Goal: Task Accomplishment & Management: Use online tool/utility

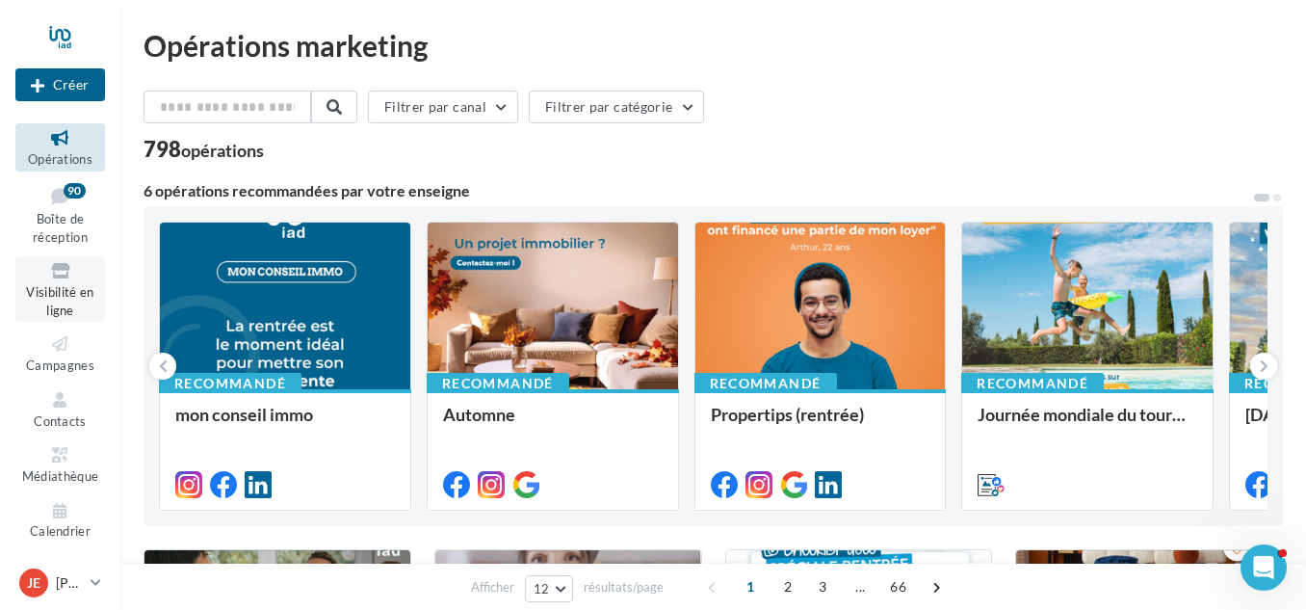
scroll to position [46, 0]
click at [70, 230] on span "Boîte de réception" at bounding box center [60, 227] width 55 height 34
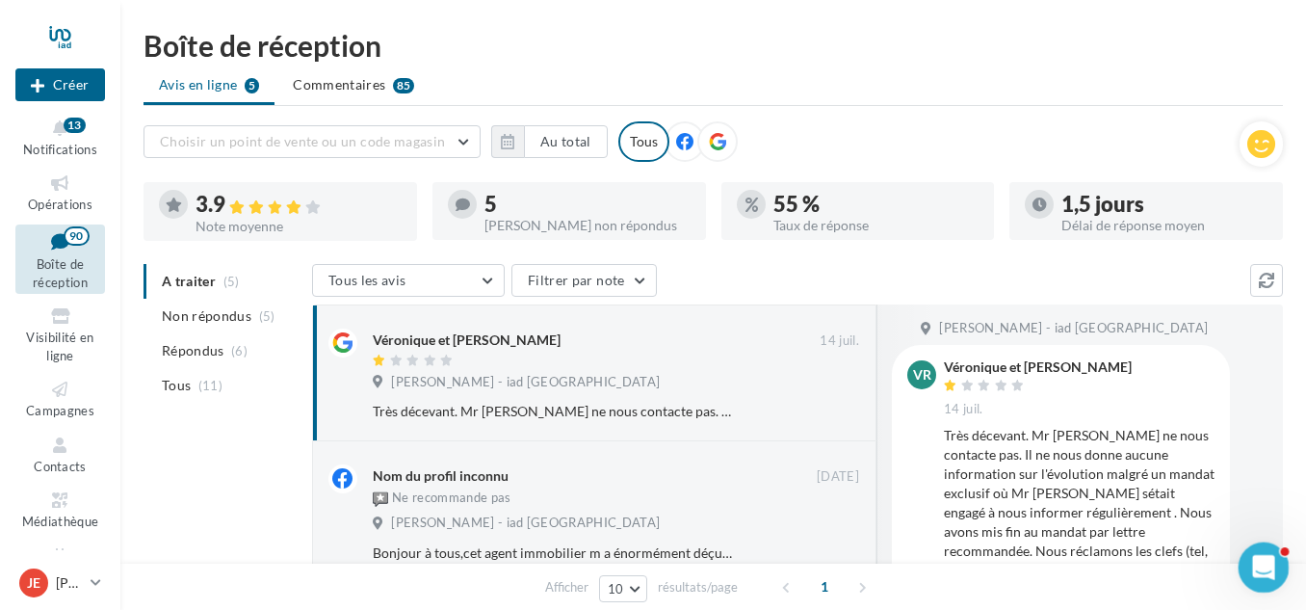
click at [1264, 560] on icon "Ouvrir le Messenger Intercom" at bounding box center [1262, 565] width 32 height 32
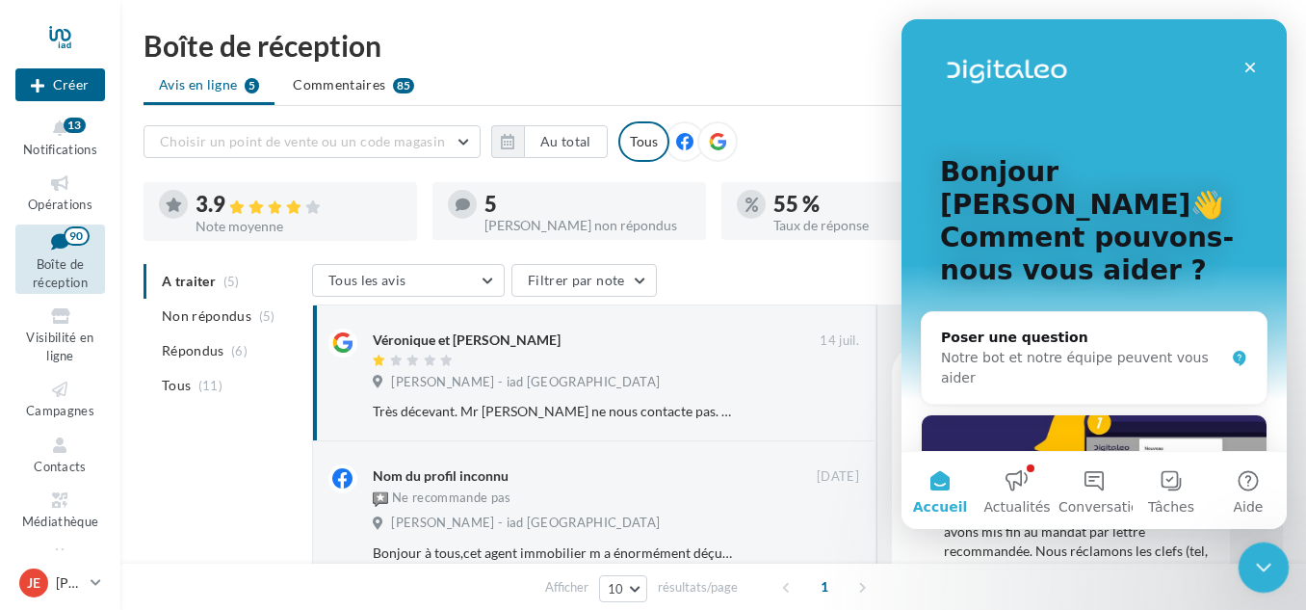
click at [1268, 554] on icon "Fermer le Messenger Intercom" at bounding box center [1261, 564] width 23 height 23
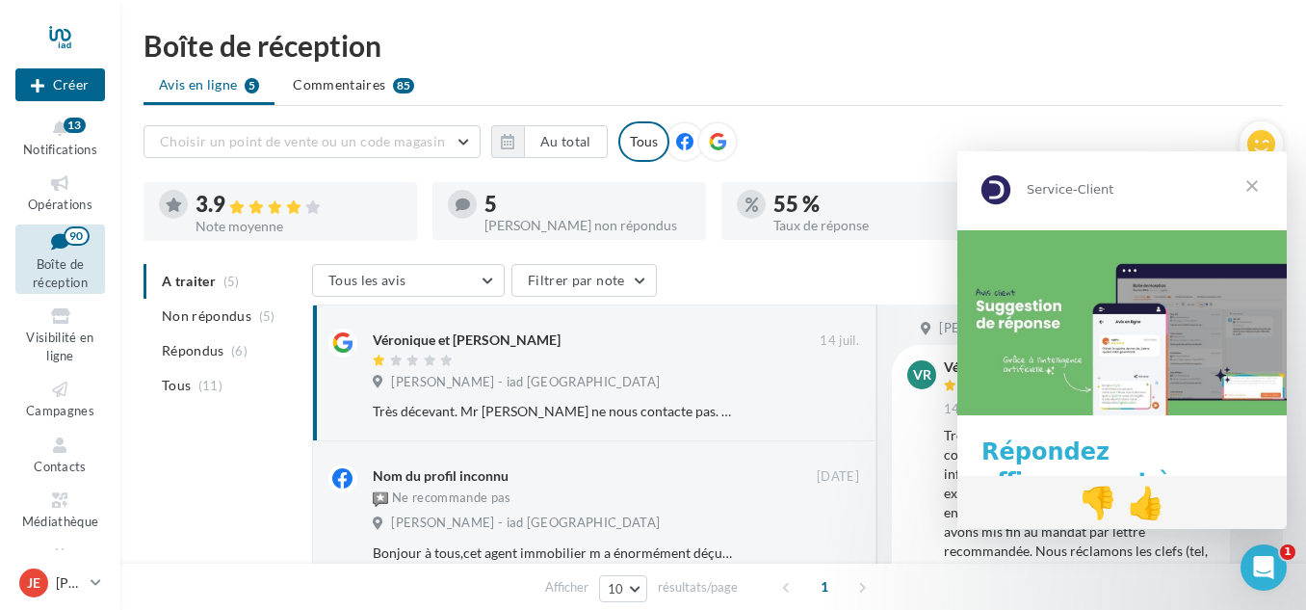
click at [1252, 189] on span "Fermer" at bounding box center [1252, 185] width 69 height 69
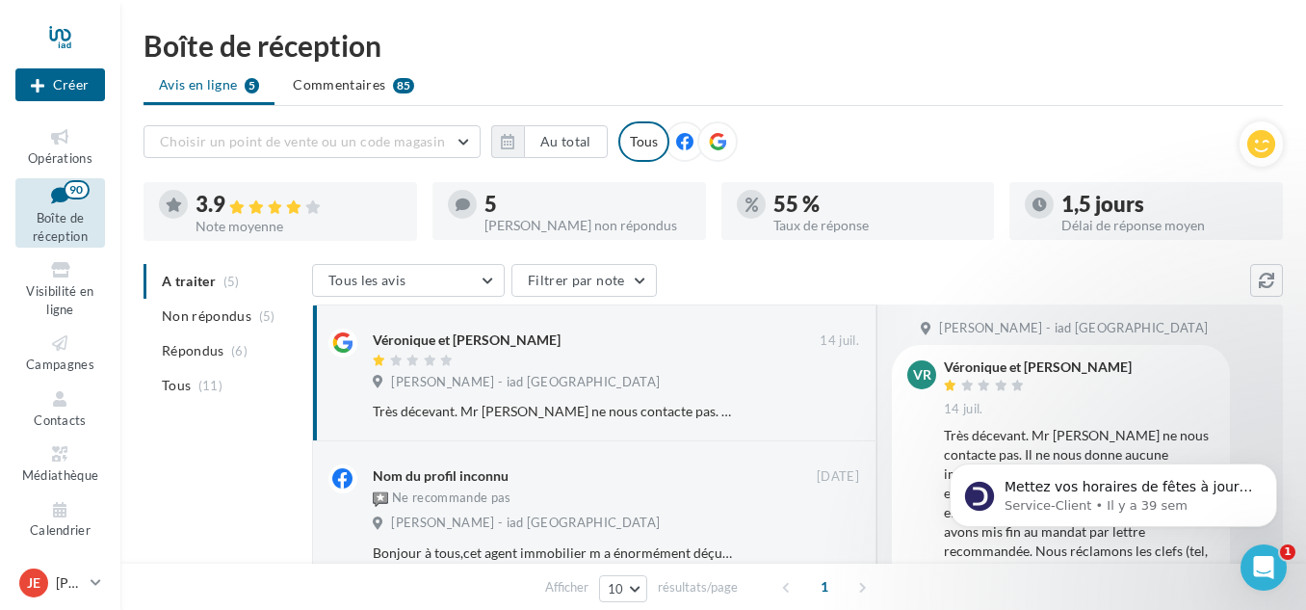
click at [199, 85] on ul "Avis en ligne 5 Commentaires 85" at bounding box center [714, 86] width 1140 height 39
click at [308, 86] on span "Commentaires" at bounding box center [339, 84] width 92 height 19
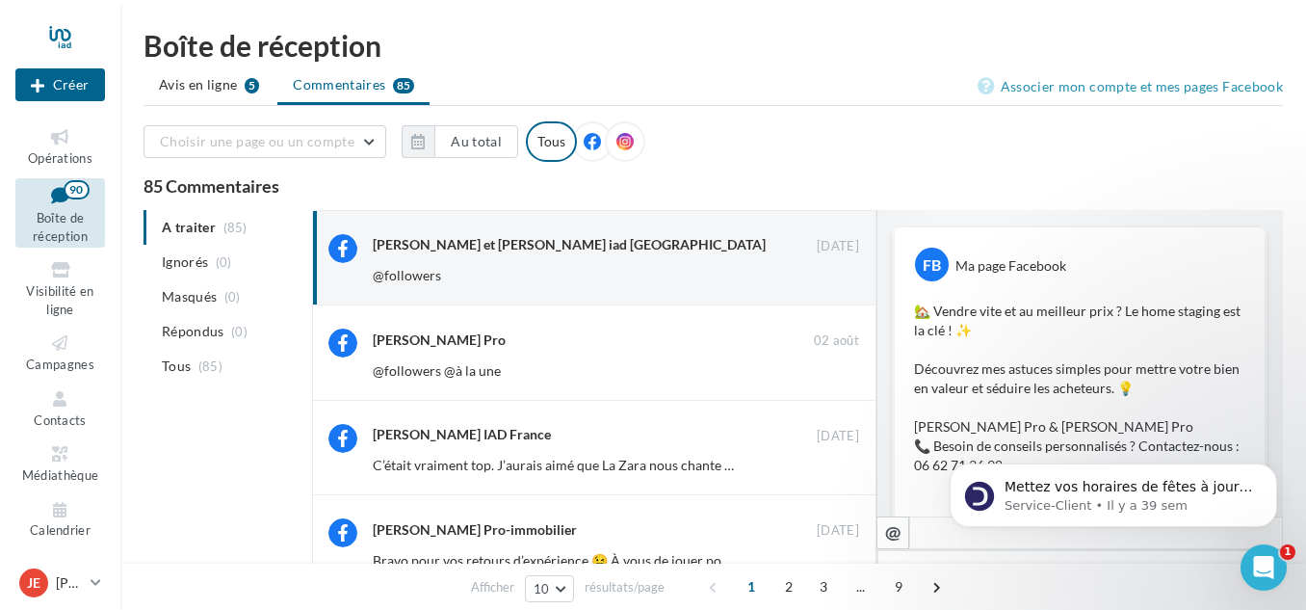
scroll to position [169, 0]
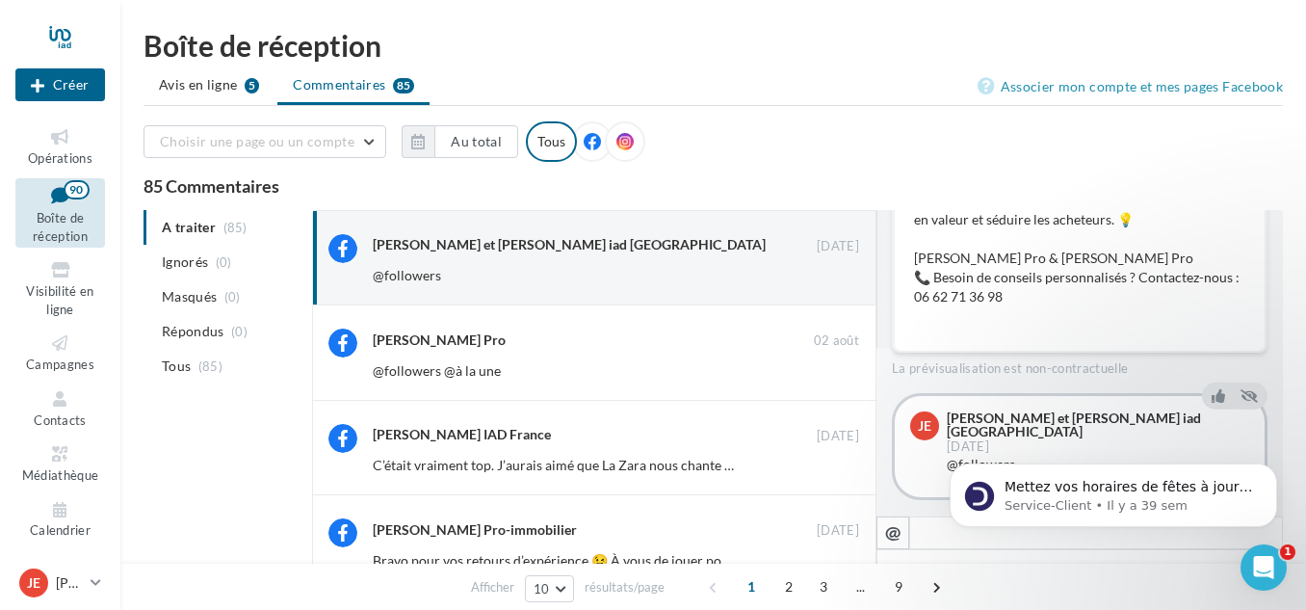
click at [184, 227] on ul "A traiter (85) Ignorés (0) Masqués (0) Répondus (0) Tous (85)" at bounding box center [224, 296] width 161 height 173
click at [206, 221] on ul "A traiter (85) Ignorés (0) Masqués (0) Répondus (0) Tous (85)" at bounding box center [224, 296] width 161 height 173
click at [72, 288] on span "Visibilité en ligne" at bounding box center [59, 300] width 67 height 34
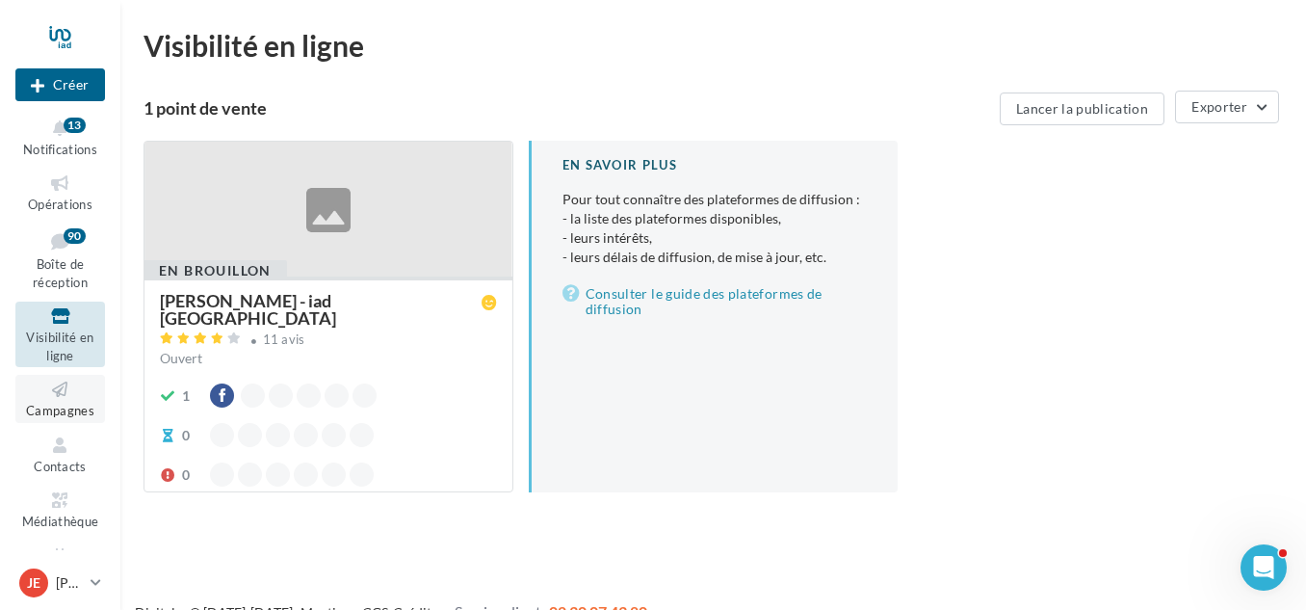
click at [73, 412] on span "Campagnes" at bounding box center [60, 410] width 68 height 15
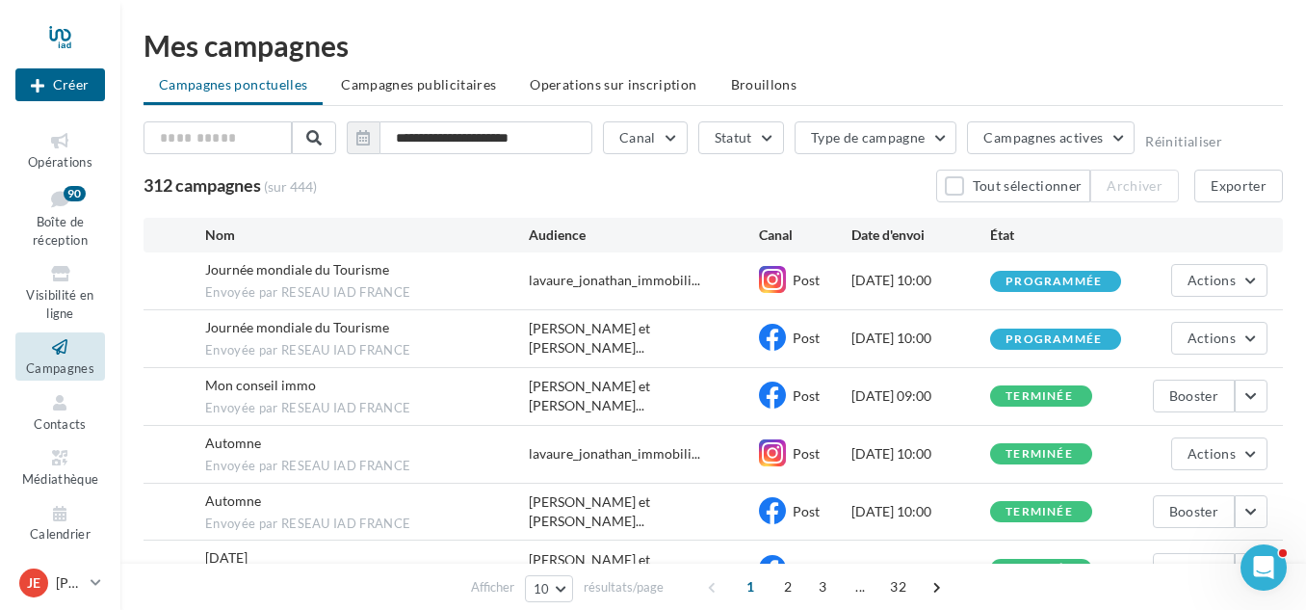
scroll to position [46, 0]
click at [675, 132] on button "Canal" at bounding box center [645, 137] width 85 height 33
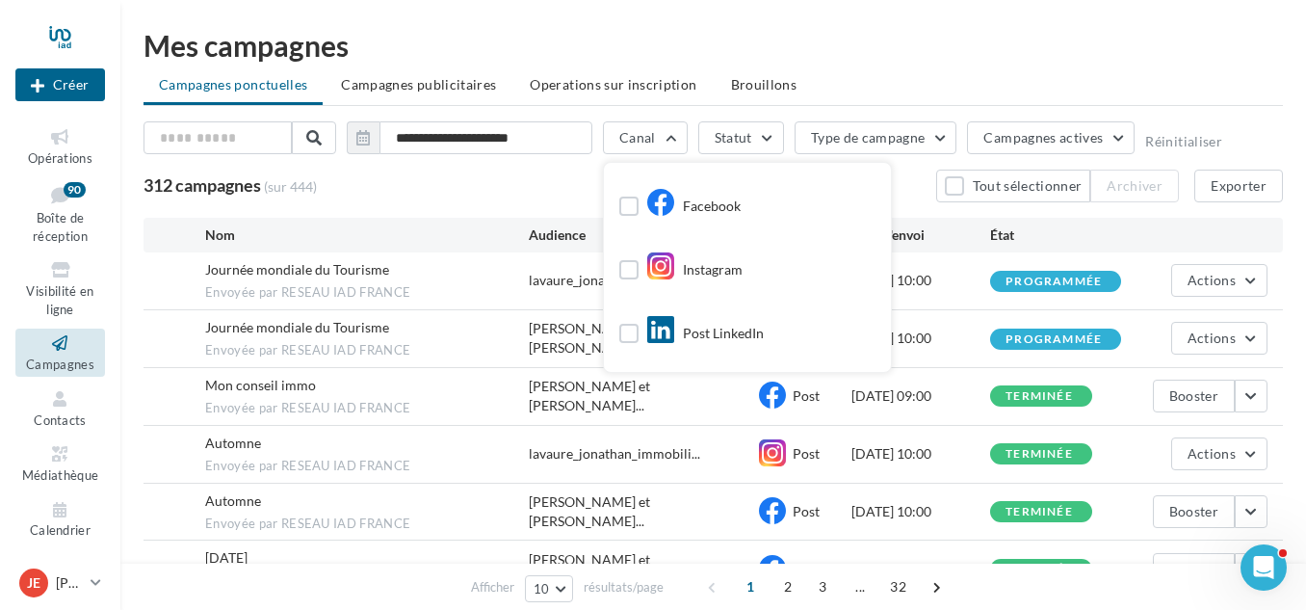
click at [643, 340] on div "Post LinkedIn" at bounding box center [691, 337] width 145 height 34
click at [629, 329] on label at bounding box center [628, 333] width 19 height 19
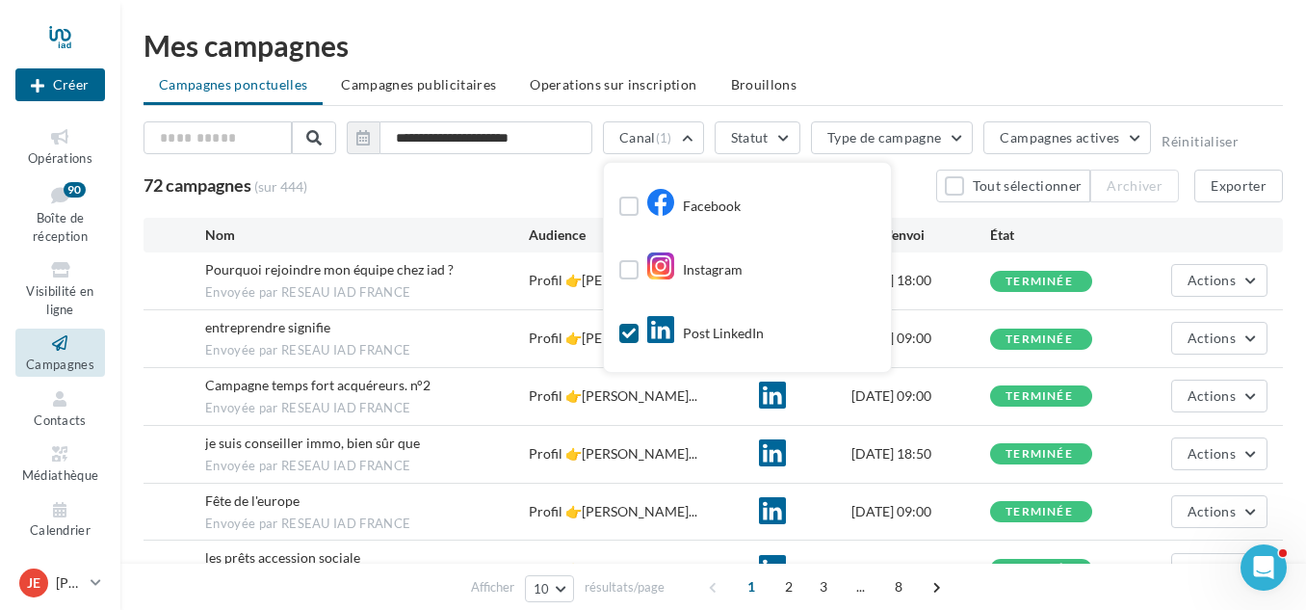
click at [551, 183] on div "72 campagnes (sur 444) Tout sélectionner Archiver Exporter" at bounding box center [714, 186] width 1140 height 33
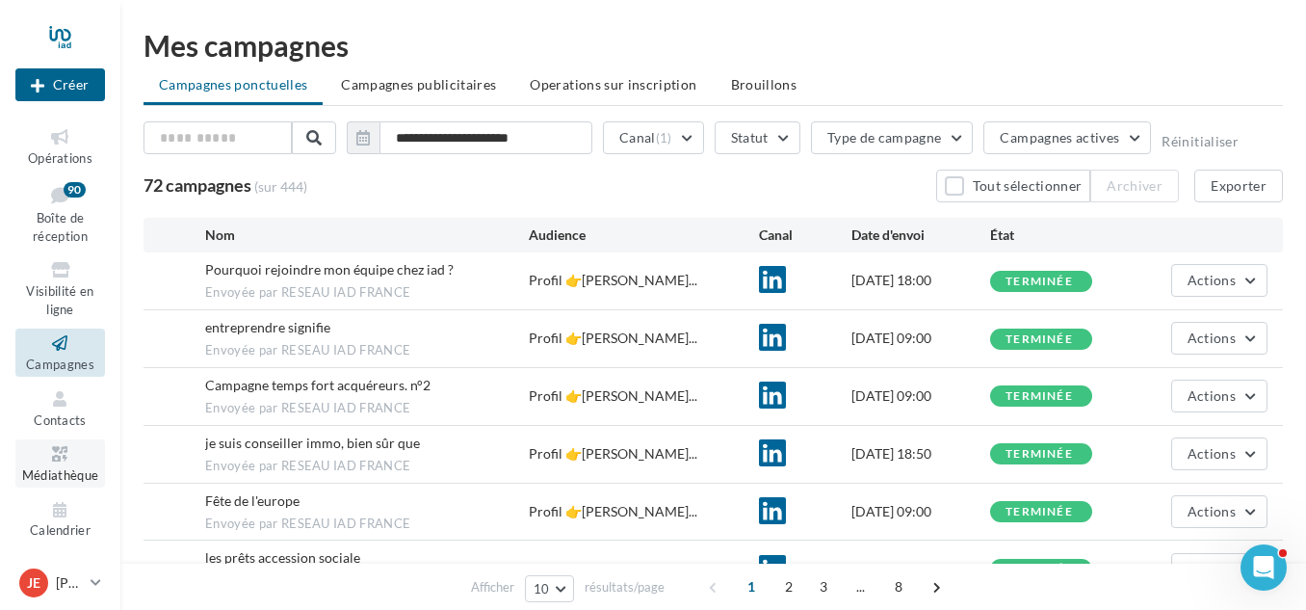
click at [62, 471] on span "Médiathèque" at bounding box center [60, 474] width 77 height 15
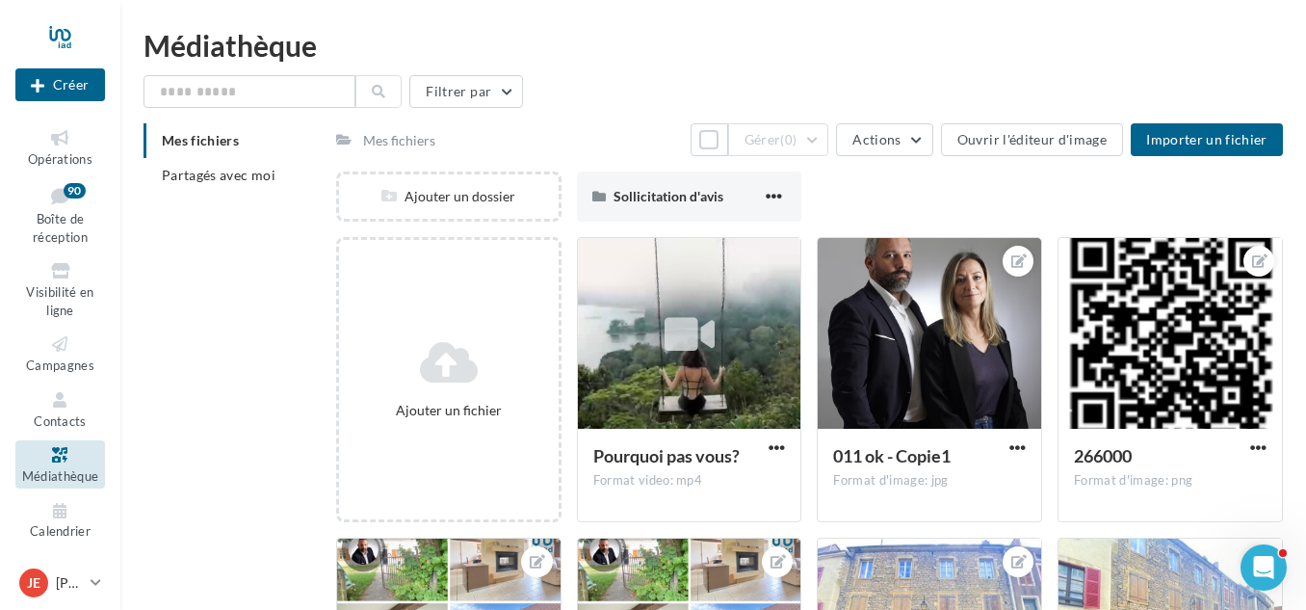
scroll to position [46, 0]
click at [59, 407] on icon at bounding box center [60, 399] width 78 height 22
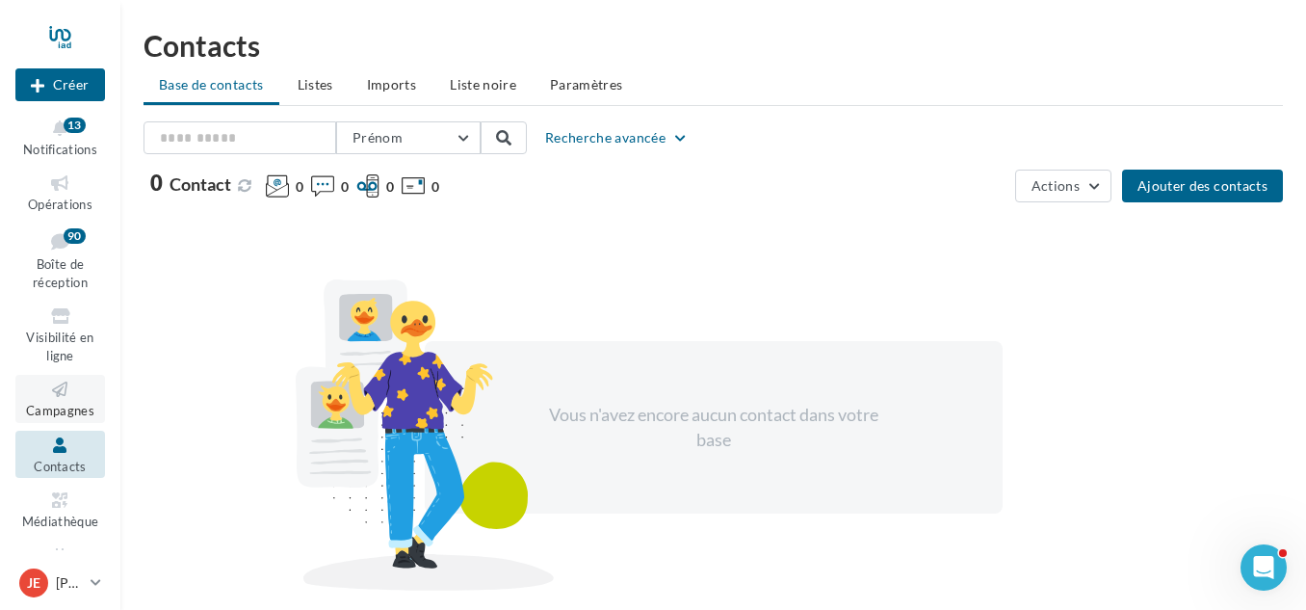
click at [55, 399] on icon at bounding box center [60, 390] width 78 height 22
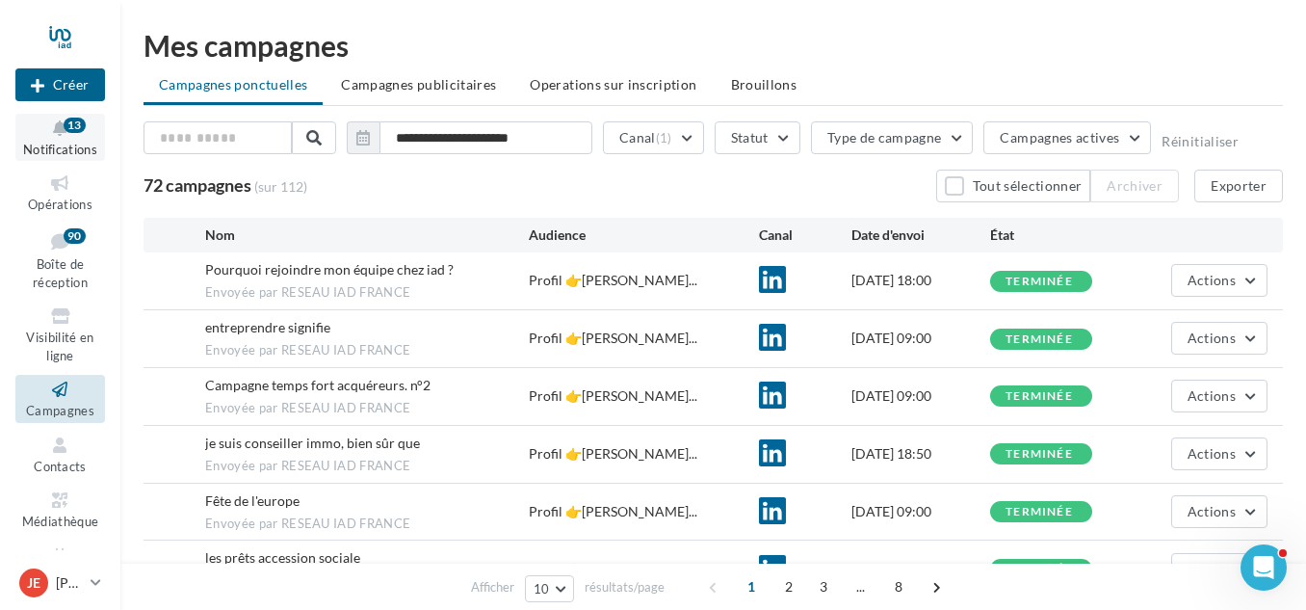
click at [59, 133] on icon at bounding box center [60, 129] width 78 height 22
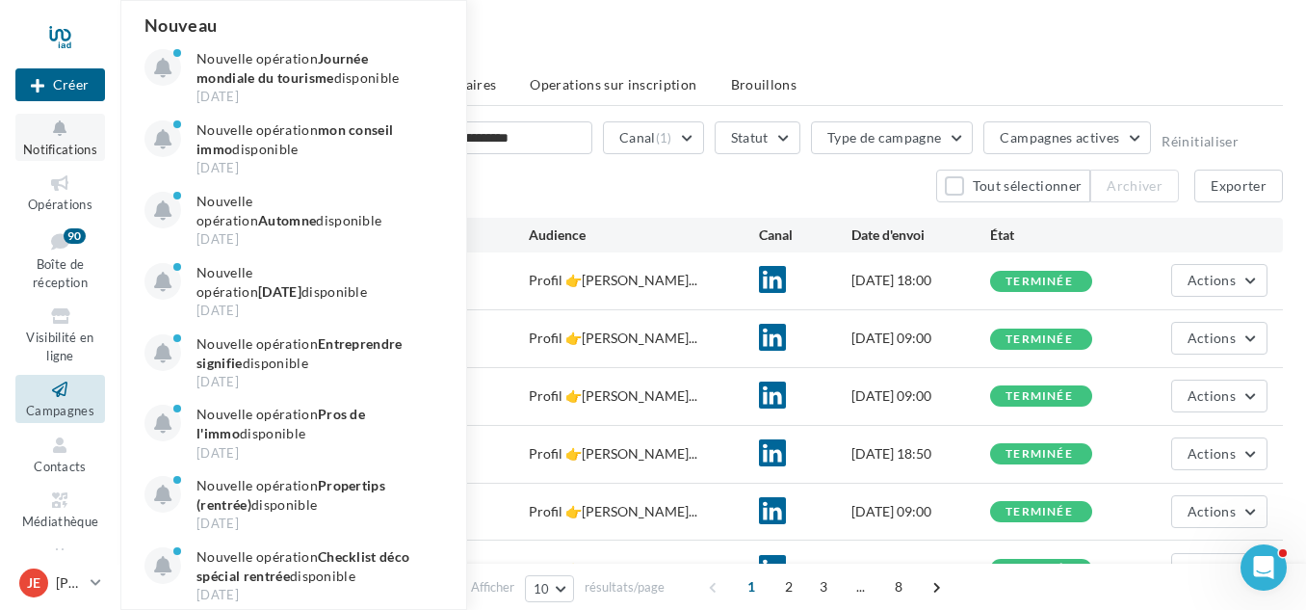
click at [59, 133] on icon at bounding box center [60, 129] width 78 height 22
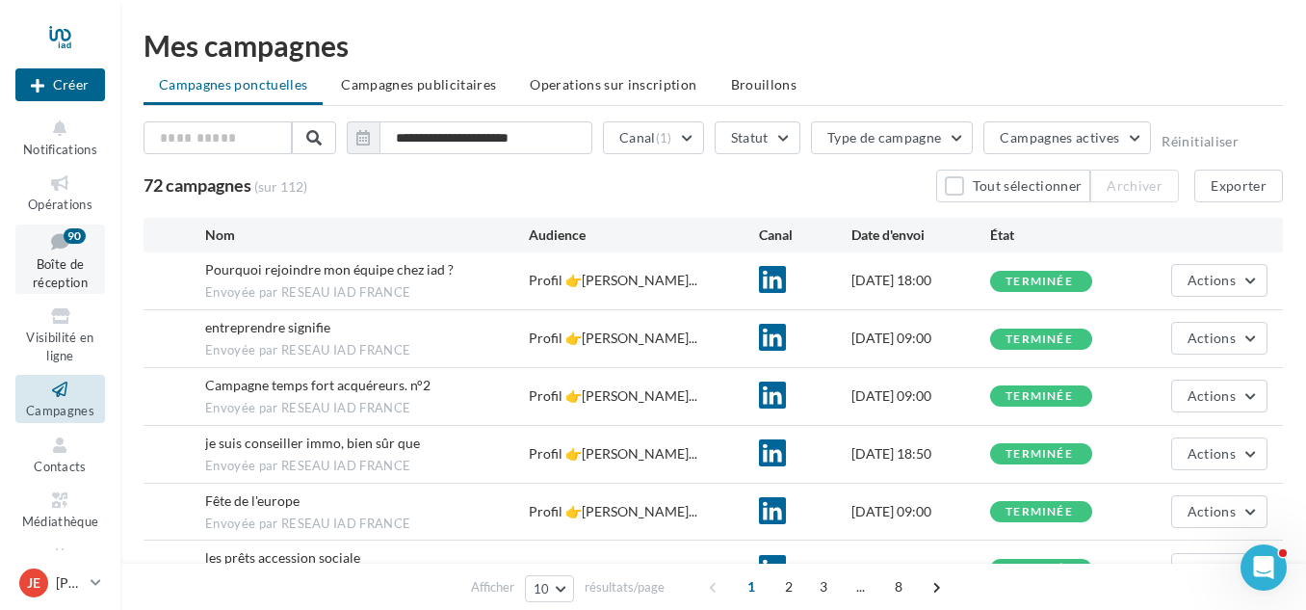
click at [51, 253] on icon at bounding box center [60, 241] width 78 height 26
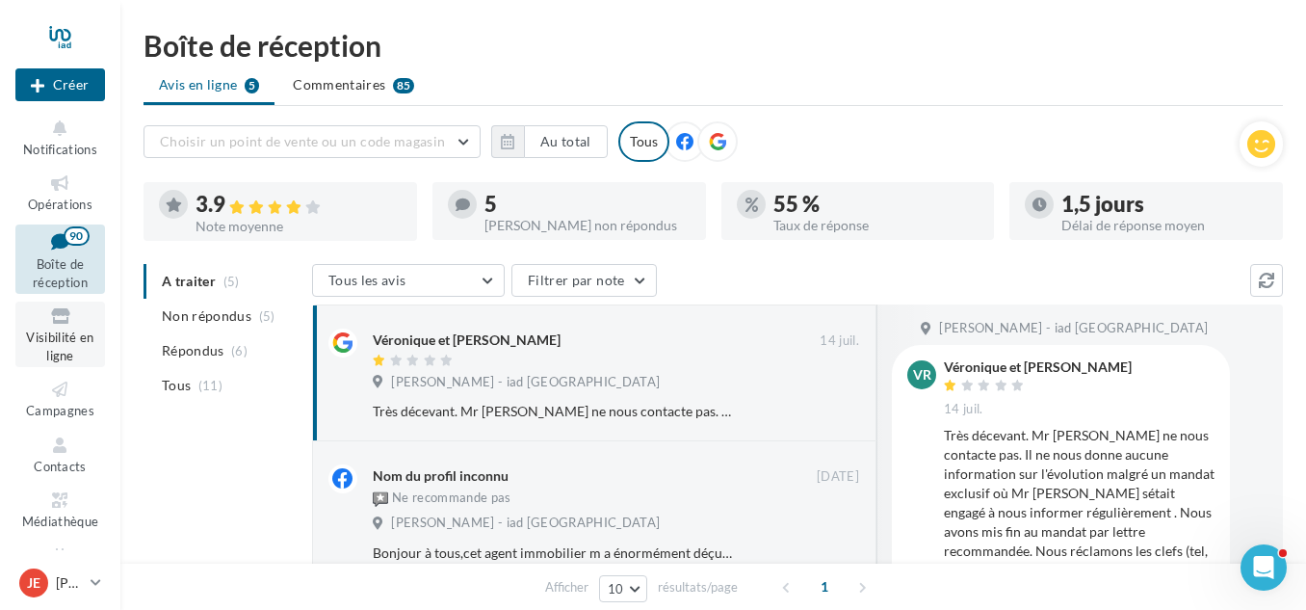
click at [65, 332] on span "Visibilité en ligne" at bounding box center [59, 346] width 67 height 34
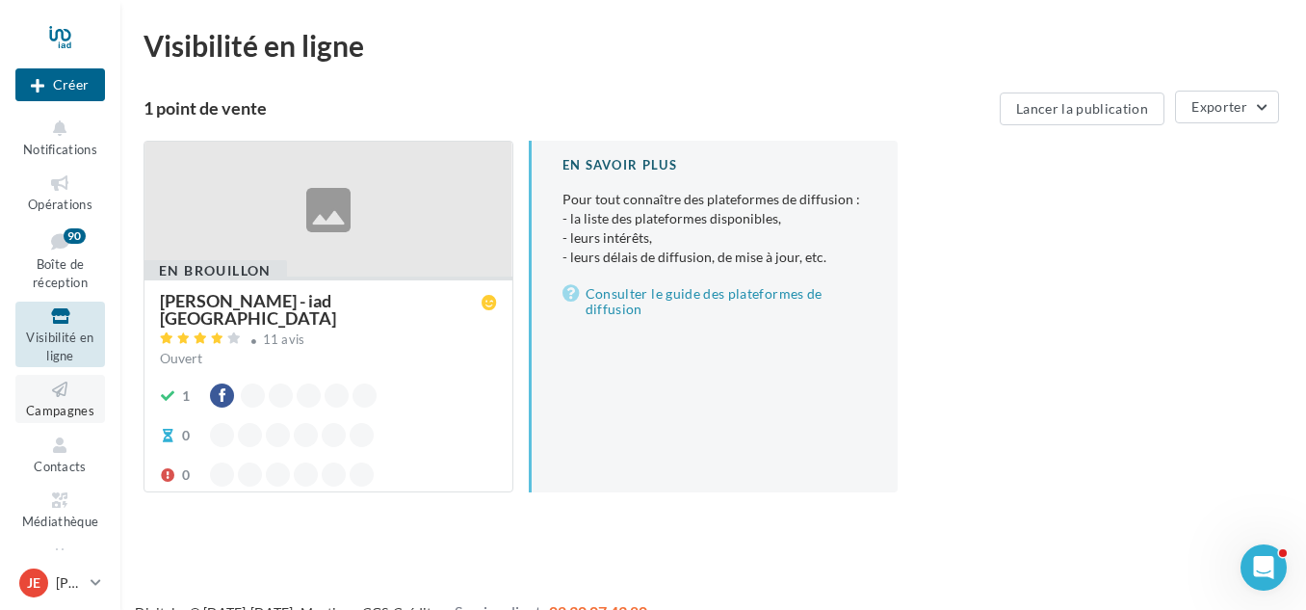
click at [71, 388] on icon at bounding box center [60, 390] width 78 height 22
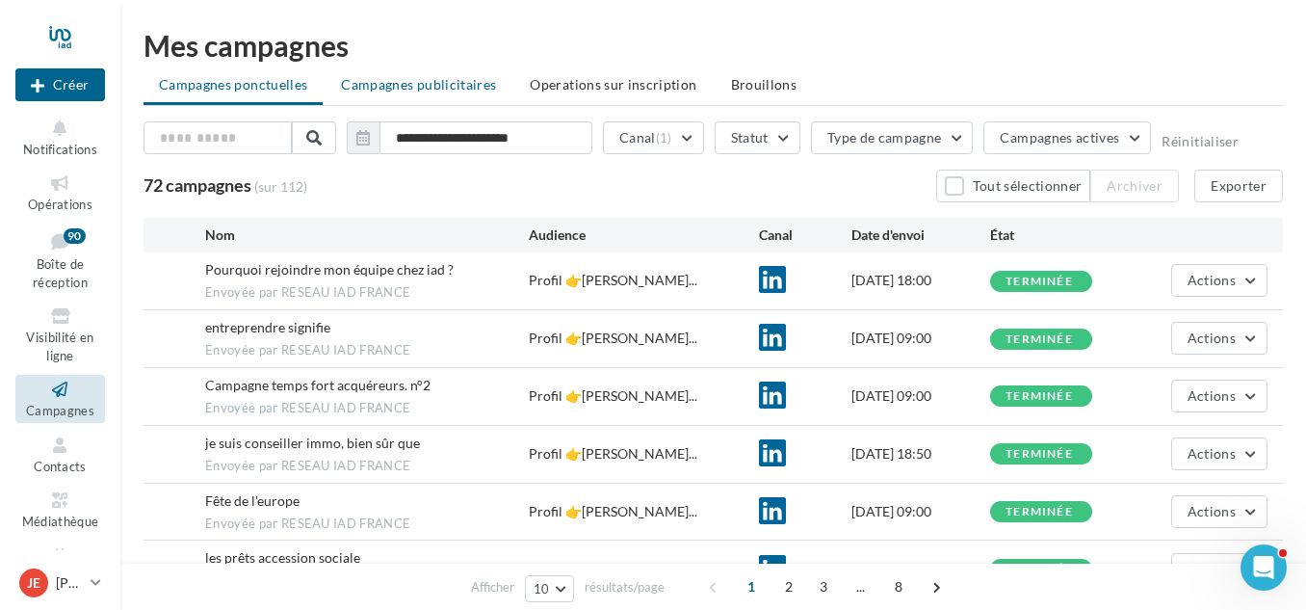
click at [437, 78] on span "Campagnes publicitaires" at bounding box center [418, 84] width 155 height 16
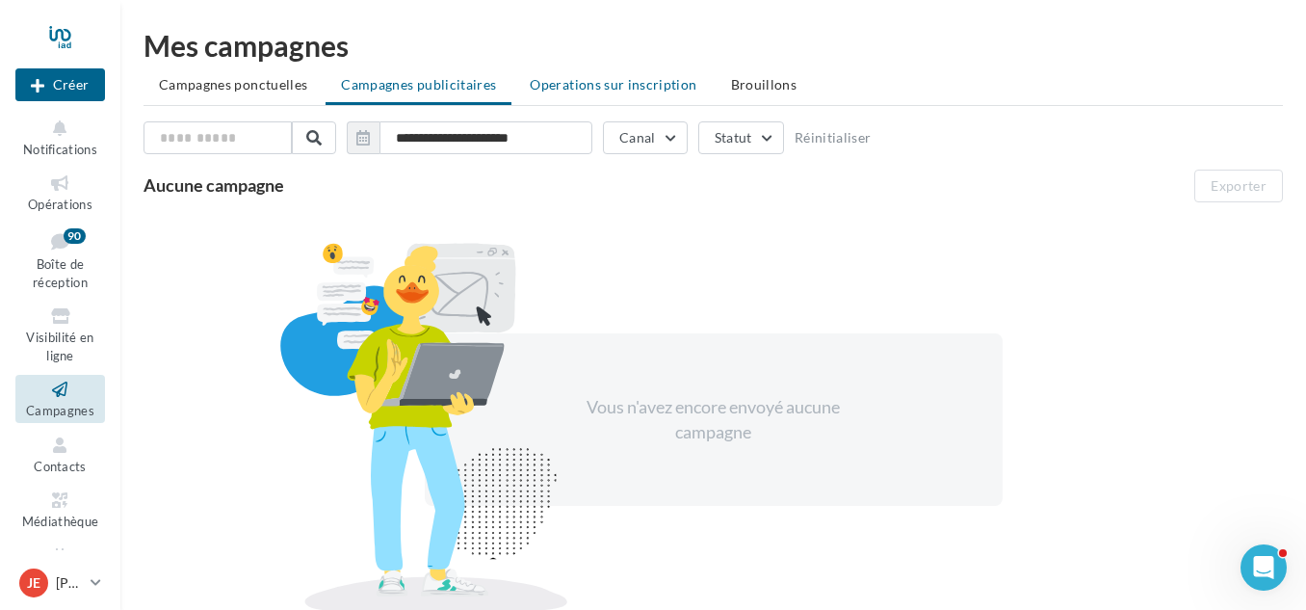
click at [617, 76] on span "Operations sur inscription" at bounding box center [613, 84] width 167 height 16
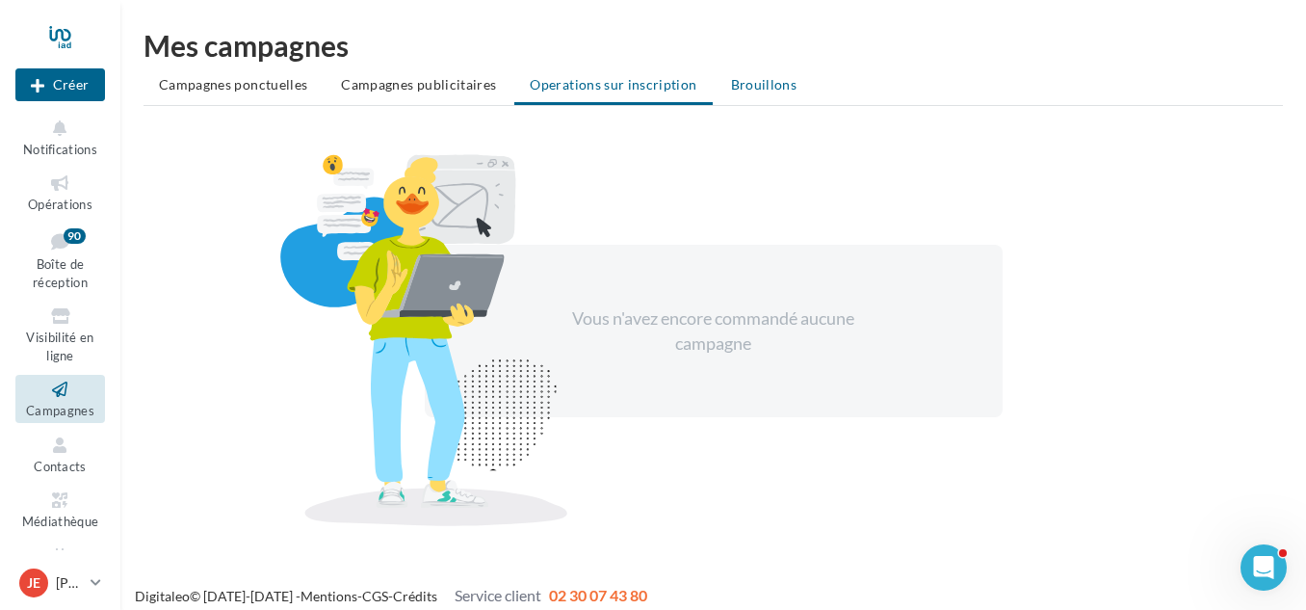
click at [743, 80] on span "Brouillons" at bounding box center [764, 84] width 66 height 16
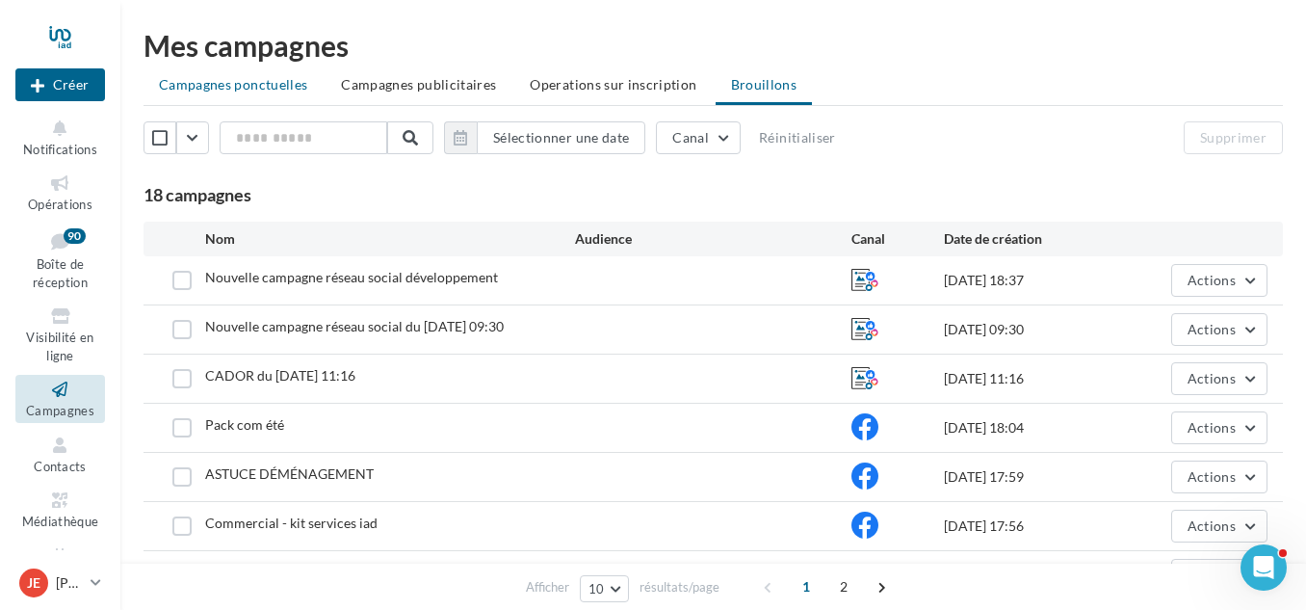
click at [203, 89] on span "Campagnes ponctuelles" at bounding box center [233, 84] width 148 height 16
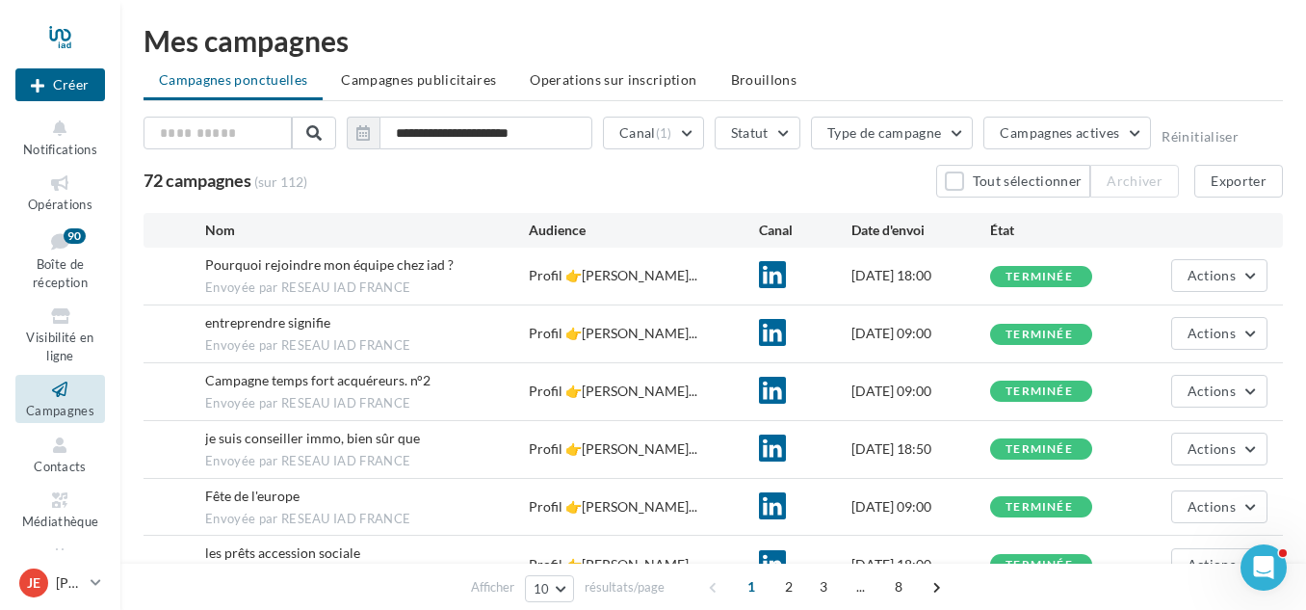
scroll to position [4, 0]
click at [92, 572] on link "Je Jonathan et Émilie LAVAURE jonathan.lavaure@iadfrance.fr" at bounding box center [60, 583] width 90 height 37
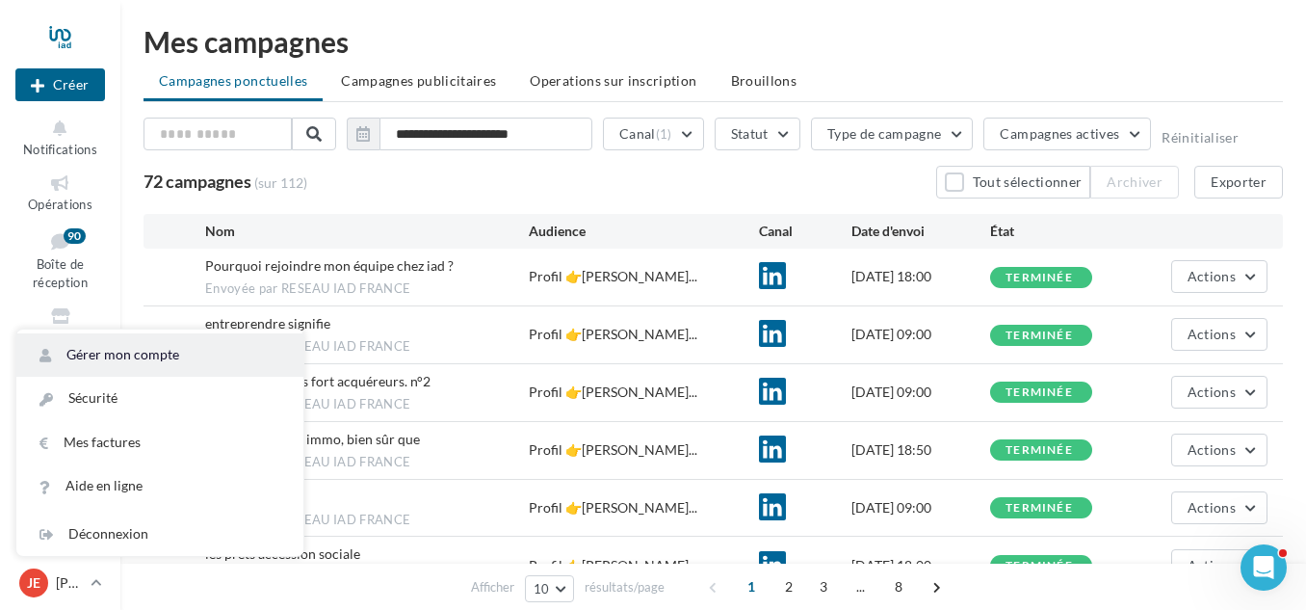
click at [112, 353] on link "Gérer mon compte" at bounding box center [159, 354] width 287 height 43
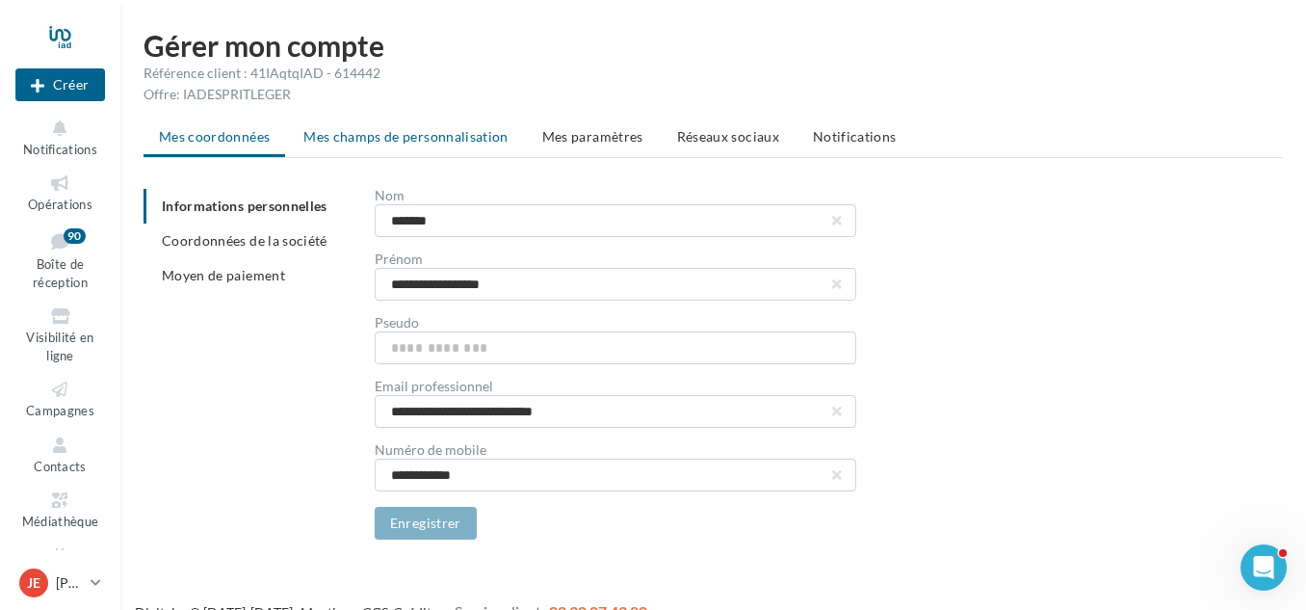
click at [435, 119] on li "Mes champs de personnalisation" at bounding box center [406, 136] width 236 height 35
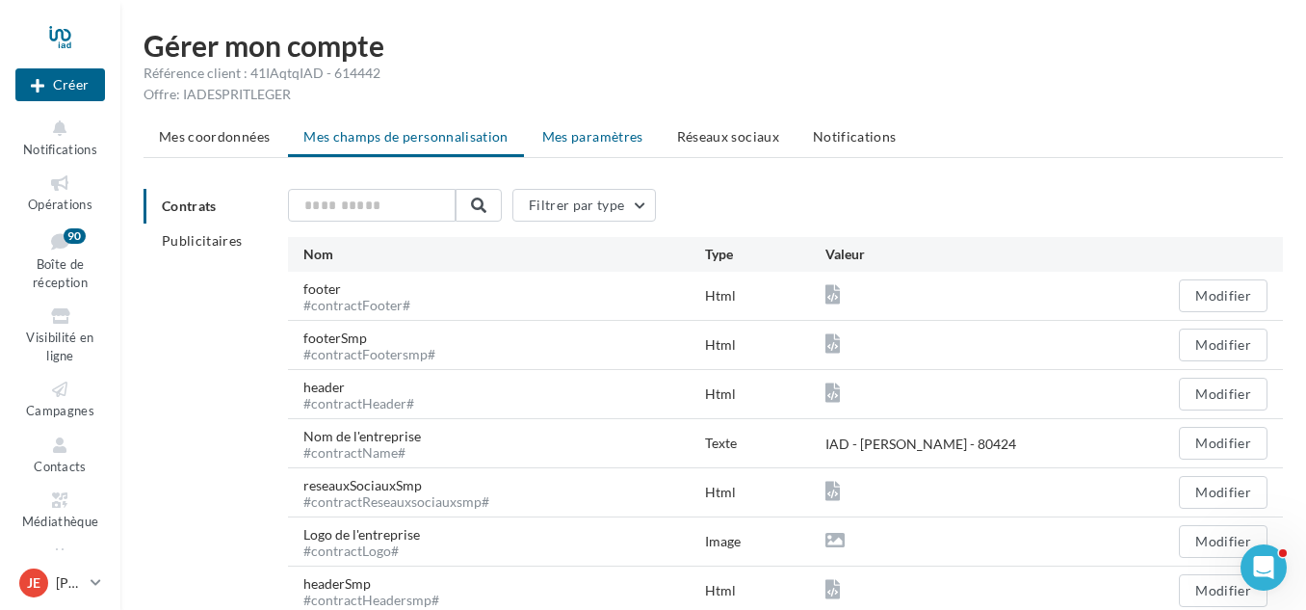
click at [611, 126] on li "Mes paramètres" at bounding box center [593, 136] width 132 height 35
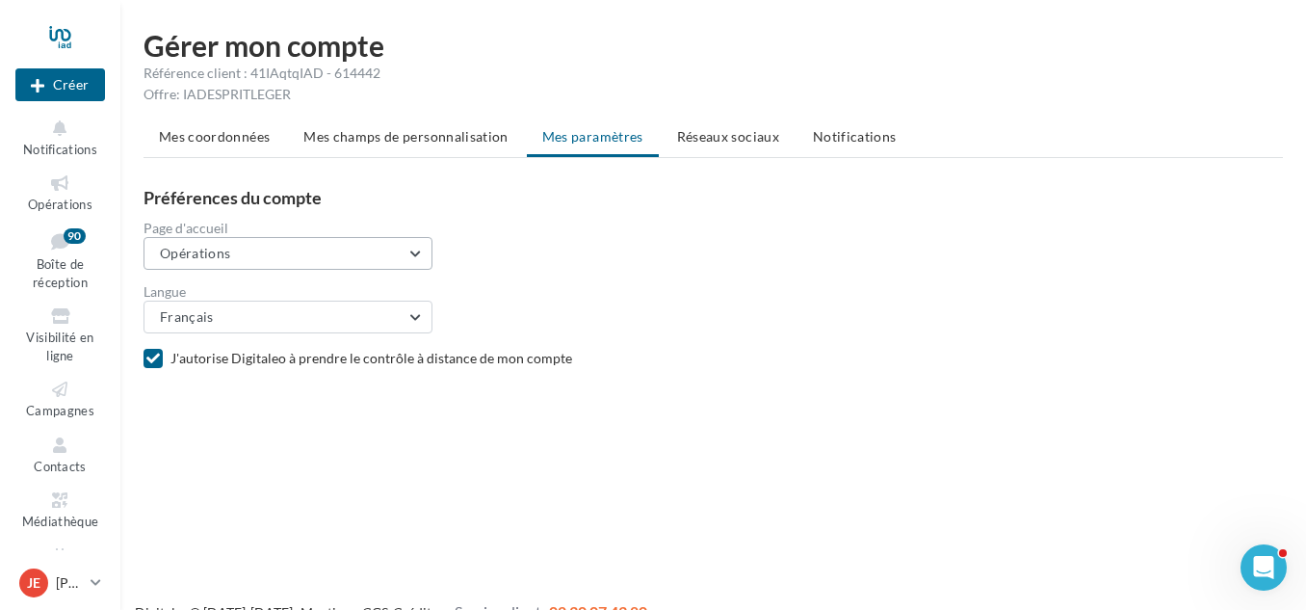
click at [404, 256] on button "Opérations" at bounding box center [288, 253] width 289 height 33
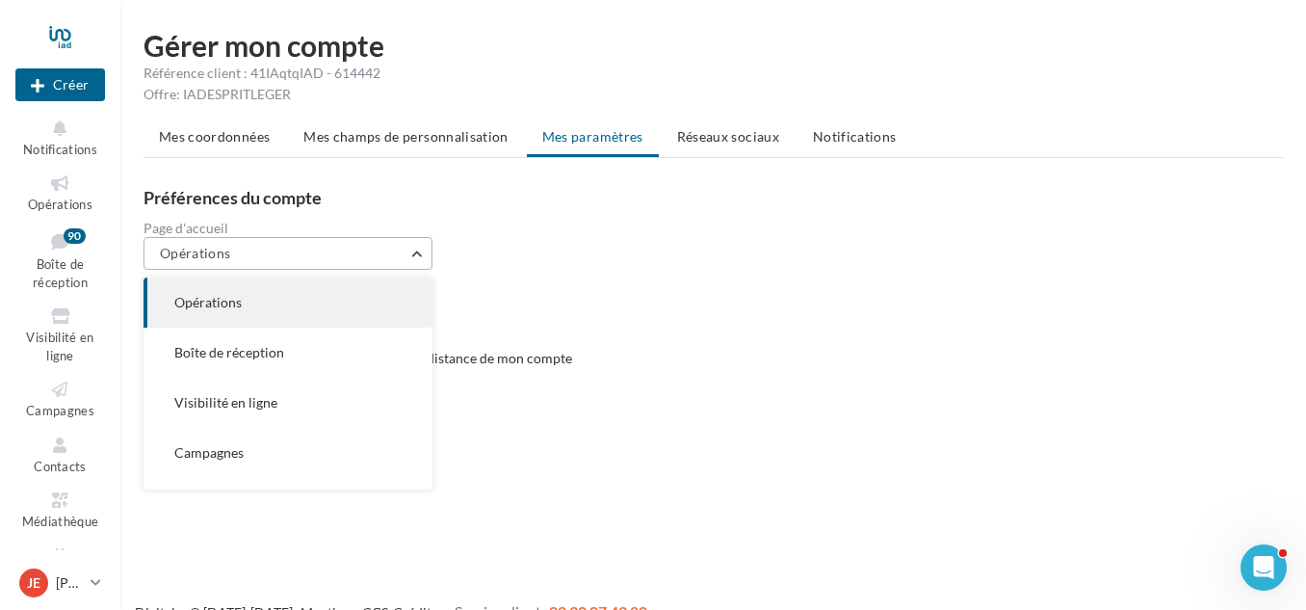
click at [404, 256] on button "Opérations" at bounding box center [288, 253] width 289 height 33
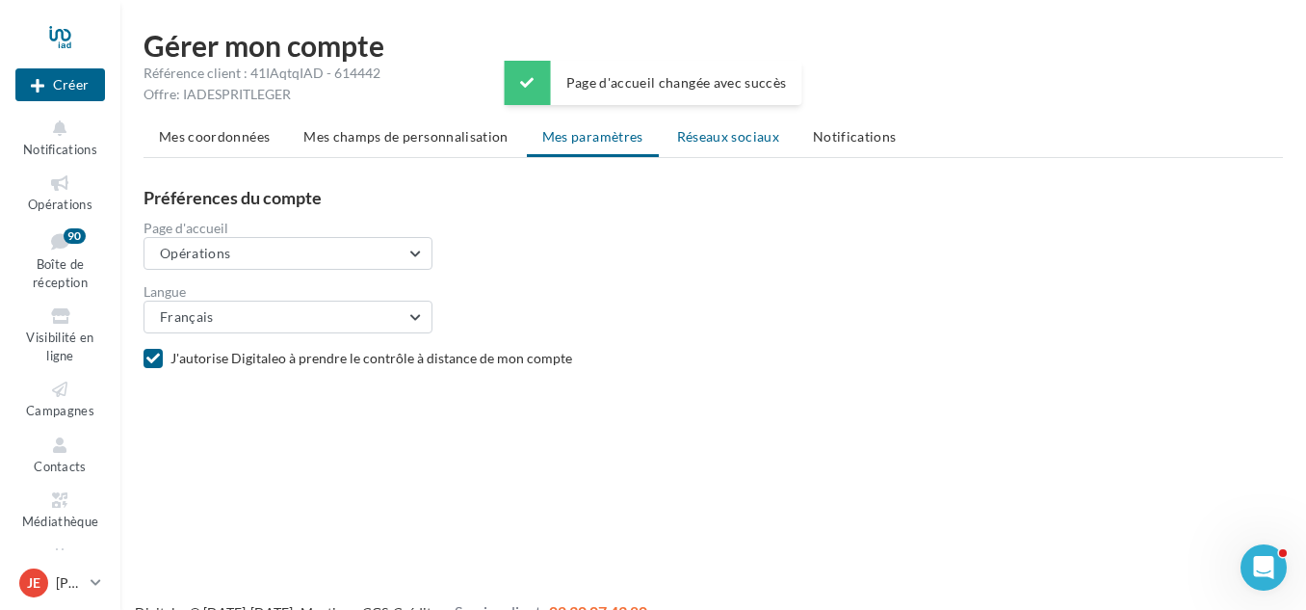
click at [738, 139] on span "Réseaux sociaux" at bounding box center [728, 136] width 102 height 16
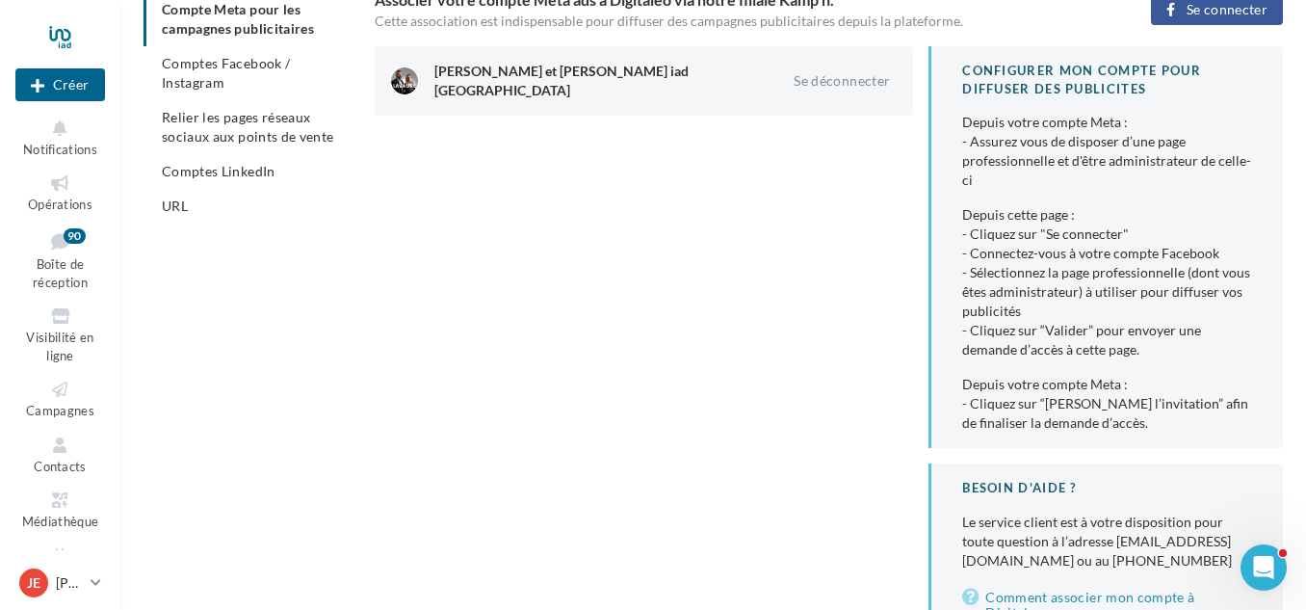
scroll to position [112, 0]
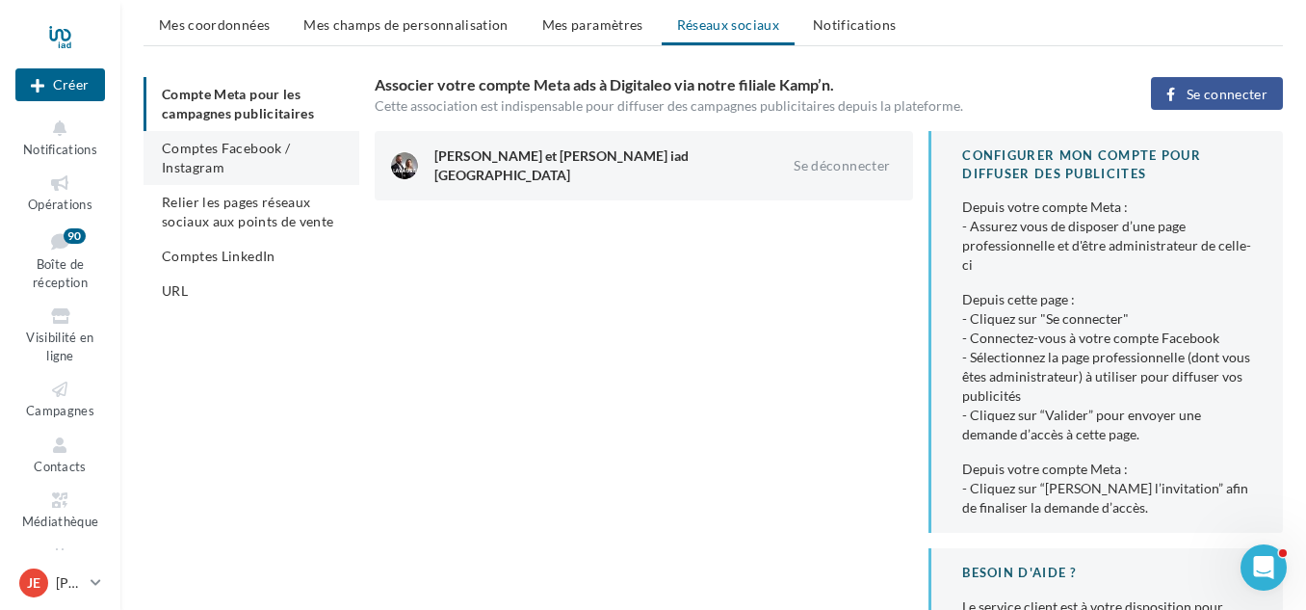
click at [206, 159] on span "Comptes Facebook / Instagram" at bounding box center [226, 158] width 128 height 36
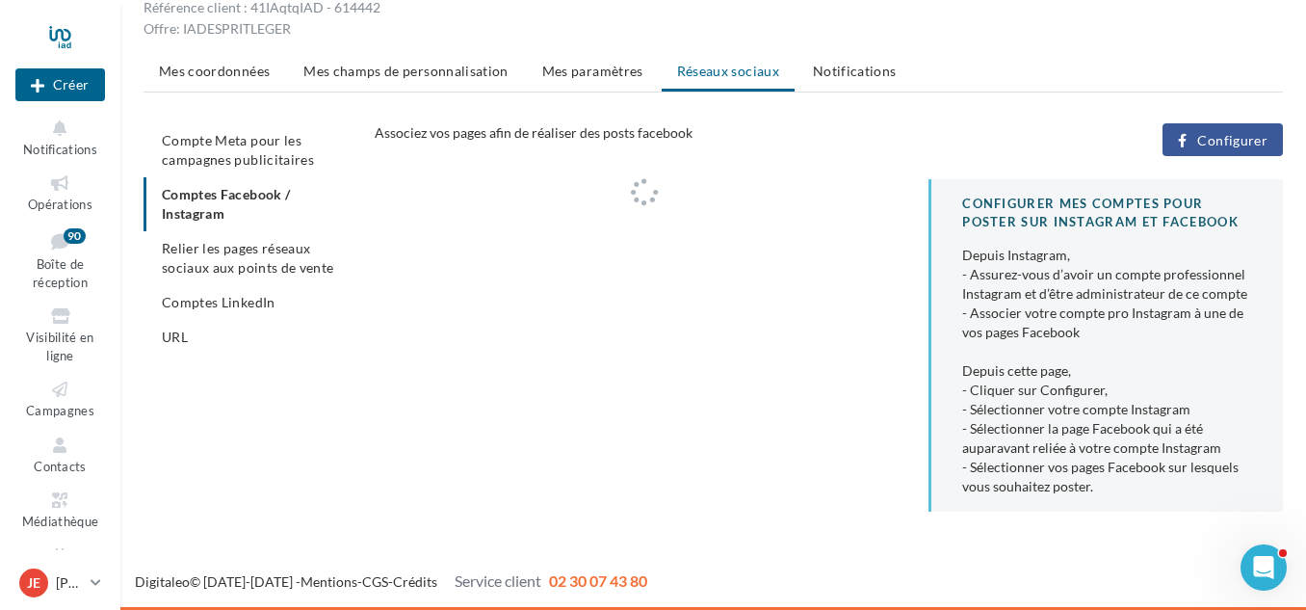
scroll to position [66, 0]
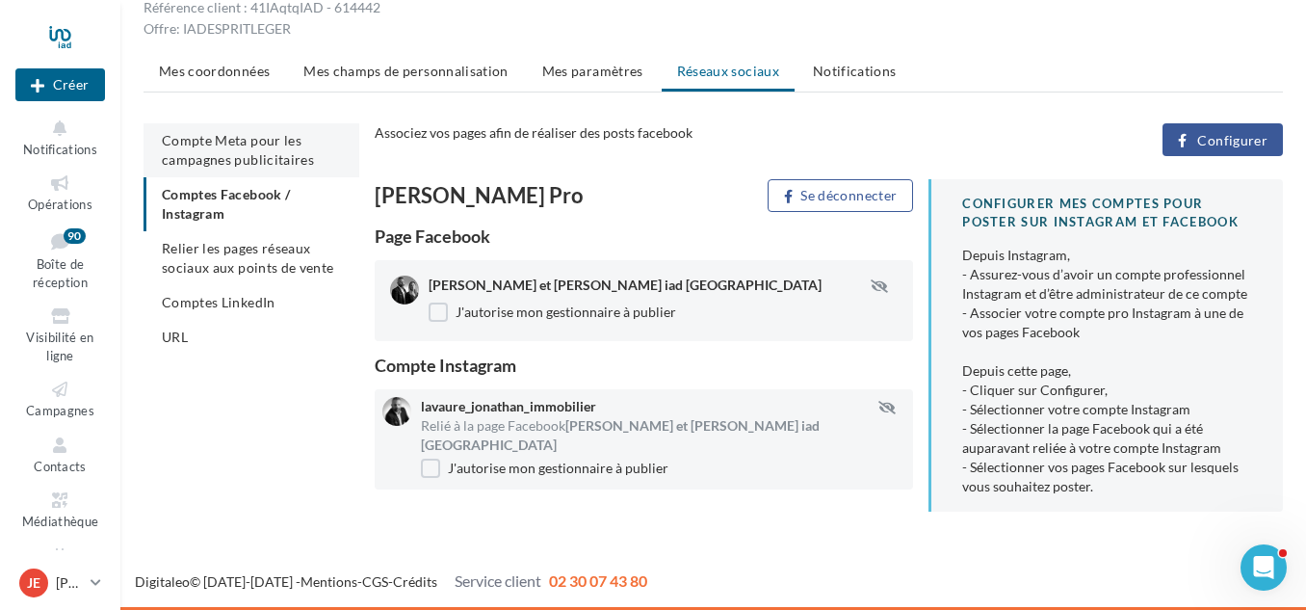
click at [210, 148] on li "Compte Meta pour les campagnes publicitaires" at bounding box center [252, 150] width 216 height 54
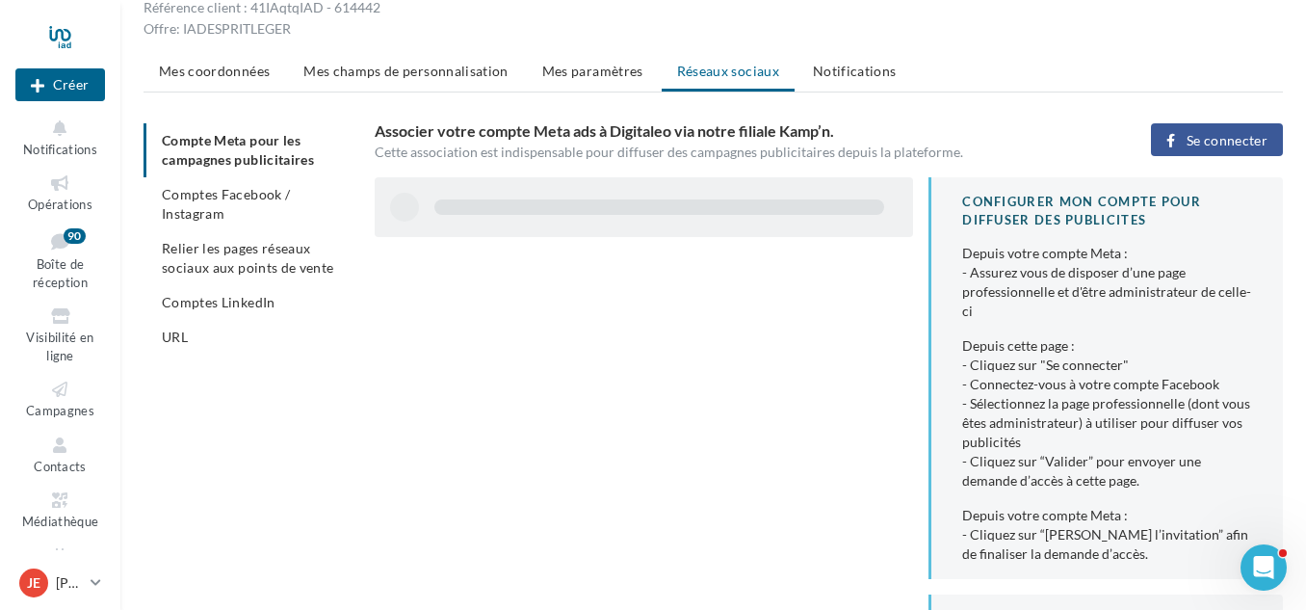
scroll to position [112, 0]
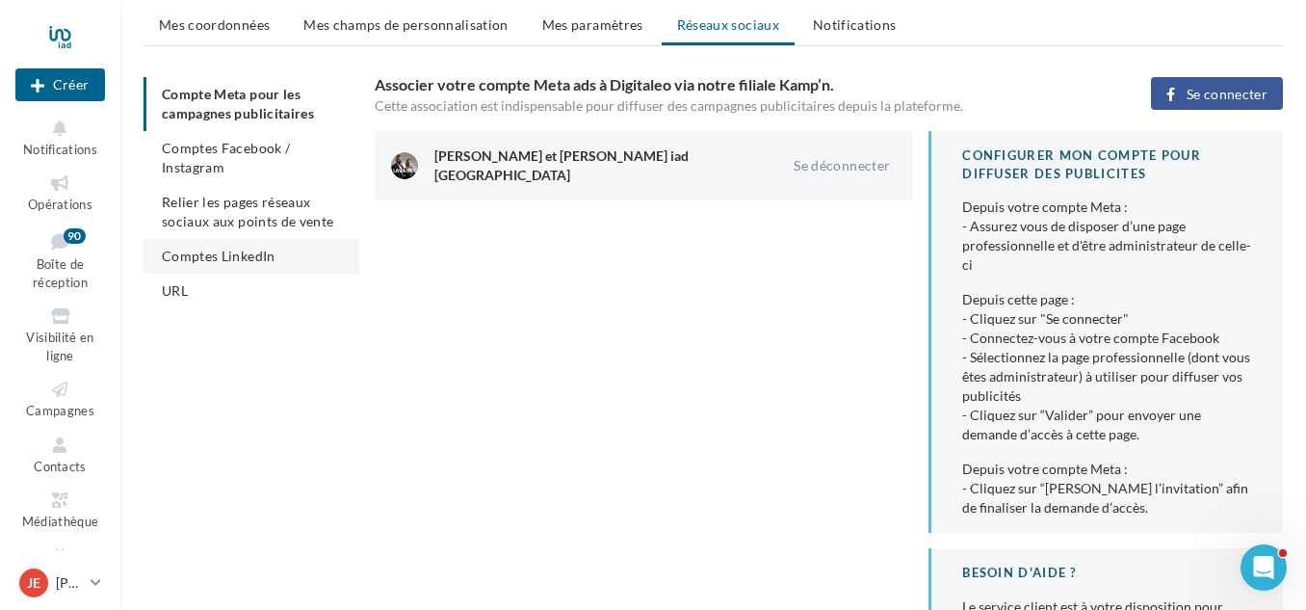
click at [177, 251] on span "Comptes LinkedIn" at bounding box center [219, 256] width 114 height 16
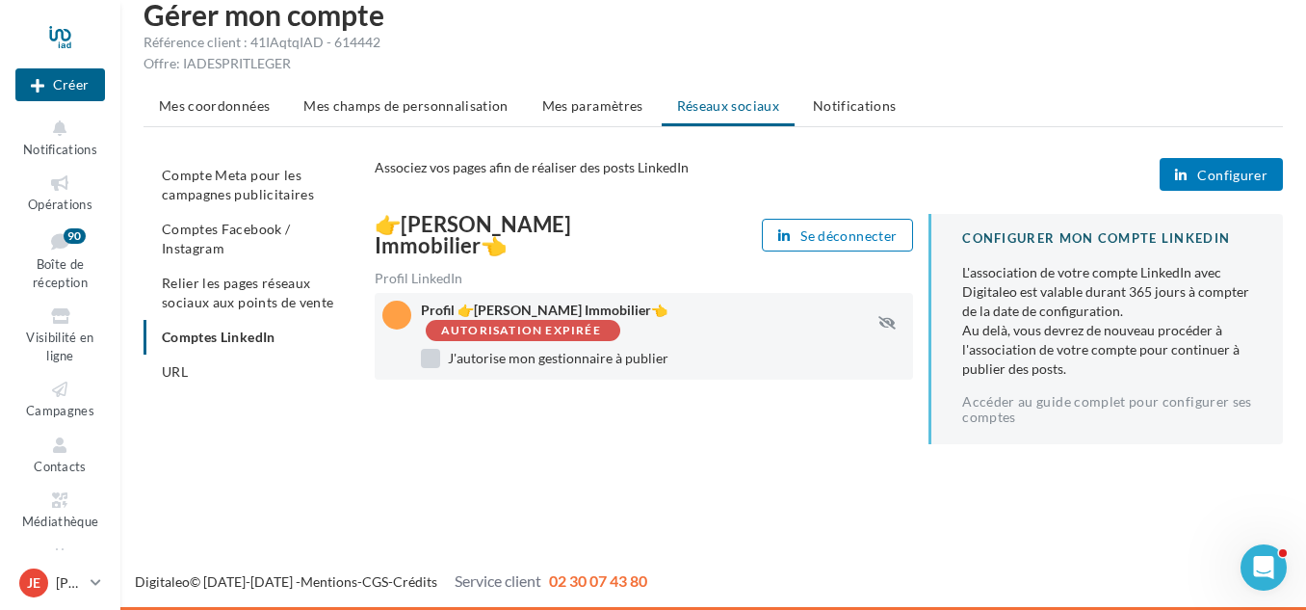
click at [538, 356] on label "J'autorise mon gestionnaire à publier" at bounding box center [545, 358] width 248 height 19
click at [496, 329] on div "Autorisation expirée" at bounding box center [521, 331] width 160 height 13
click at [512, 230] on div "👉Jonathan Lavaure Immobilier👈" at bounding box center [506, 235] width 262 height 42
click at [1257, 173] on span "Configurer" at bounding box center [1233, 175] width 70 height 15
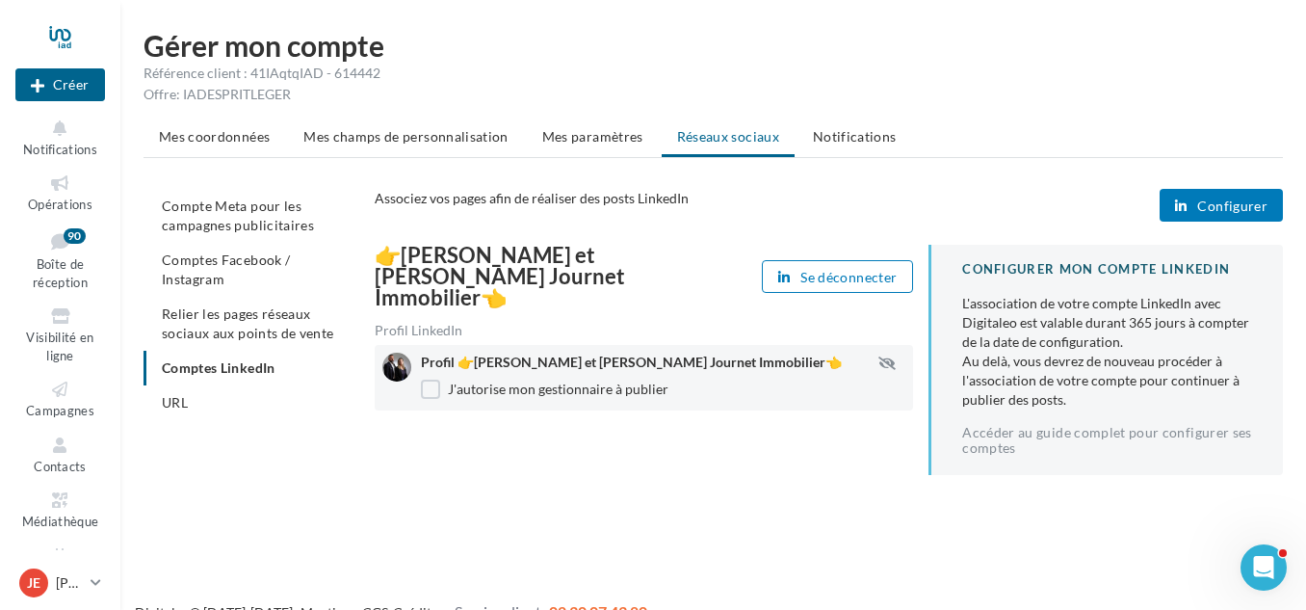
scroll to position [31, 0]
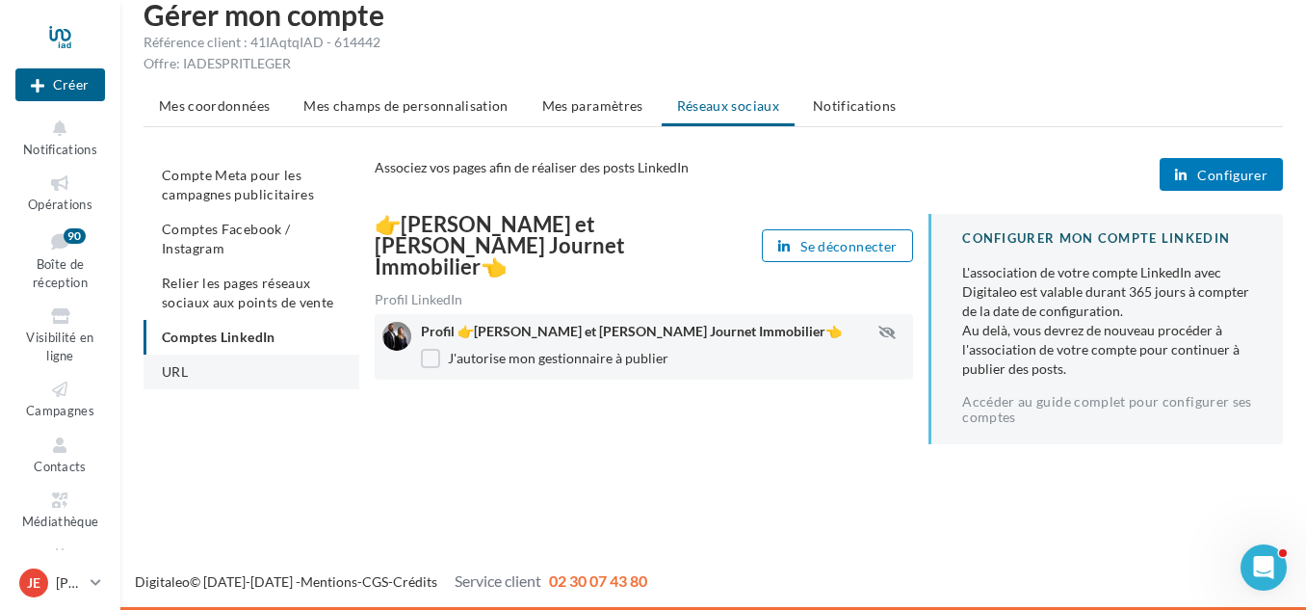
click at [197, 379] on li "URL" at bounding box center [252, 372] width 216 height 35
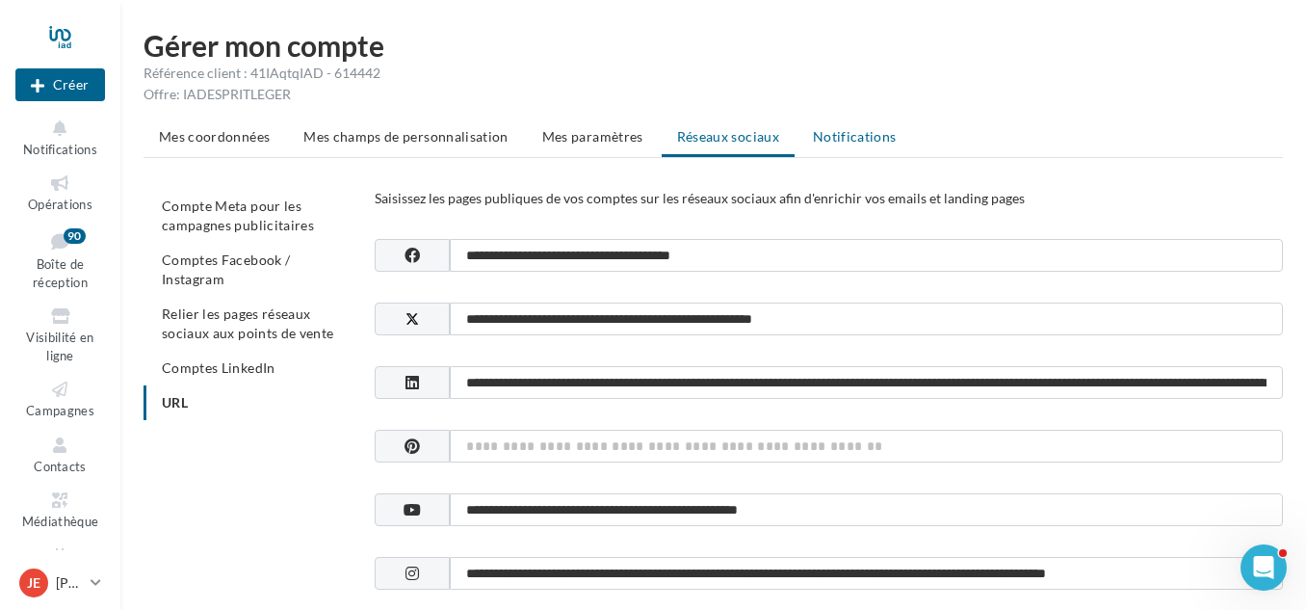
click at [874, 129] on span "Notifications" at bounding box center [855, 136] width 84 height 16
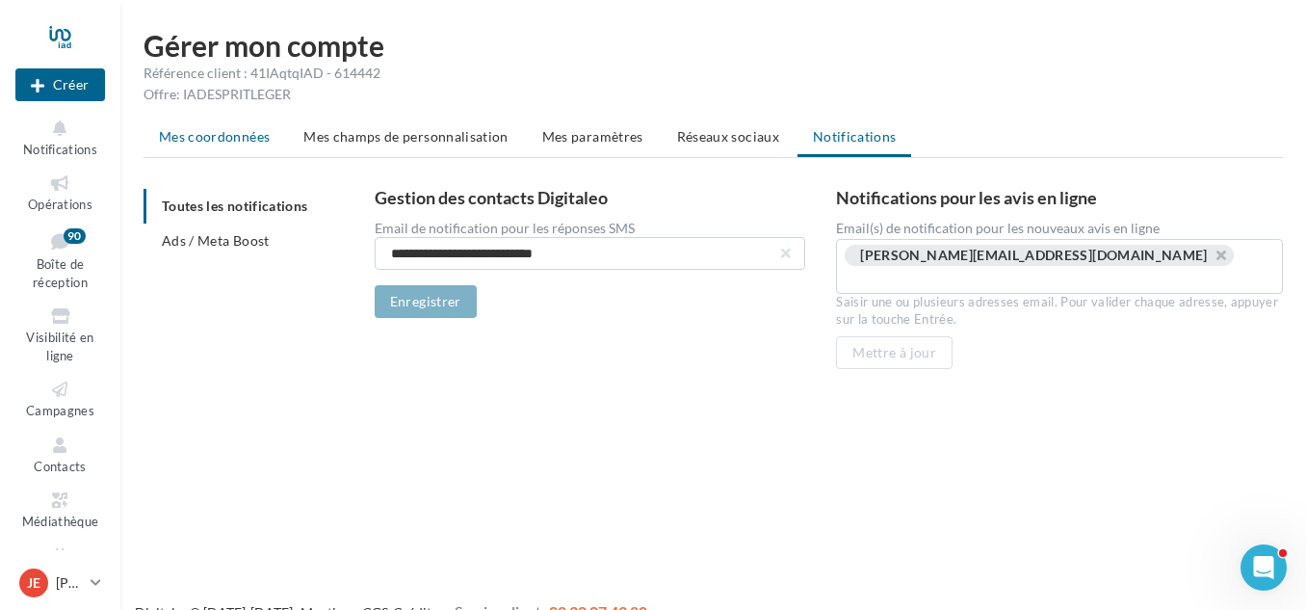
click at [226, 143] on span "Mes coordonnées" at bounding box center [214, 136] width 111 height 16
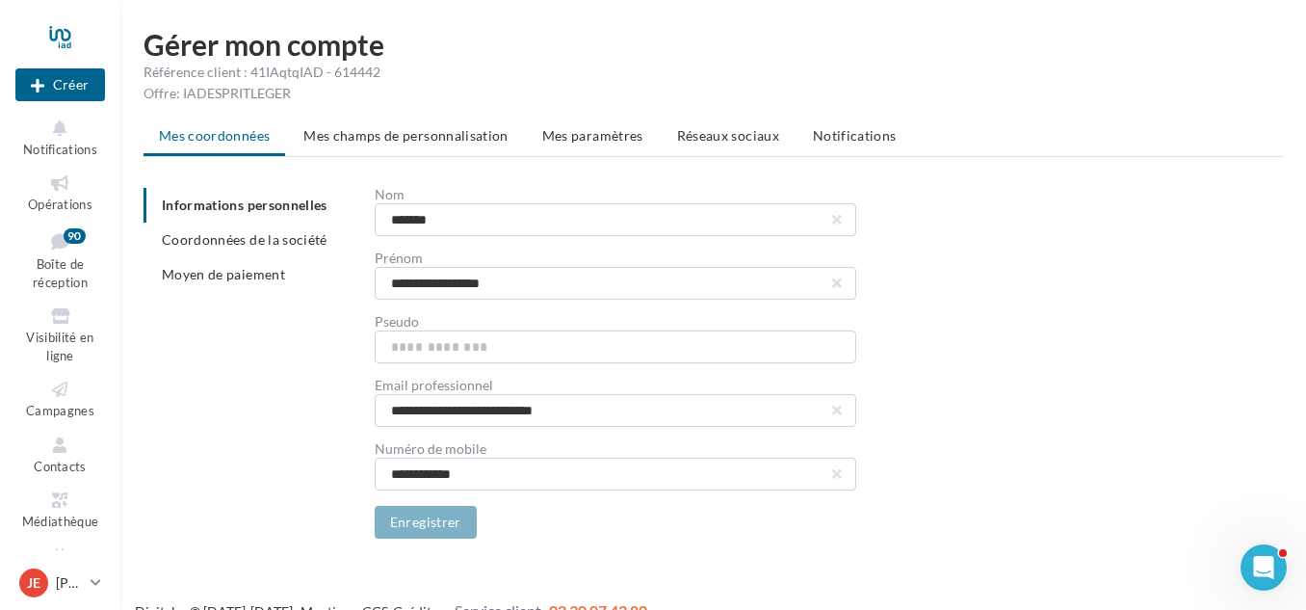
scroll to position [31, 0]
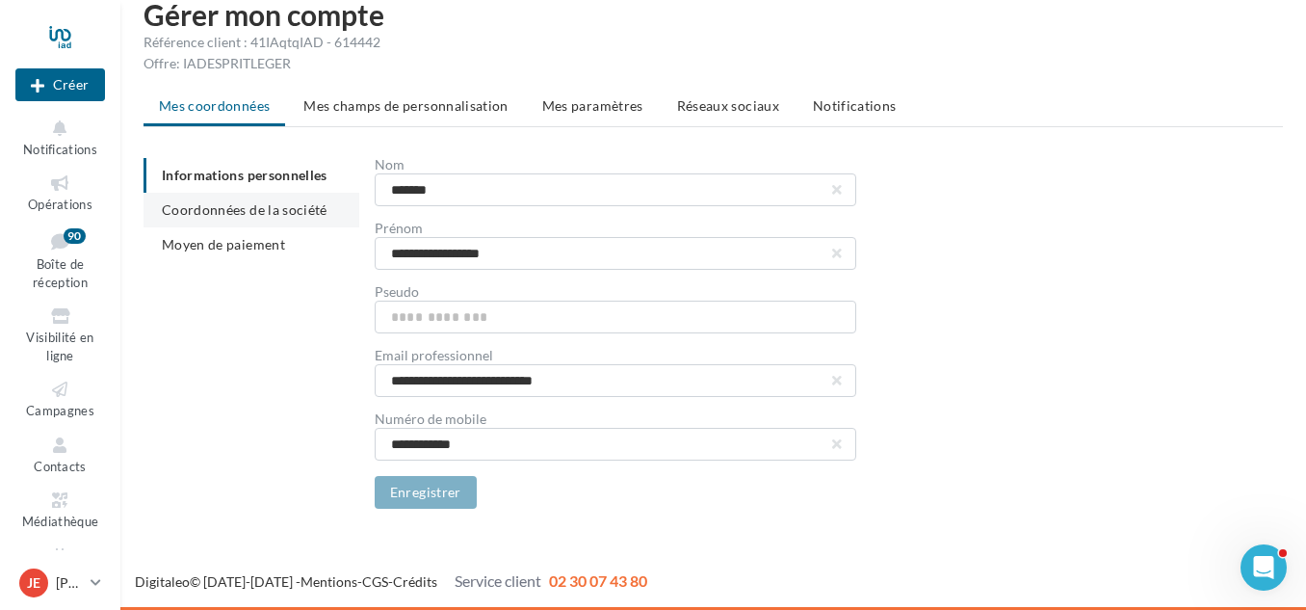
click at [277, 211] on span "Coordonnées de la société" at bounding box center [245, 209] width 166 height 16
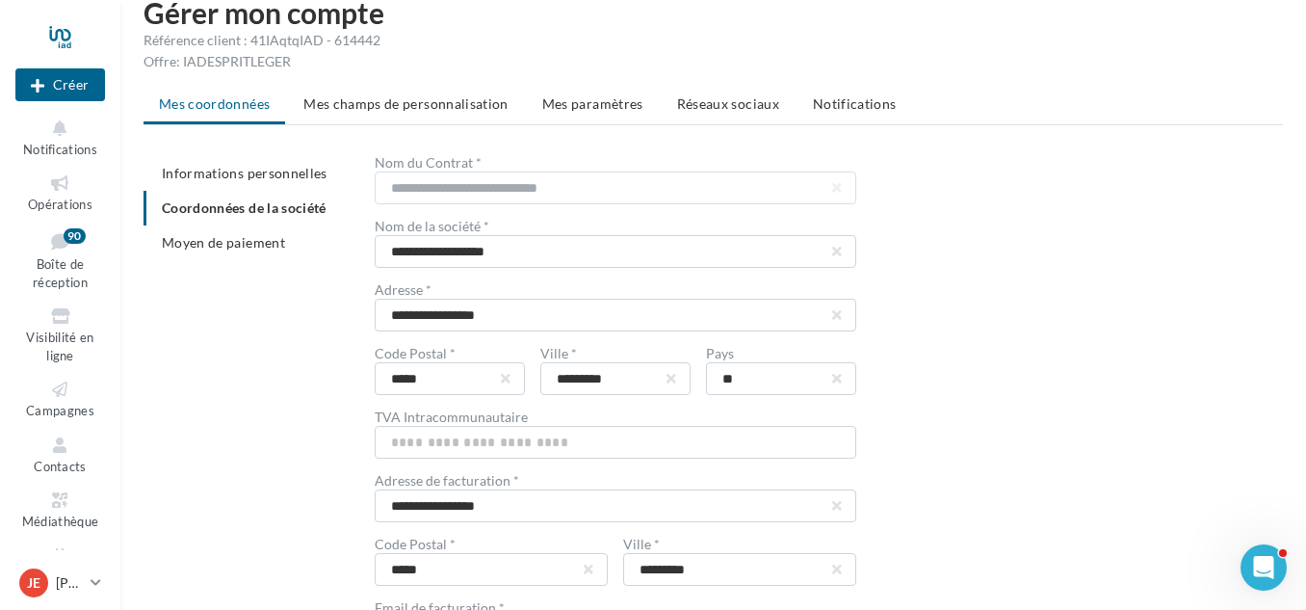
scroll to position [20, 0]
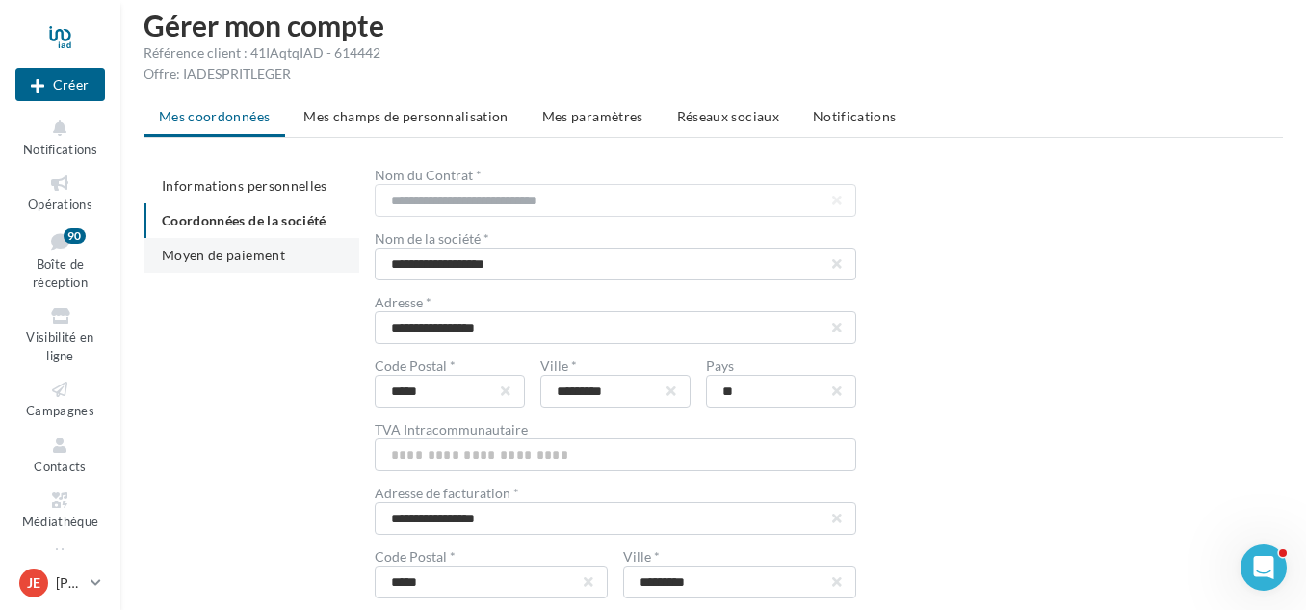
click at [254, 258] on span "Moyen de paiement" at bounding box center [223, 255] width 123 height 16
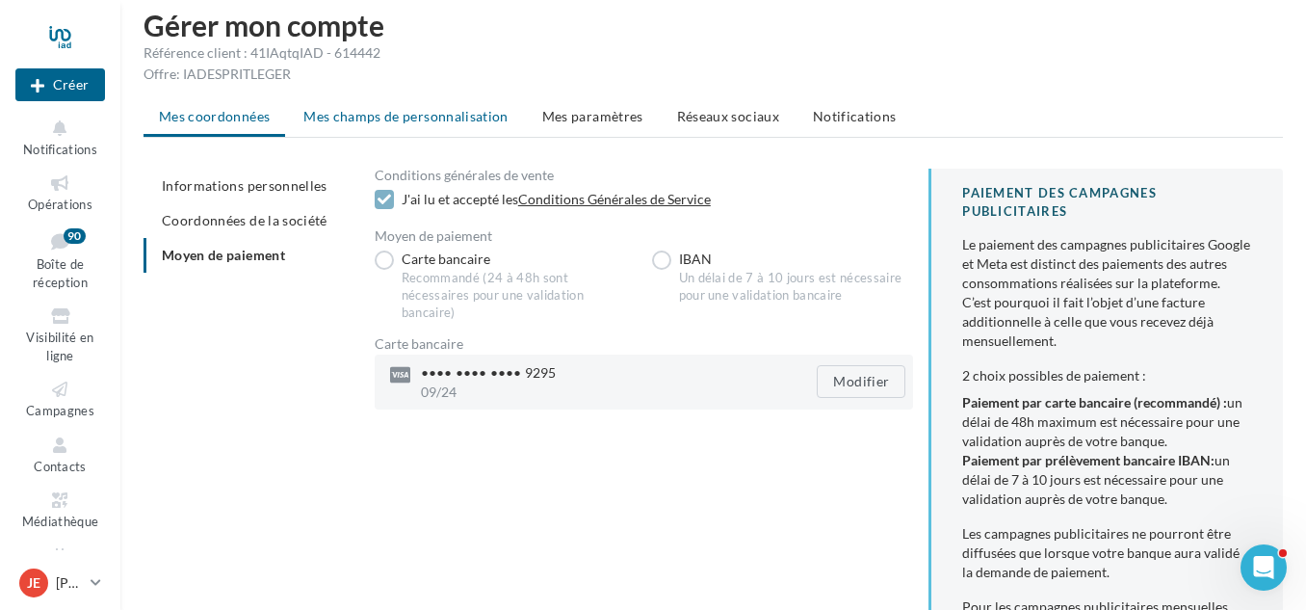
click at [345, 111] on span "Mes champs de personnalisation" at bounding box center [405, 116] width 205 height 16
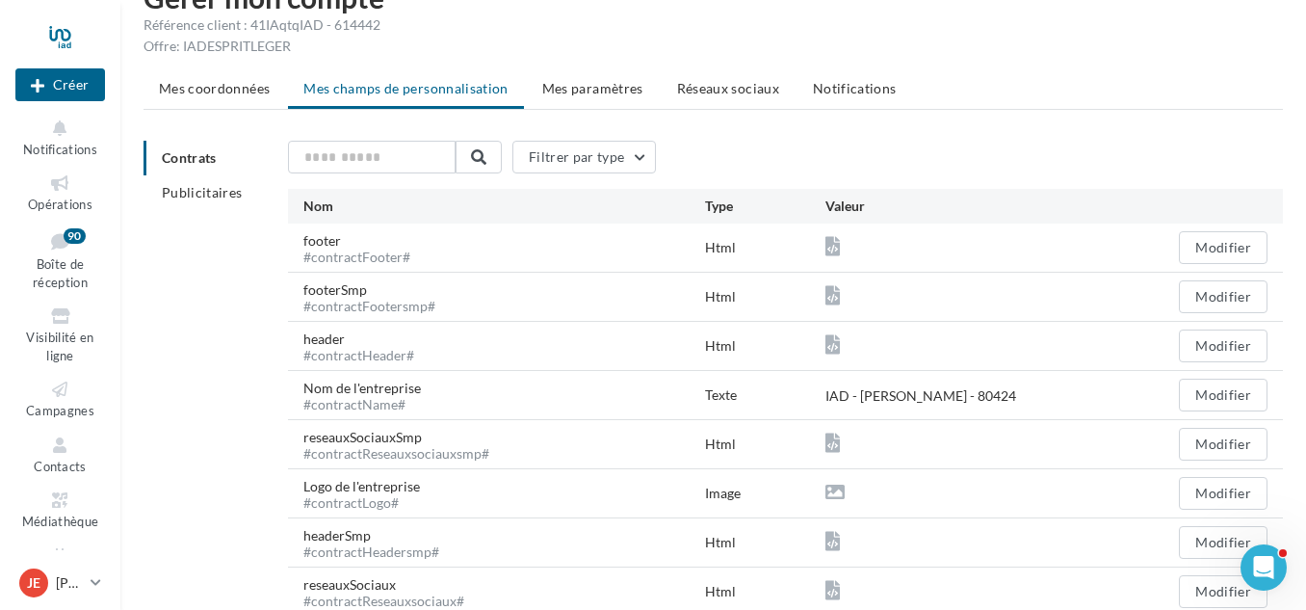
scroll to position [49, 0]
click at [595, 161] on button "Filtrer par type" at bounding box center [585, 156] width 145 height 33
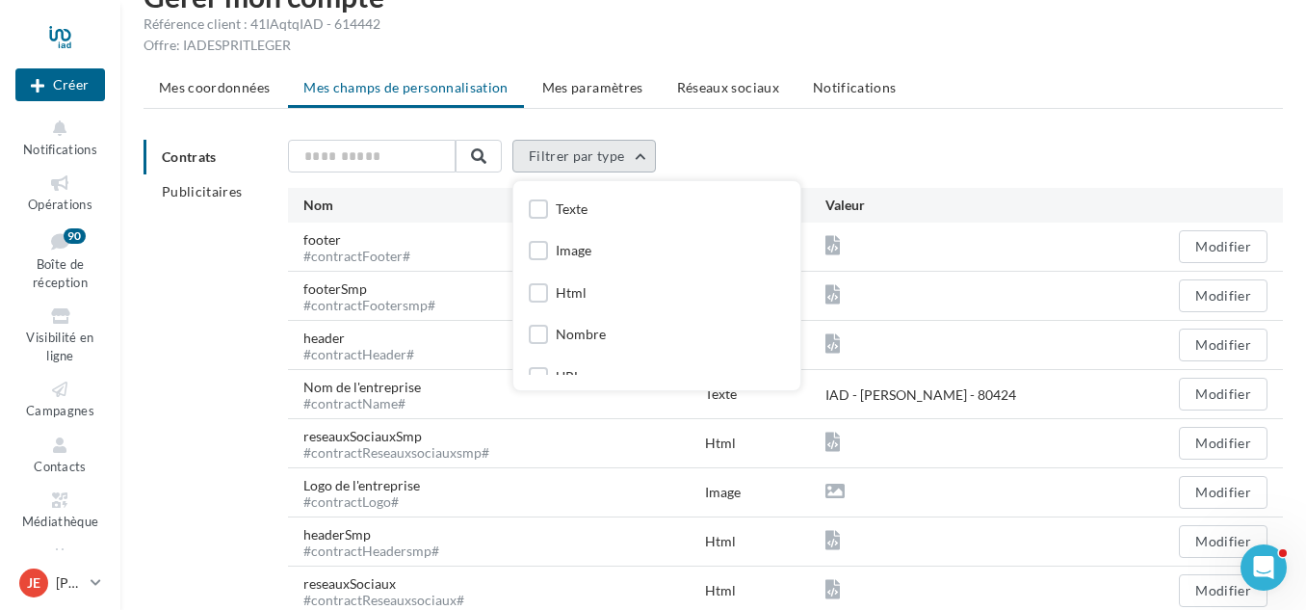
click at [595, 161] on button "Filtrer par type" at bounding box center [585, 156] width 145 height 33
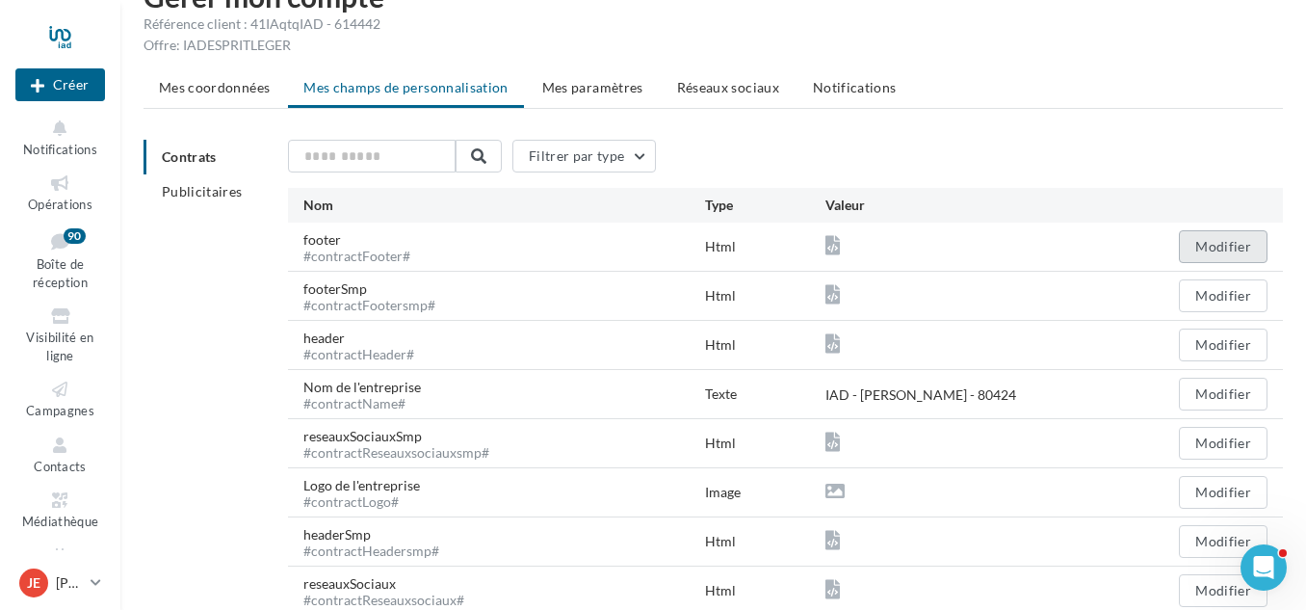
click at [1252, 241] on button "Modifier" at bounding box center [1223, 246] width 89 height 33
click at [1236, 251] on button "Modifier" at bounding box center [1223, 246] width 89 height 33
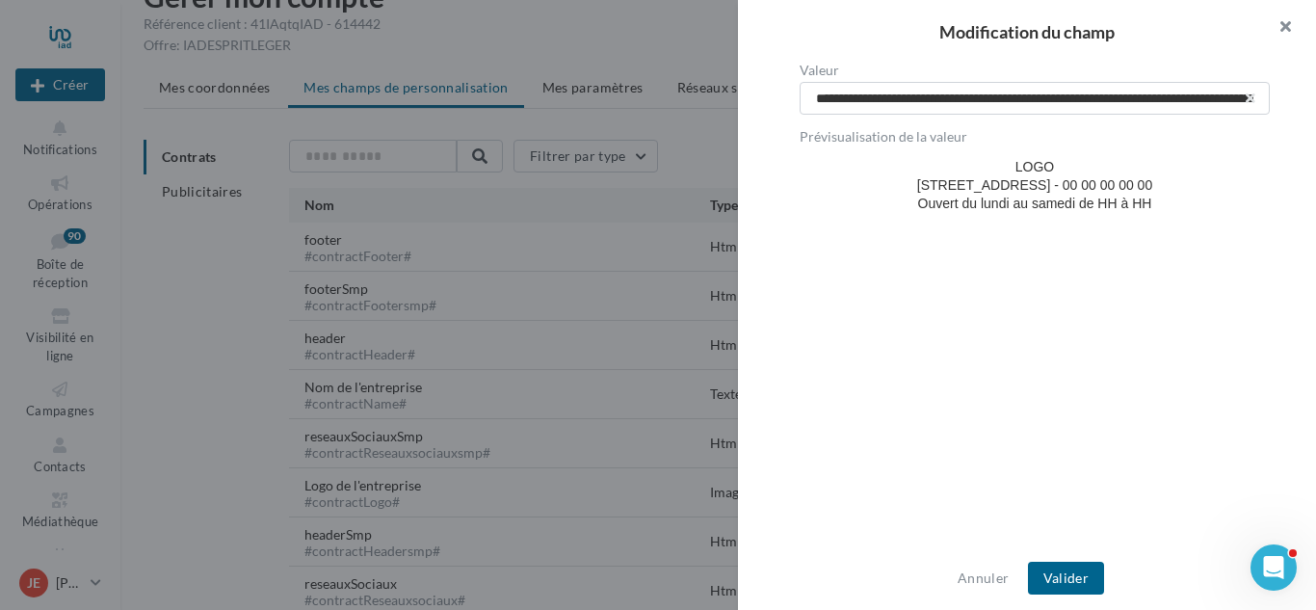
click at [1290, 21] on button "button" at bounding box center [1277, 29] width 77 height 58
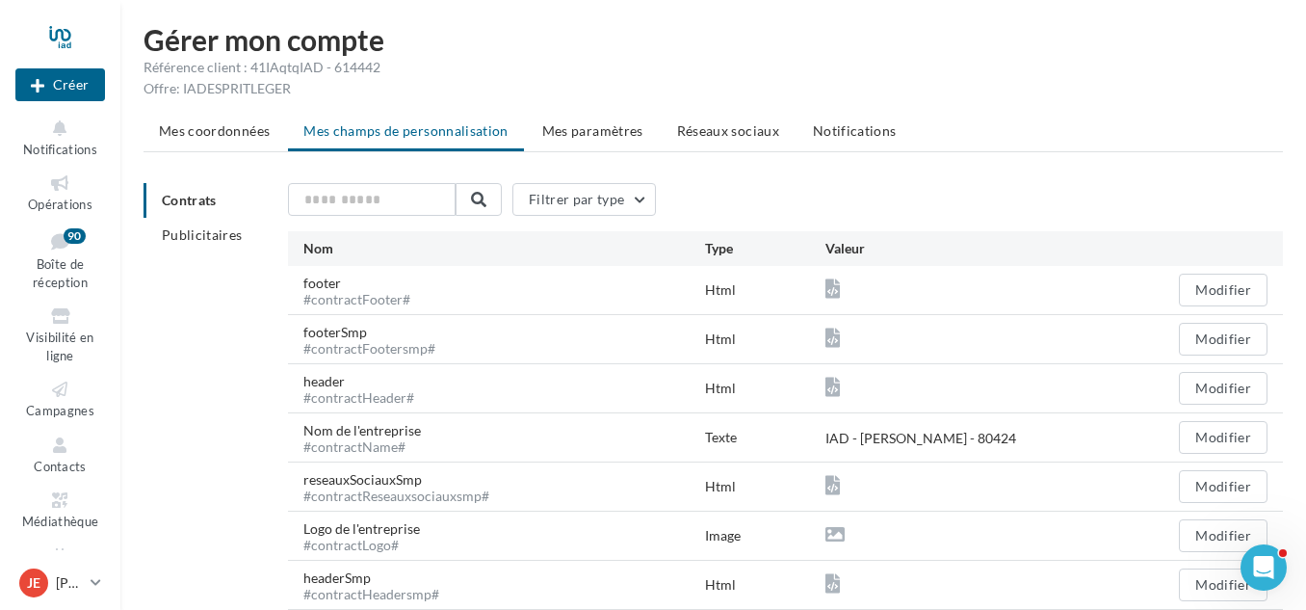
scroll to position [0, 0]
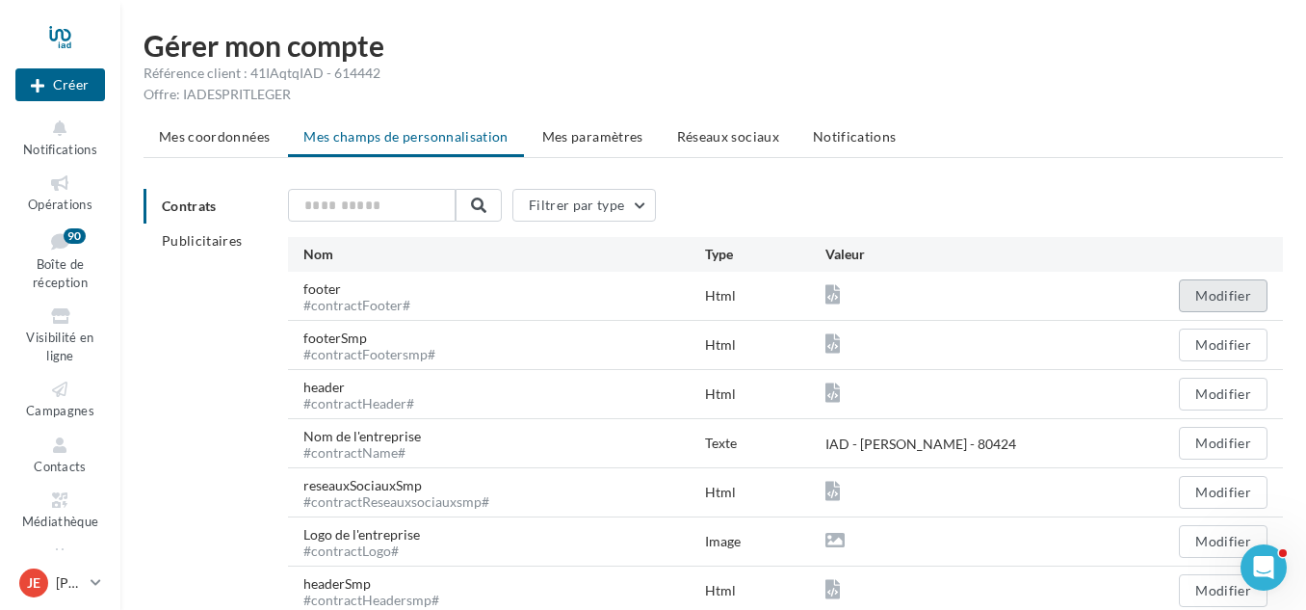
click at [1233, 294] on button "Modifier" at bounding box center [1223, 295] width 89 height 33
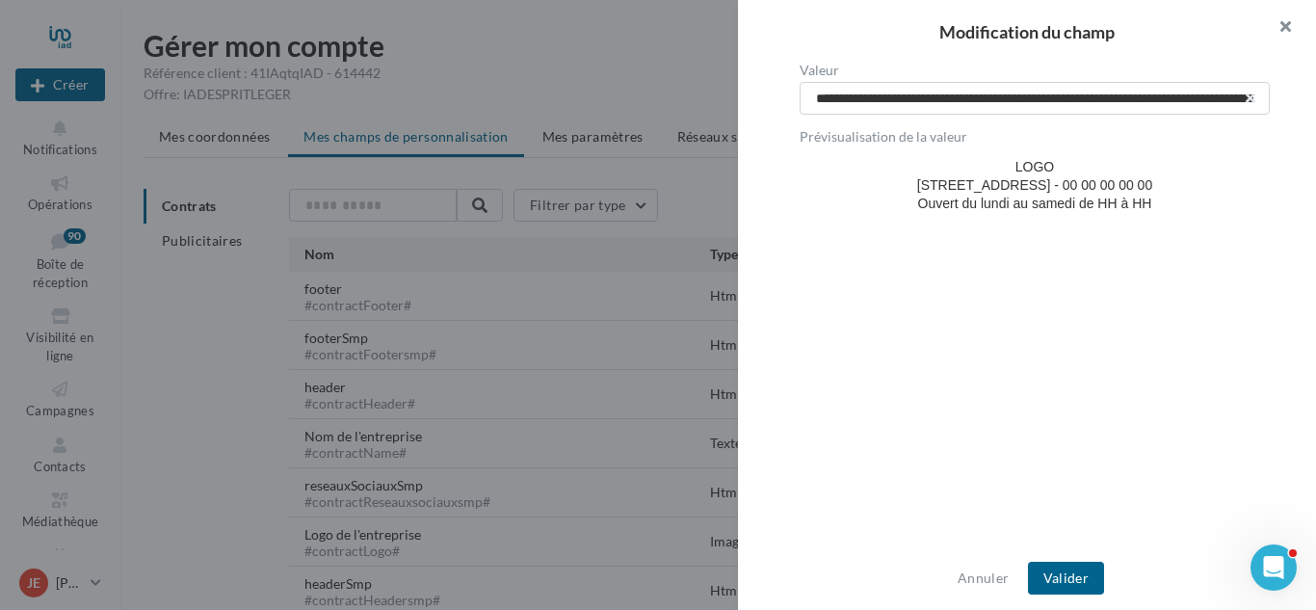
click at [1279, 31] on button "button" at bounding box center [1277, 29] width 77 height 58
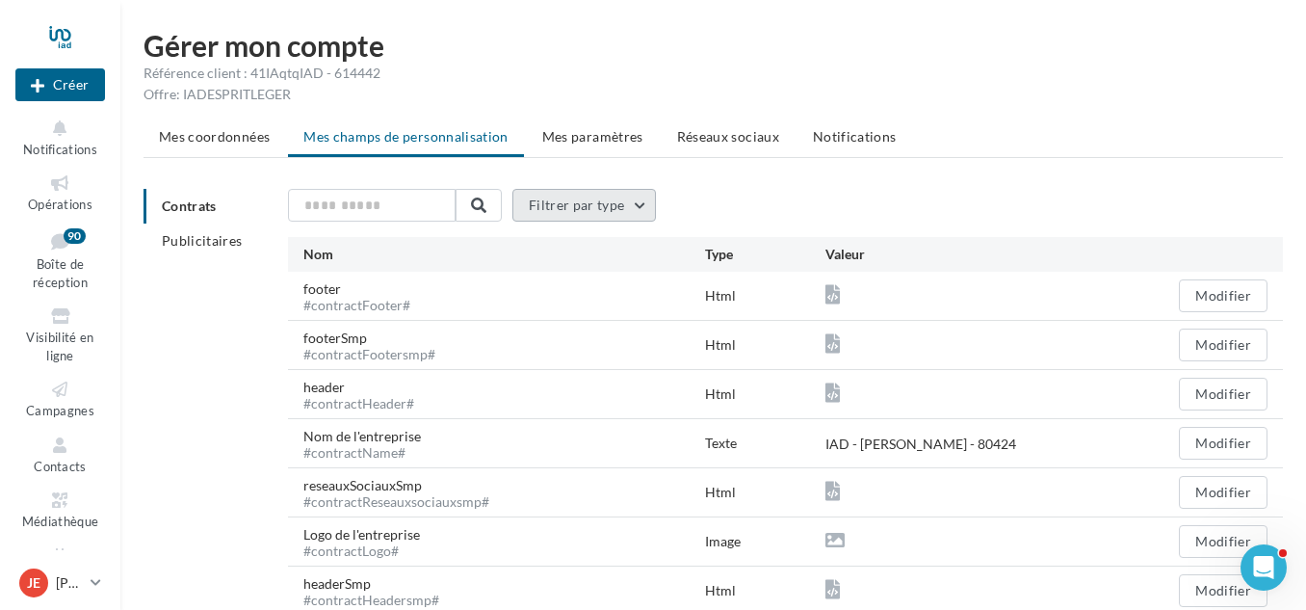
click at [653, 198] on button "Filtrer par type" at bounding box center [585, 205] width 145 height 33
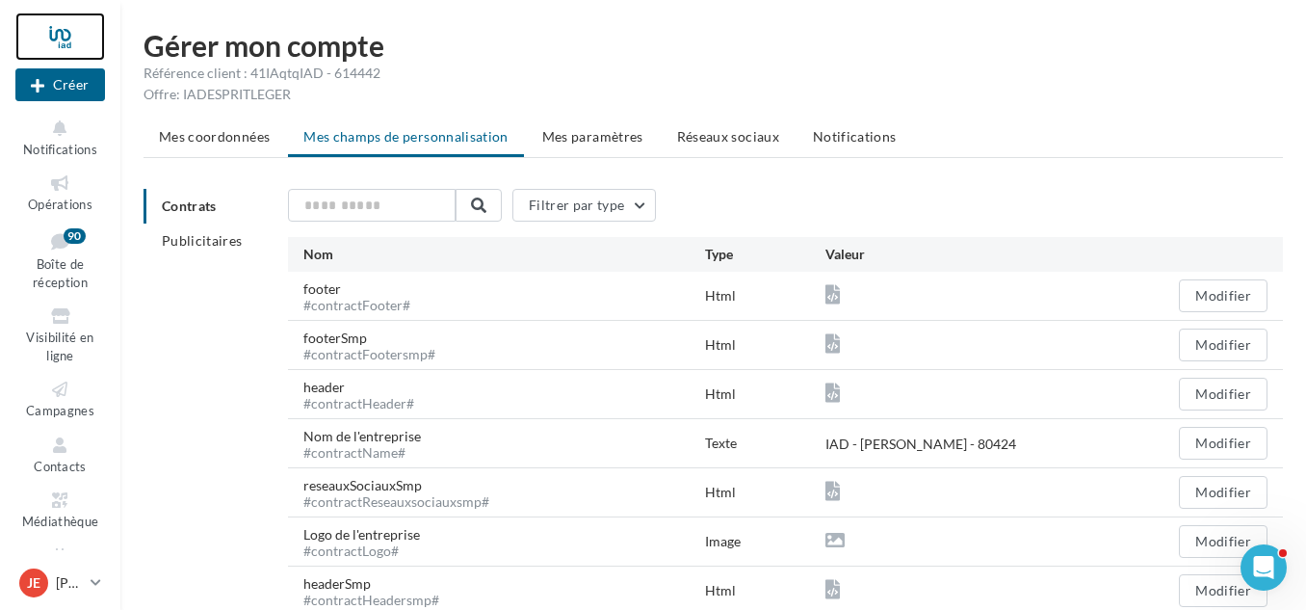
click at [69, 39] on div at bounding box center [60, 37] width 90 height 48
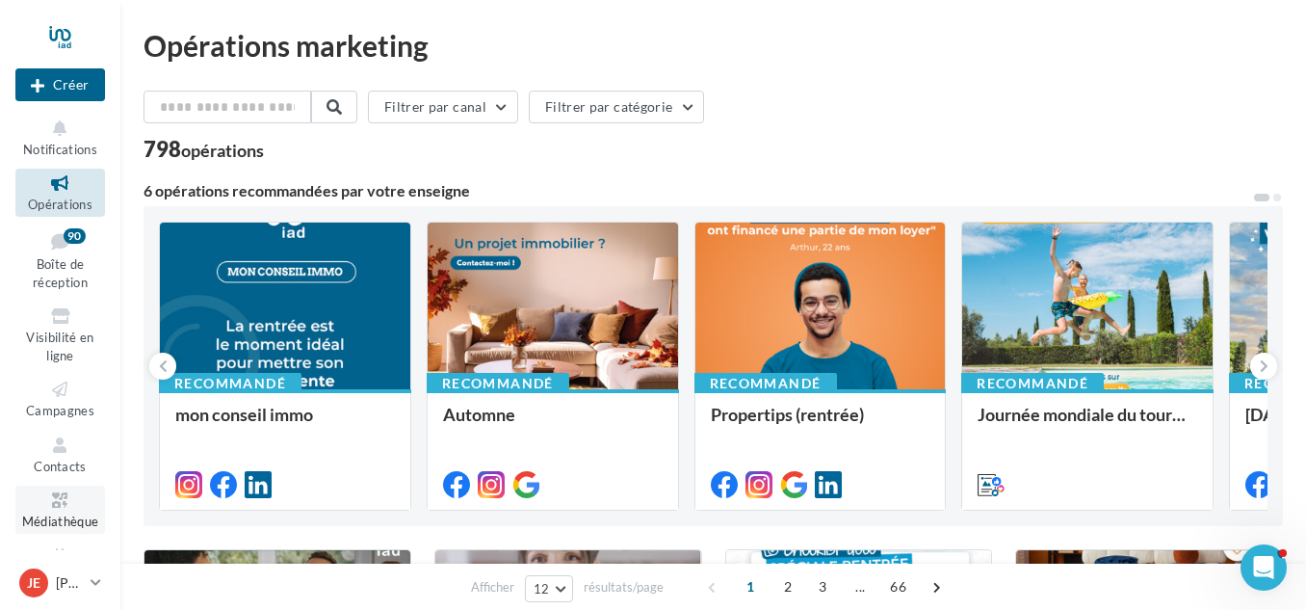
scroll to position [46, 0]
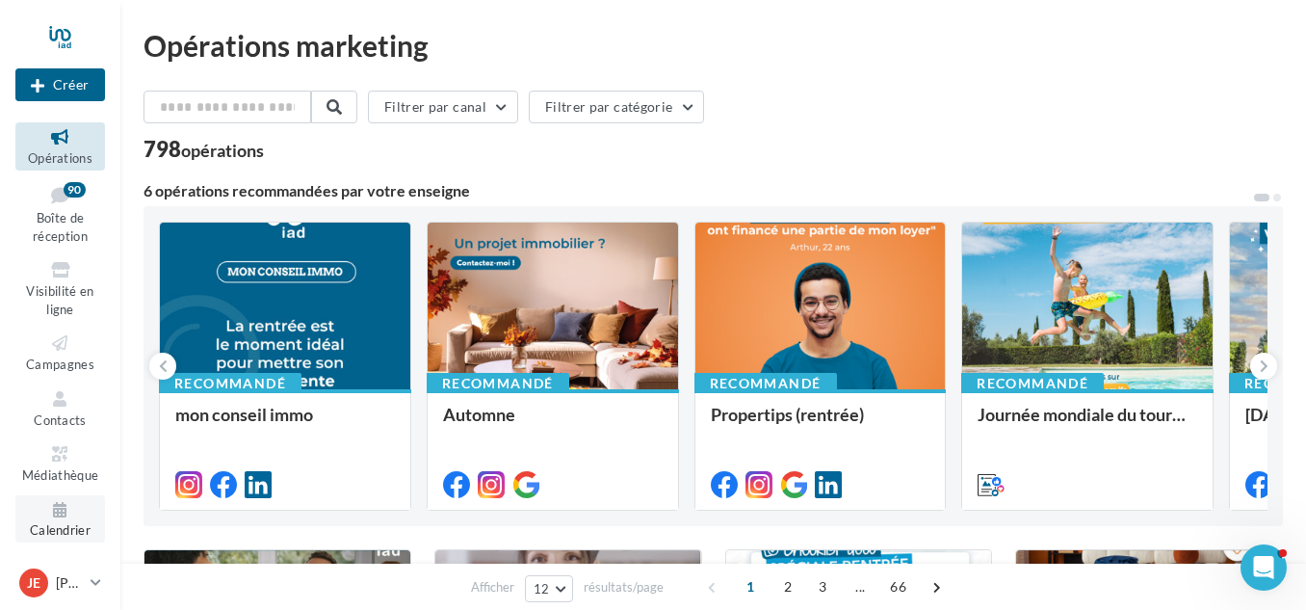
click at [40, 514] on icon at bounding box center [60, 510] width 78 height 22
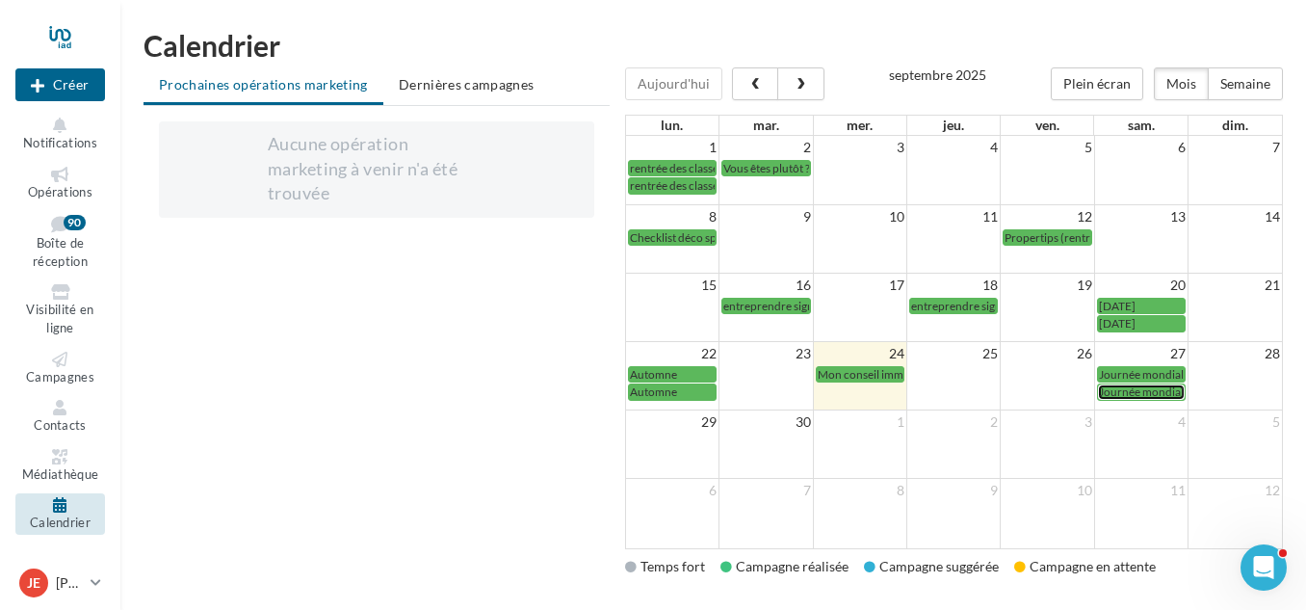
click at [1122, 390] on span "Journée mondiale du Tourisme" at bounding box center [1176, 391] width 155 height 14
click at [855, 375] on span "Mon conseil immo" at bounding box center [864, 374] width 92 height 14
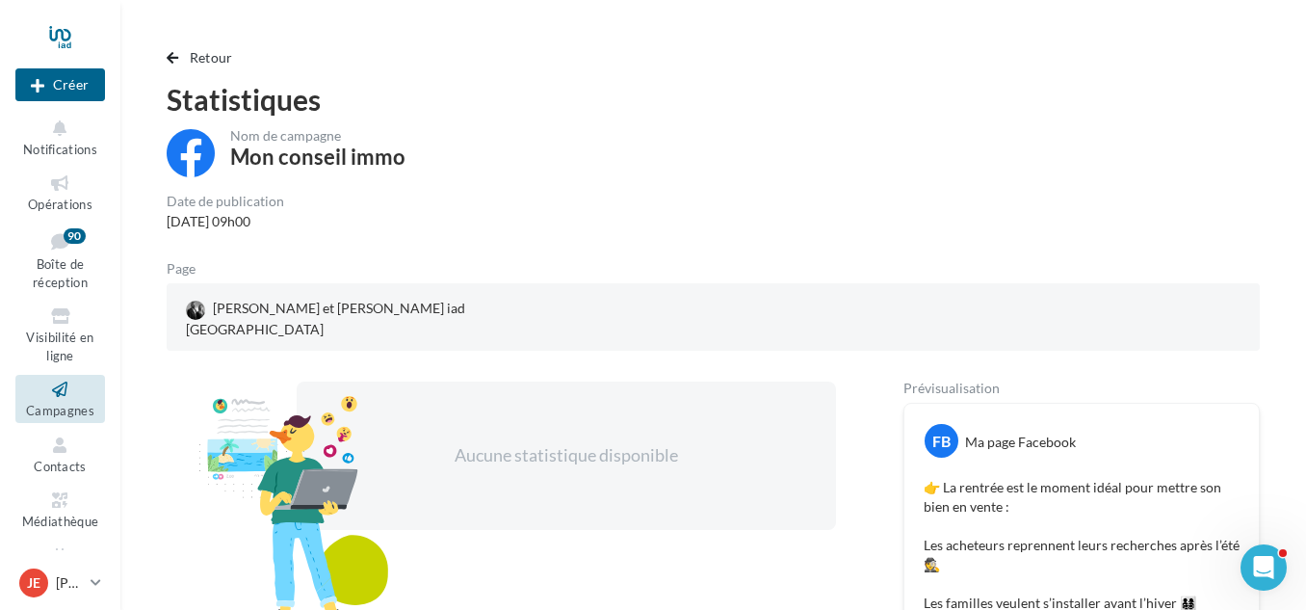
click at [176, 45] on div "Retour Statistiques Nom de campagne Mon conseil immo Date de publication [DATE]…" at bounding box center [713, 530] width 1186 height 999
click at [173, 55] on span "button" at bounding box center [173, 57] width 12 height 13
click at [171, 53] on span "button" at bounding box center [173, 57] width 12 height 13
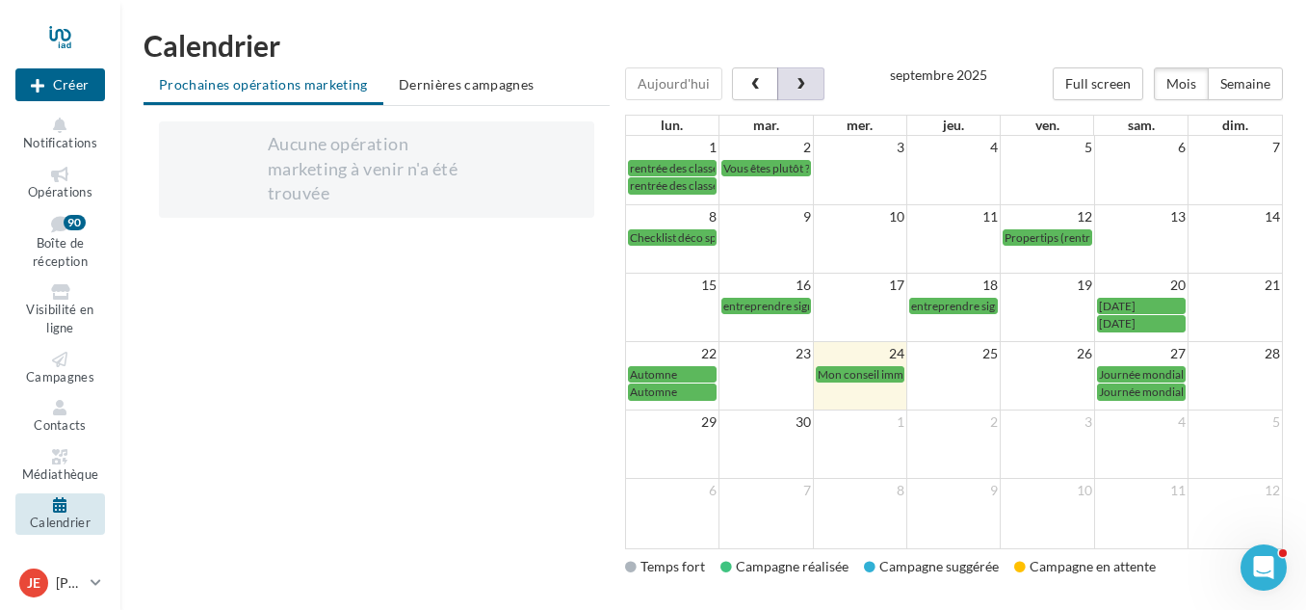
click at [809, 79] on button "button" at bounding box center [801, 83] width 46 height 33
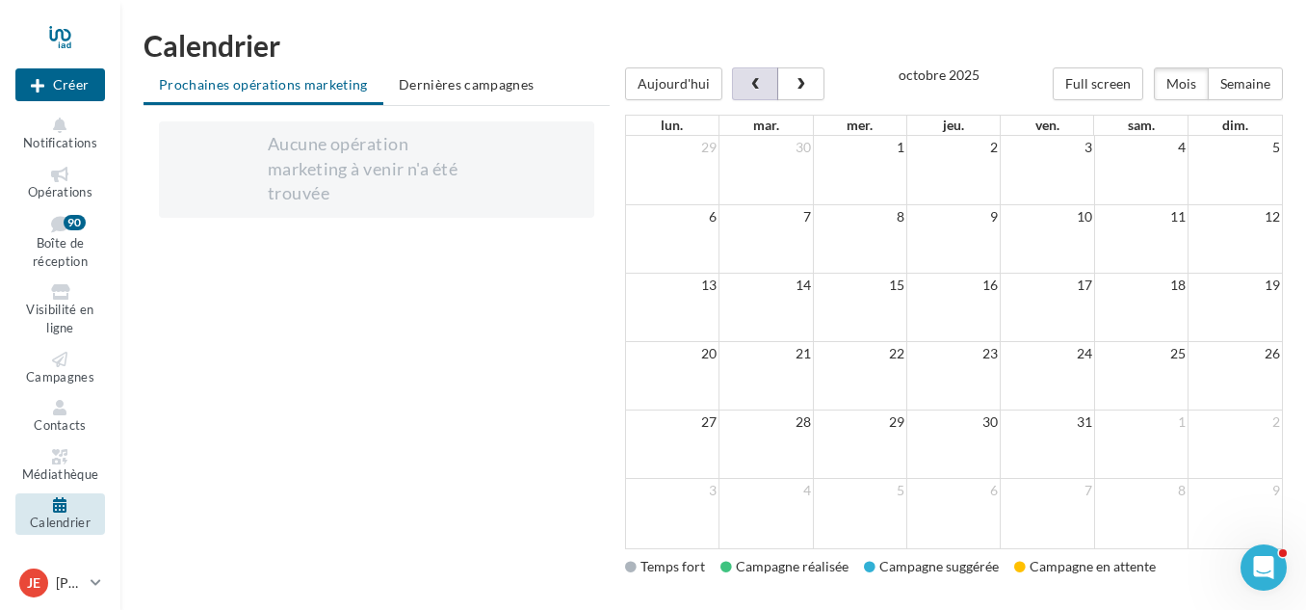
click at [748, 78] on span "button" at bounding box center [756, 84] width 16 height 13
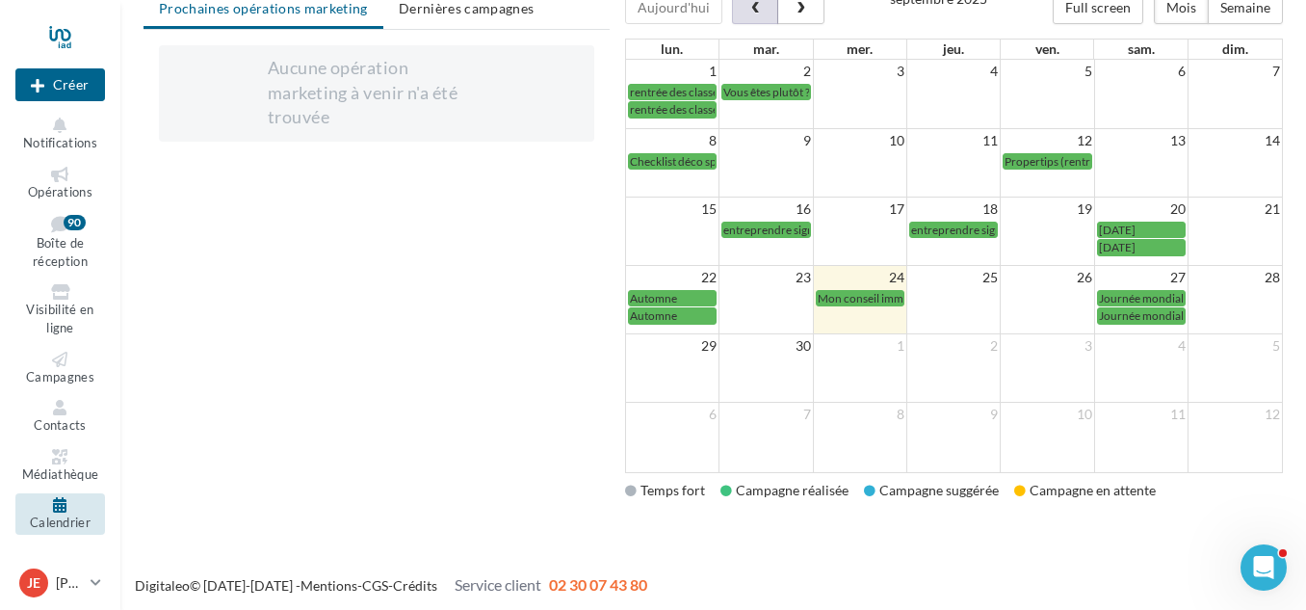
scroll to position [80, 0]
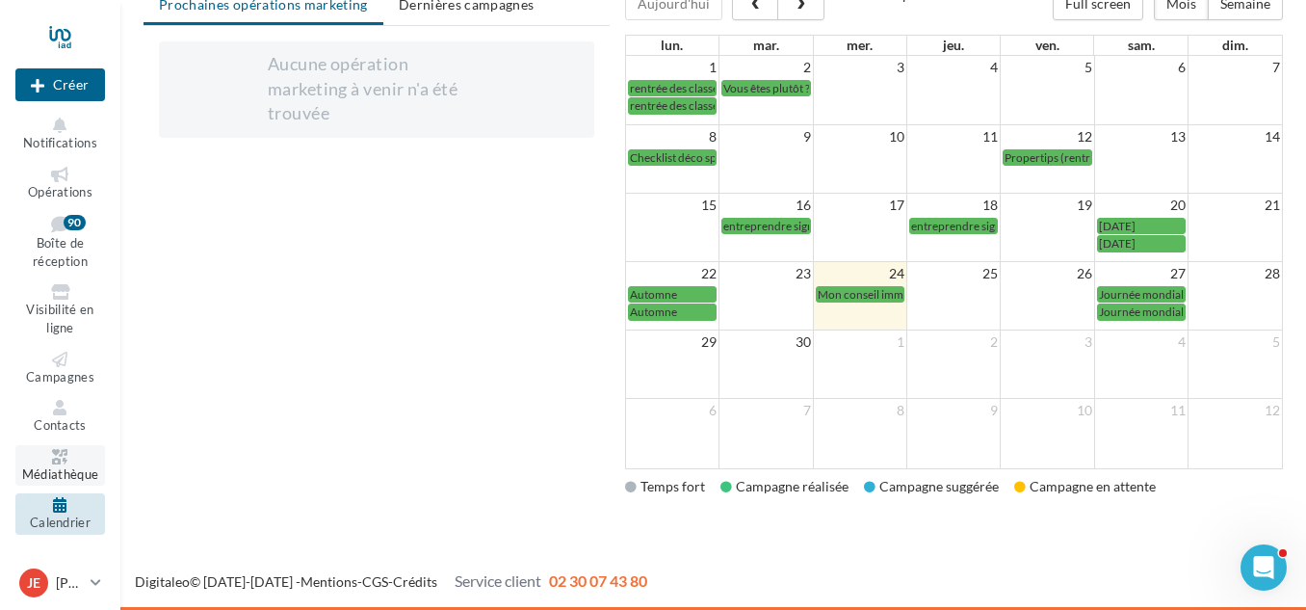
click at [58, 478] on span "Médiathèque" at bounding box center [60, 473] width 77 height 15
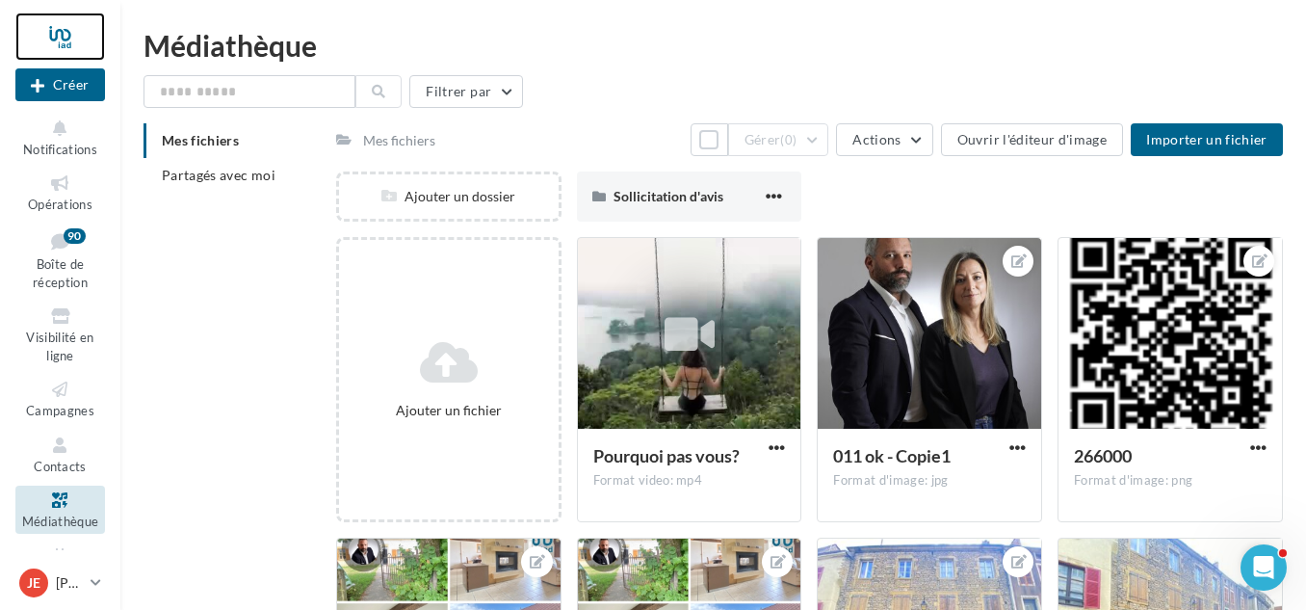
click at [68, 43] on div at bounding box center [60, 37] width 90 height 48
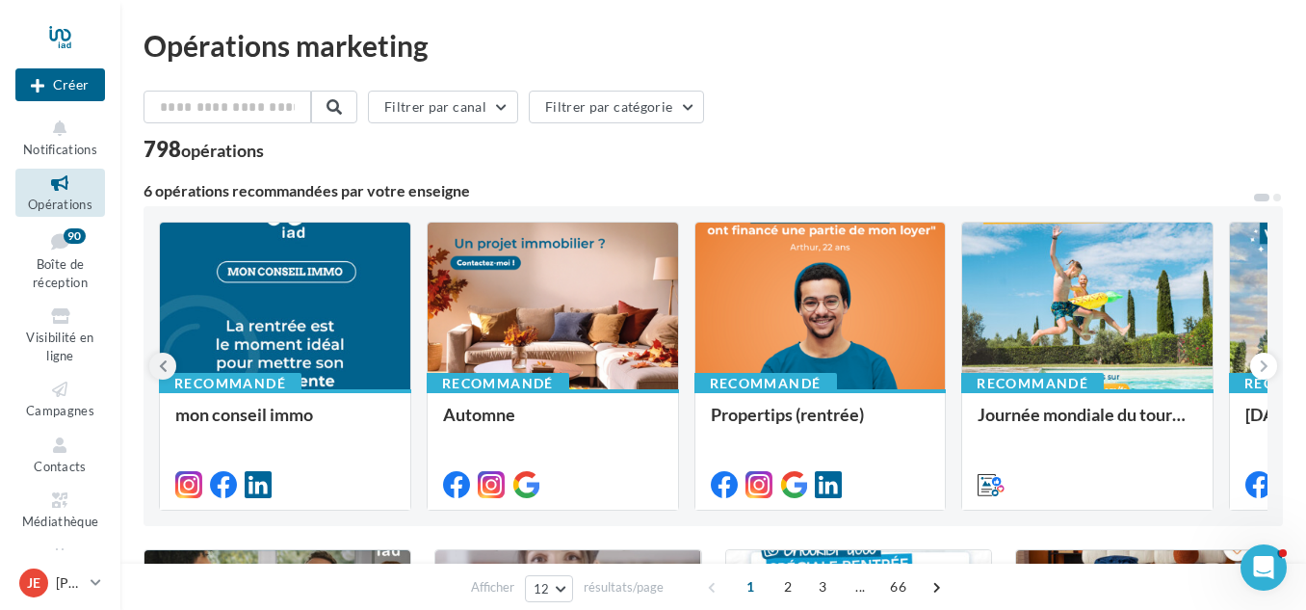
click at [164, 363] on icon at bounding box center [163, 365] width 9 height 19
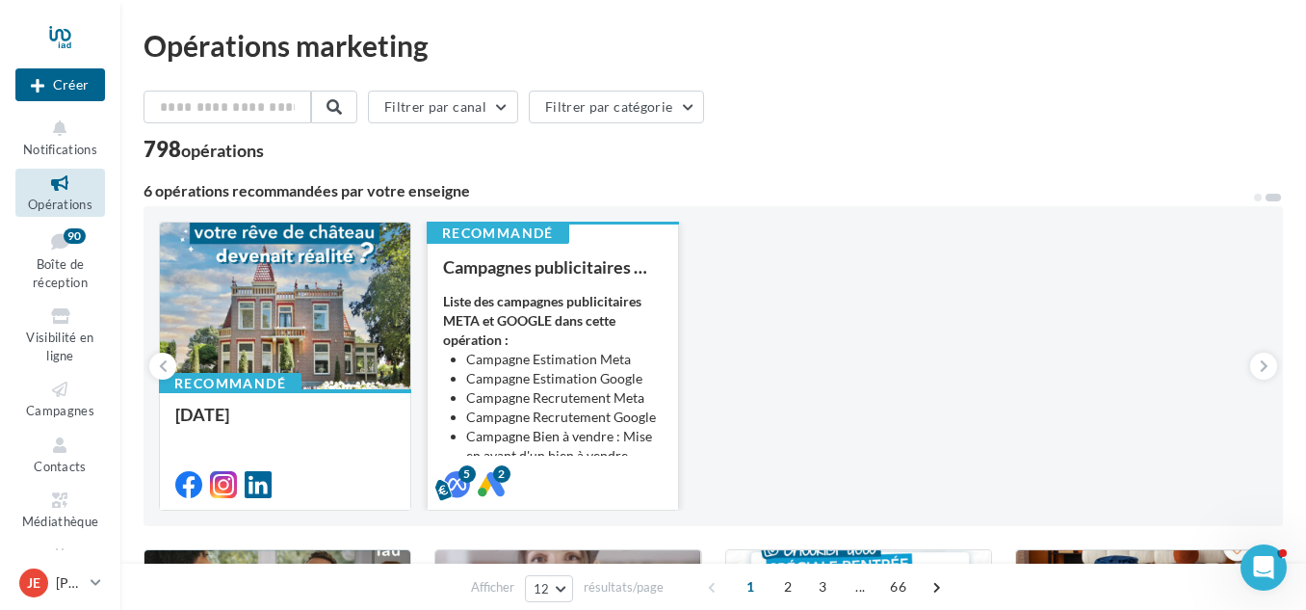
click at [643, 311] on div "Liste des campagnes publicitaires META et GOOGLE dans cette opération : Campagn…" at bounding box center [553, 388] width 220 height 193
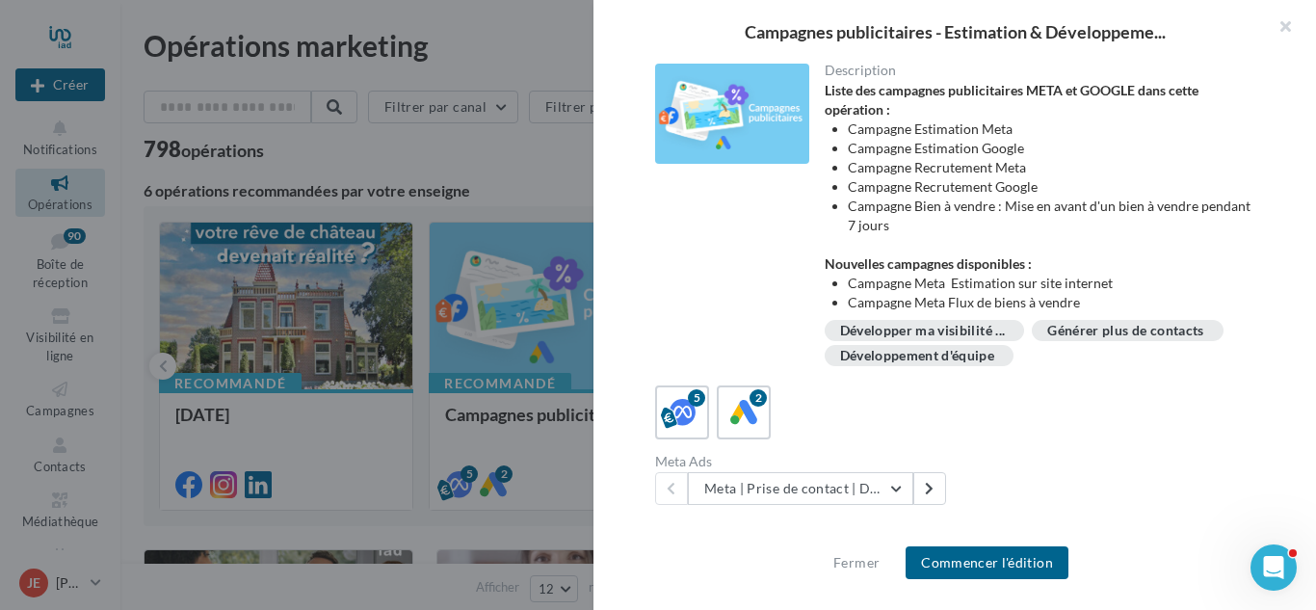
click at [995, 356] on div "Développement d'équipe" at bounding box center [917, 356] width 155 height 14
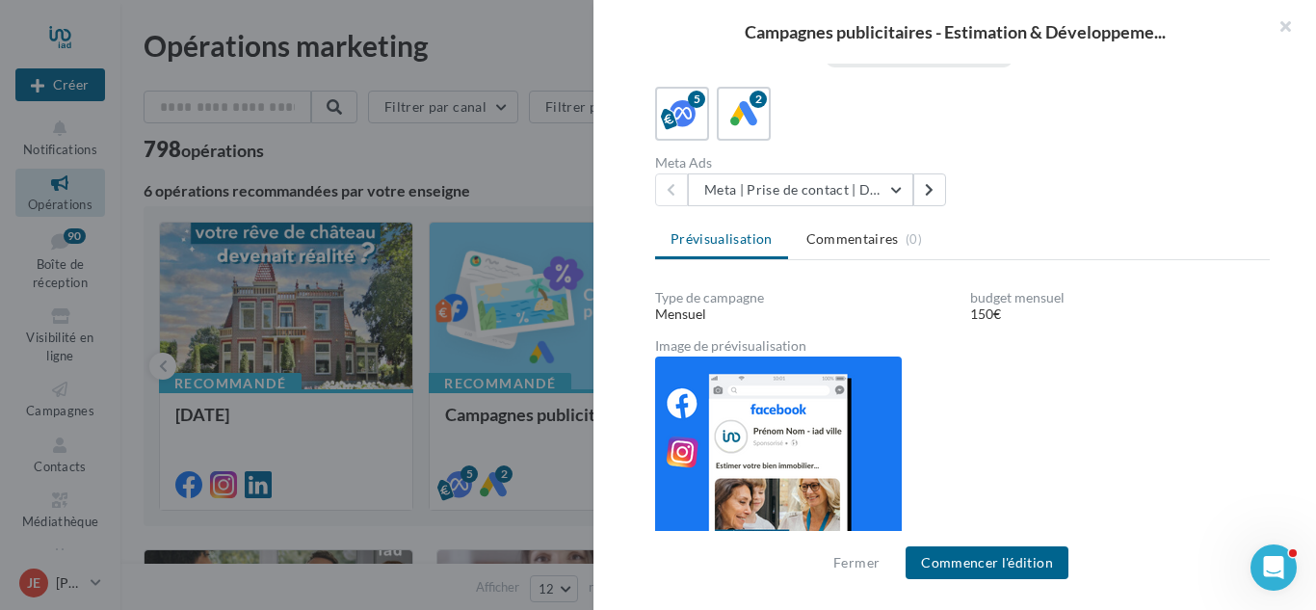
scroll to position [300, 0]
click at [896, 191] on button "Meta | Prise de contact | Demandes d'estimation" at bounding box center [800, 188] width 225 height 33
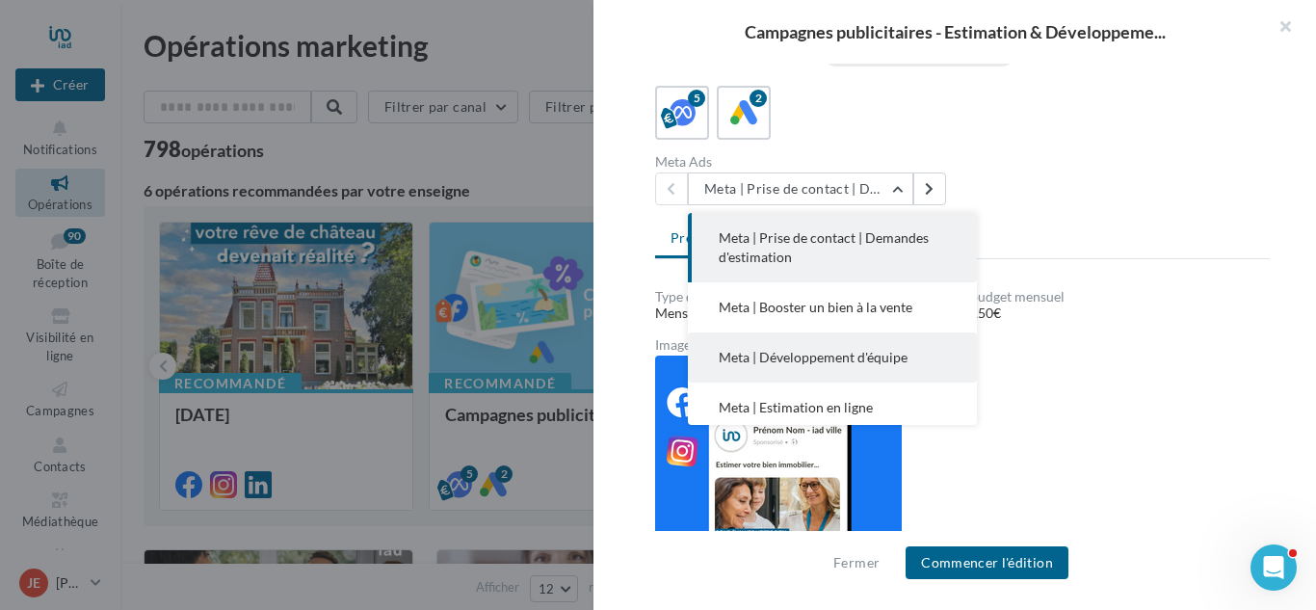
click at [873, 358] on span "Meta | Développement d'équipe" at bounding box center [813, 357] width 189 height 16
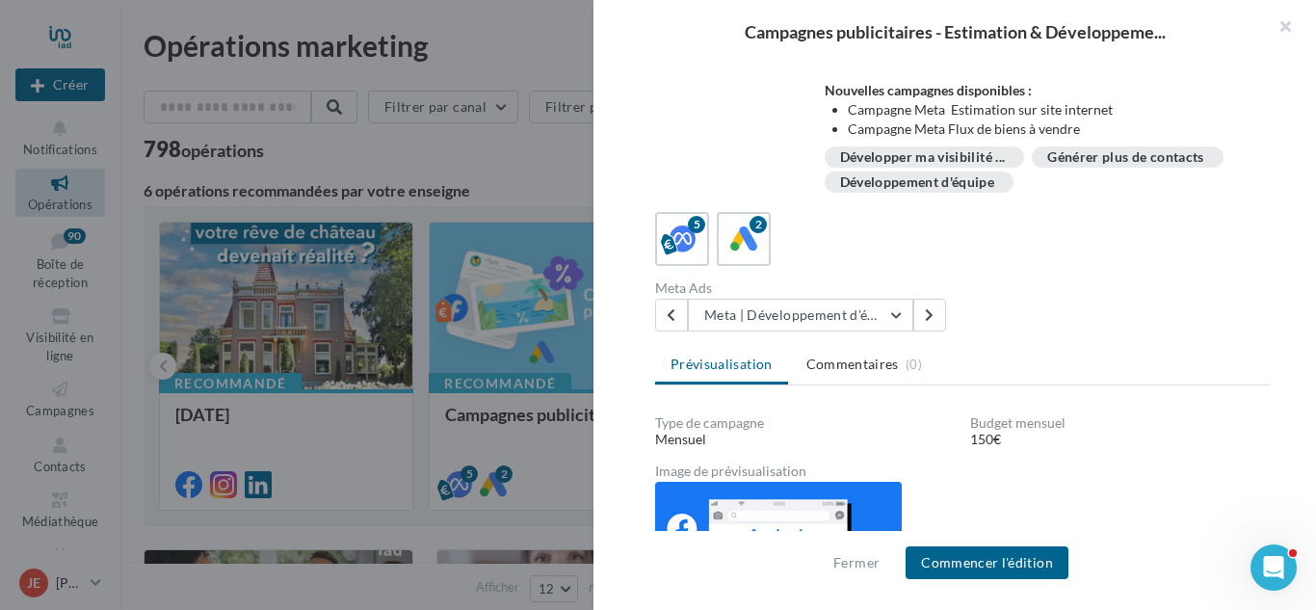
scroll to position [164, 0]
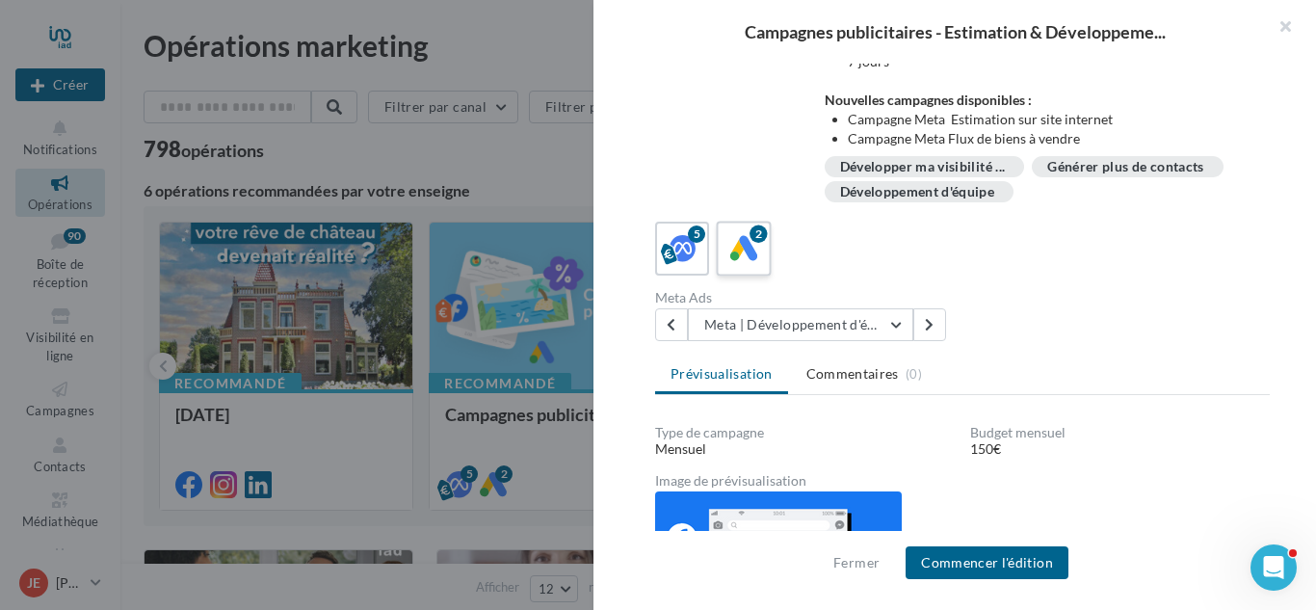
click at [733, 252] on icon at bounding box center [744, 249] width 28 height 28
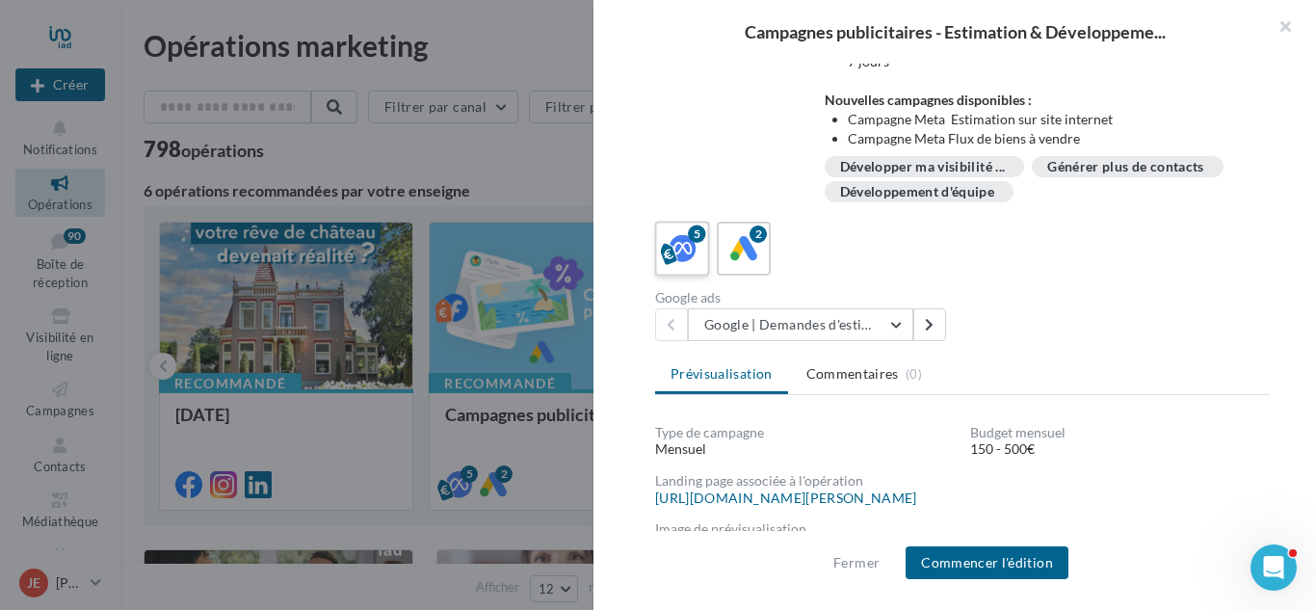
click at [669, 252] on icon at bounding box center [683, 249] width 28 height 28
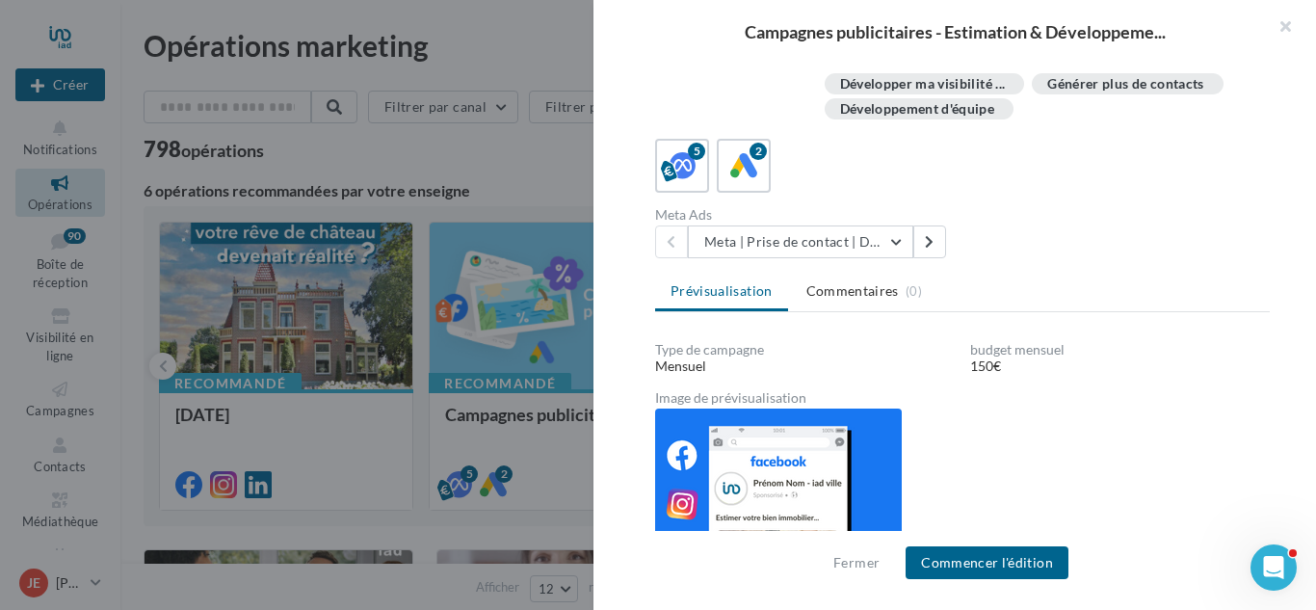
scroll to position [323, 0]
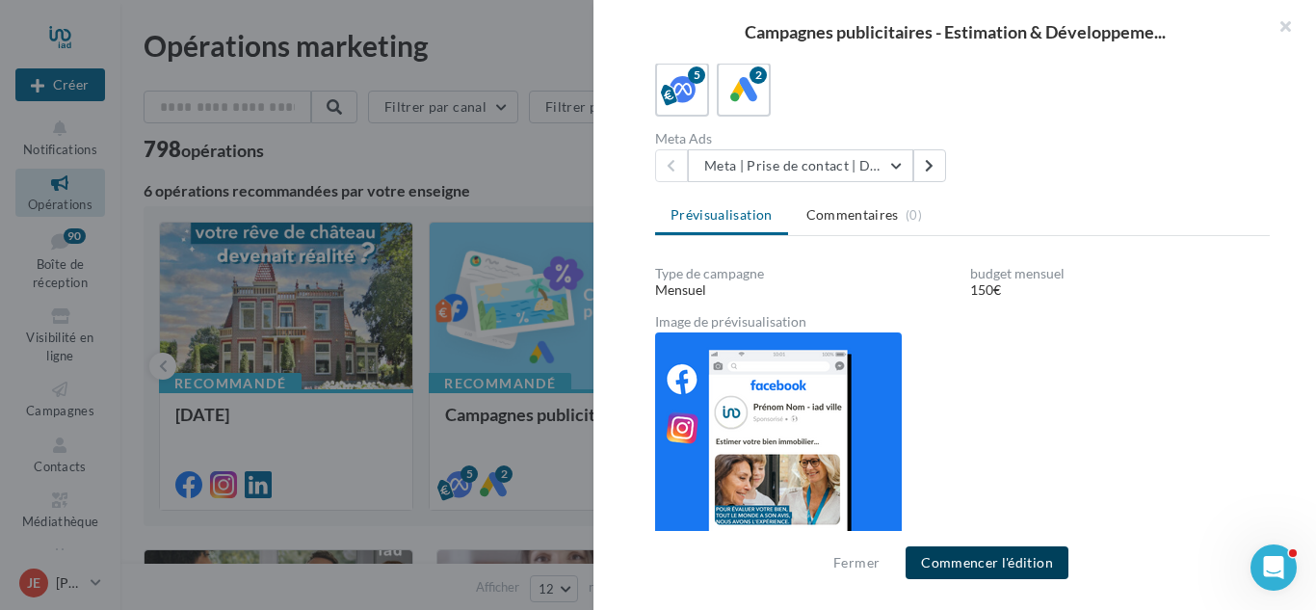
click at [980, 571] on button "Commencer l'édition" at bounding box center [987, 562] width 163 height 33
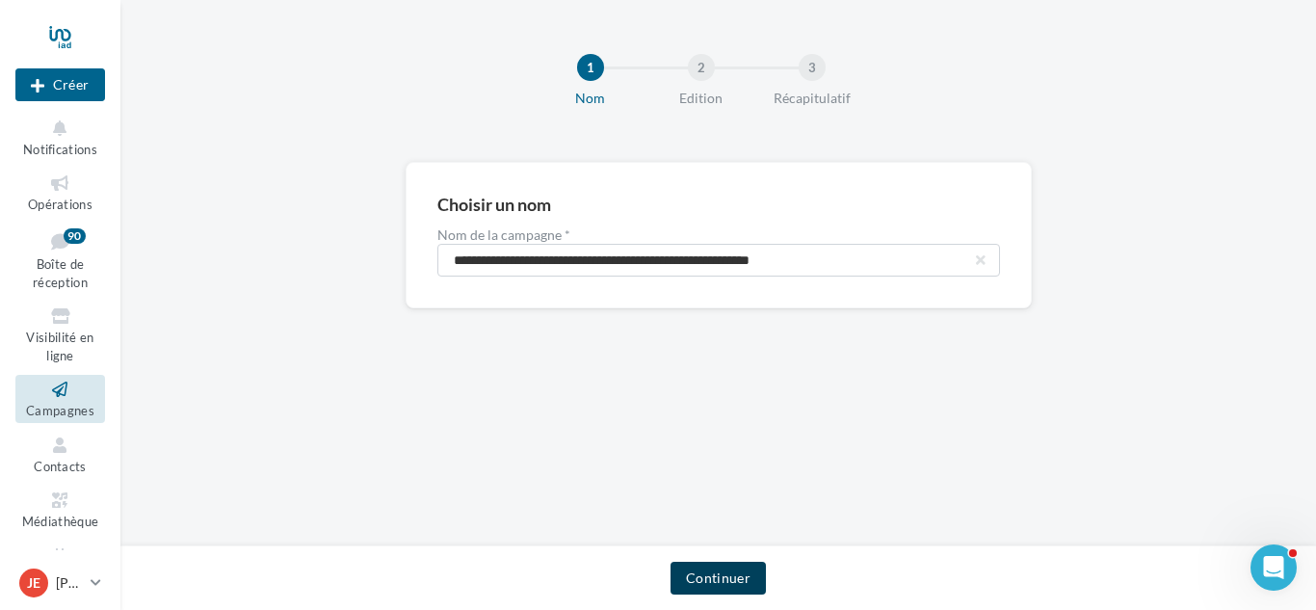
click at [729, 568] on button "Continuer" at bounding box center [718, 578] width 95 height 33
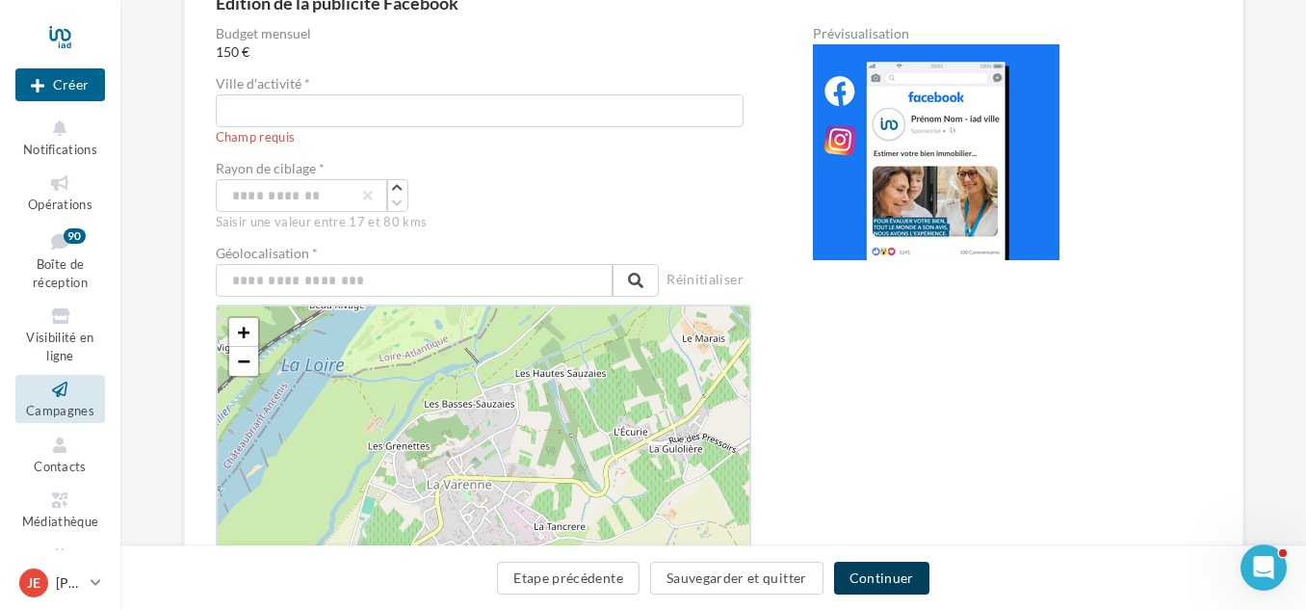
scroll to position [202, 0]
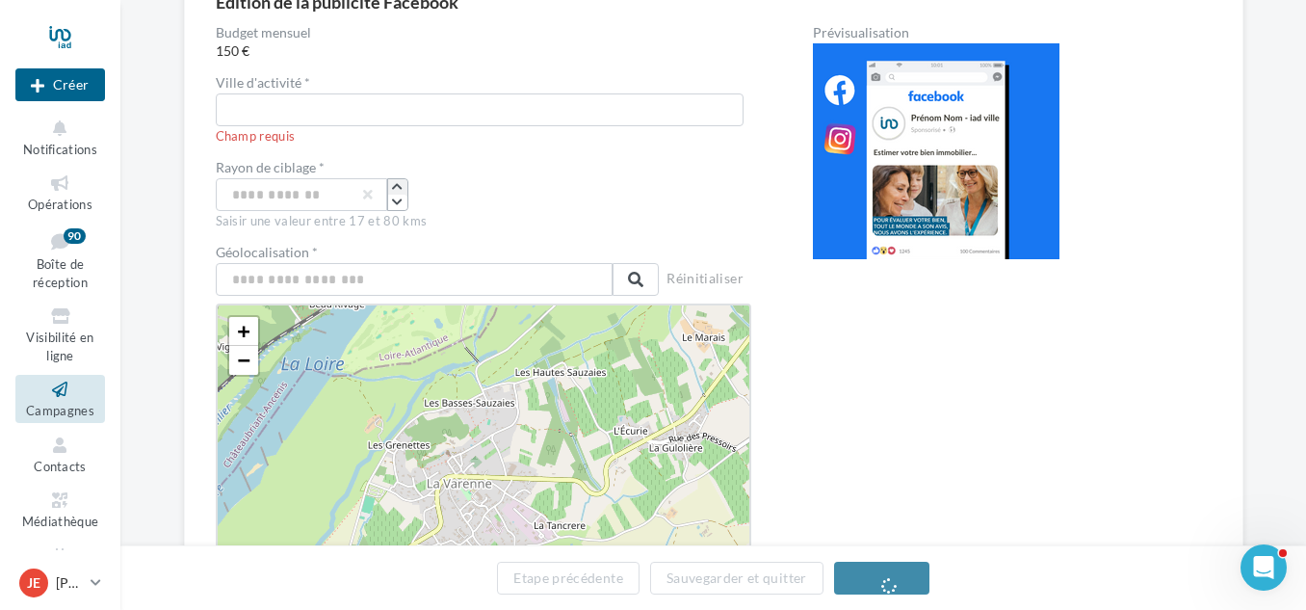
click at [394, 181] on icon "button" at bounding box center [397, 187] width 11 height 12
click at [399, 187] on icon "button" at bounding box center [397, 187] width 11 height 12
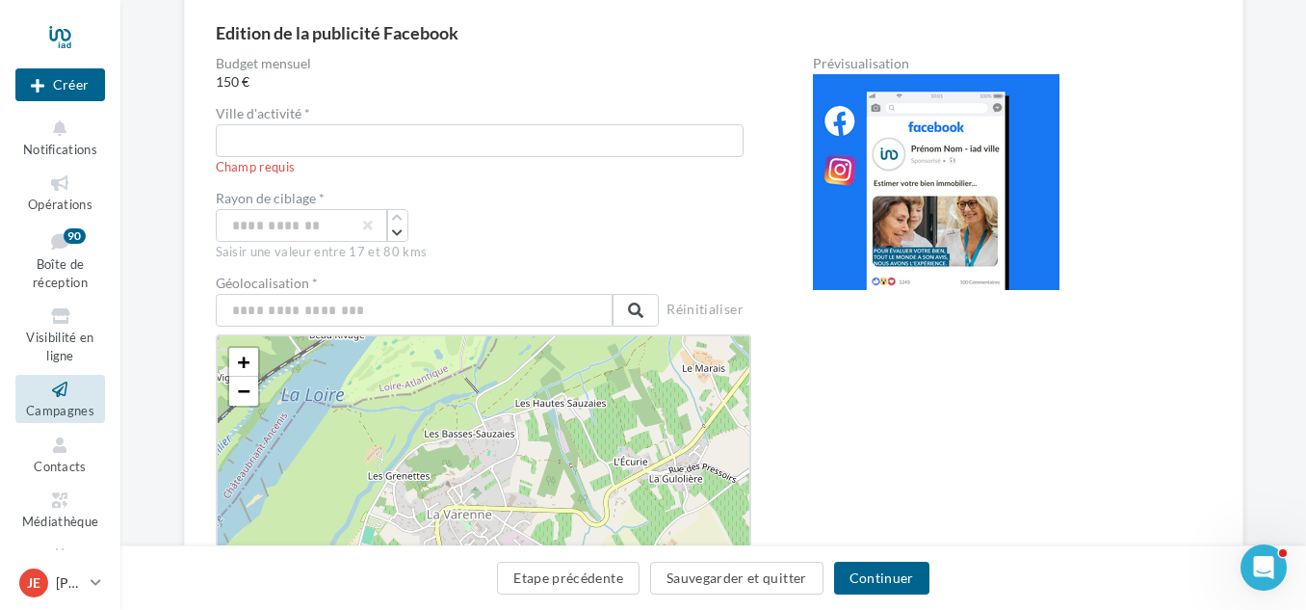
scroll to position [166, 0]
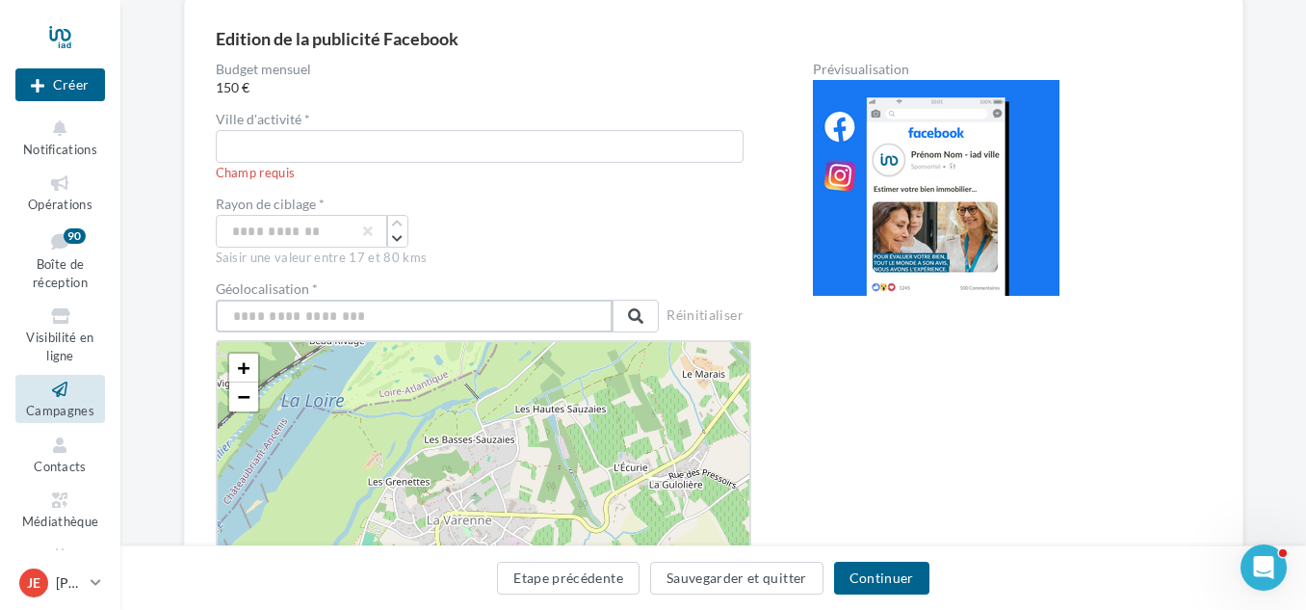
click at [484, 308] on input "text" at bounding box center [415, 316] width 398 height 33
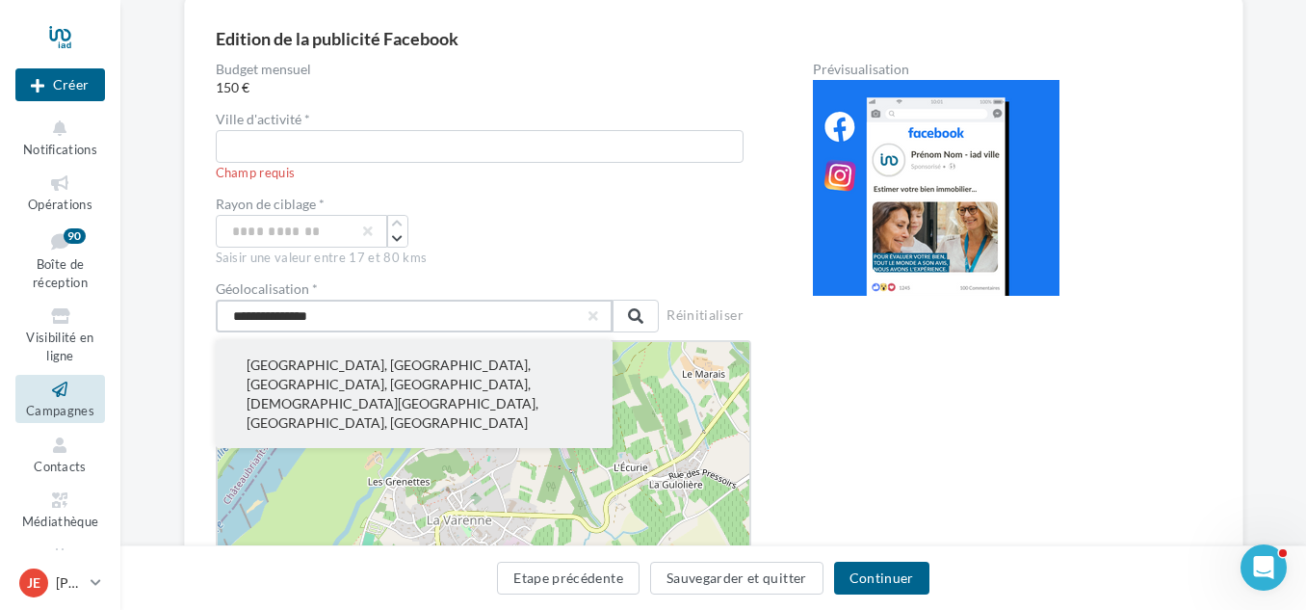
type input "**********"
click at [248, 358] on button "Paray-le-Monial, Charolles, Saône-et-Loire, Bourgogne-Franche-Comté, France mét…" at bounding box center [415, 394] width 398 height 108
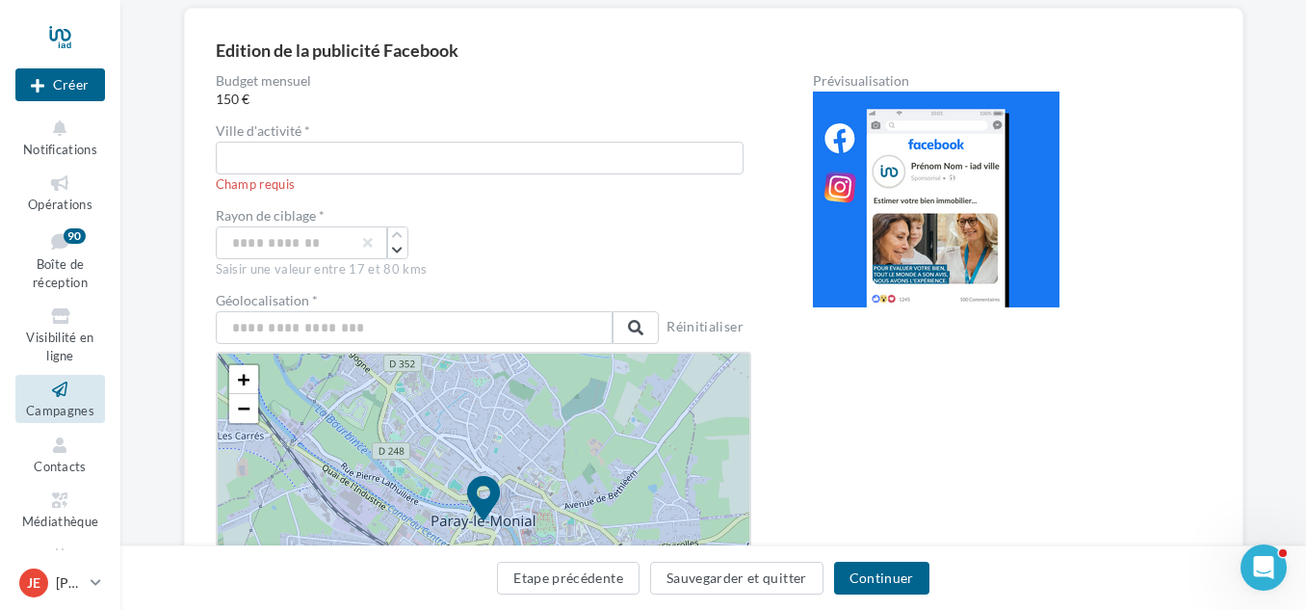
scroll to position [145, 0]
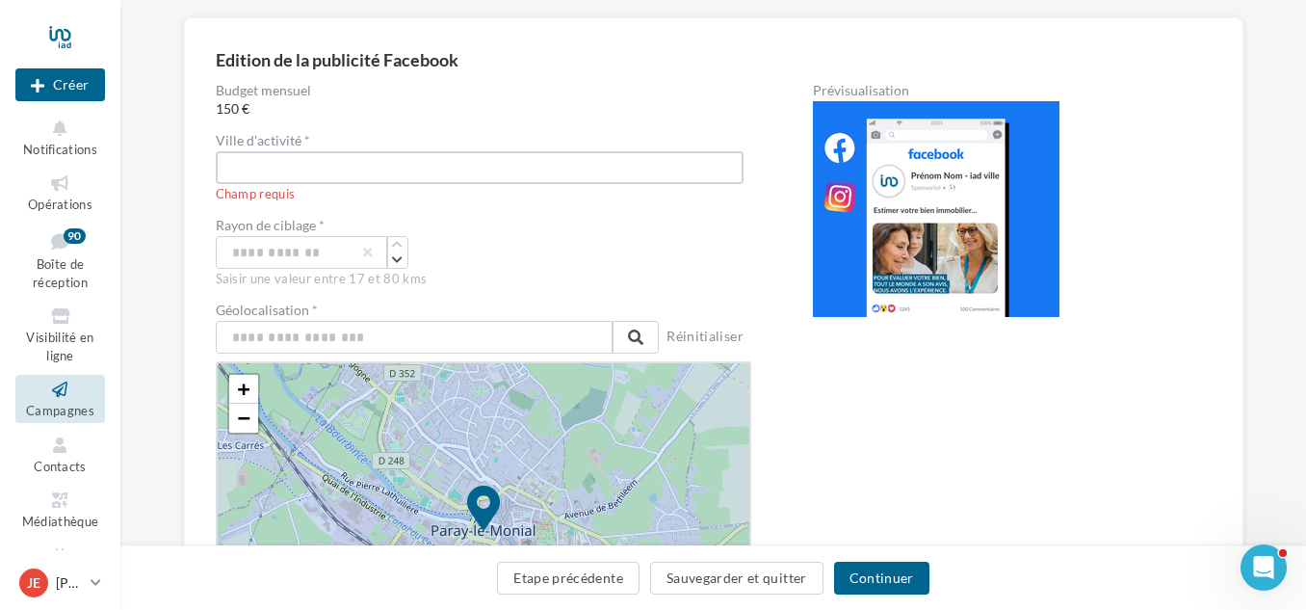
click at [436, 171] on input "text" at bounding box center [480, 167] width 528 height 33
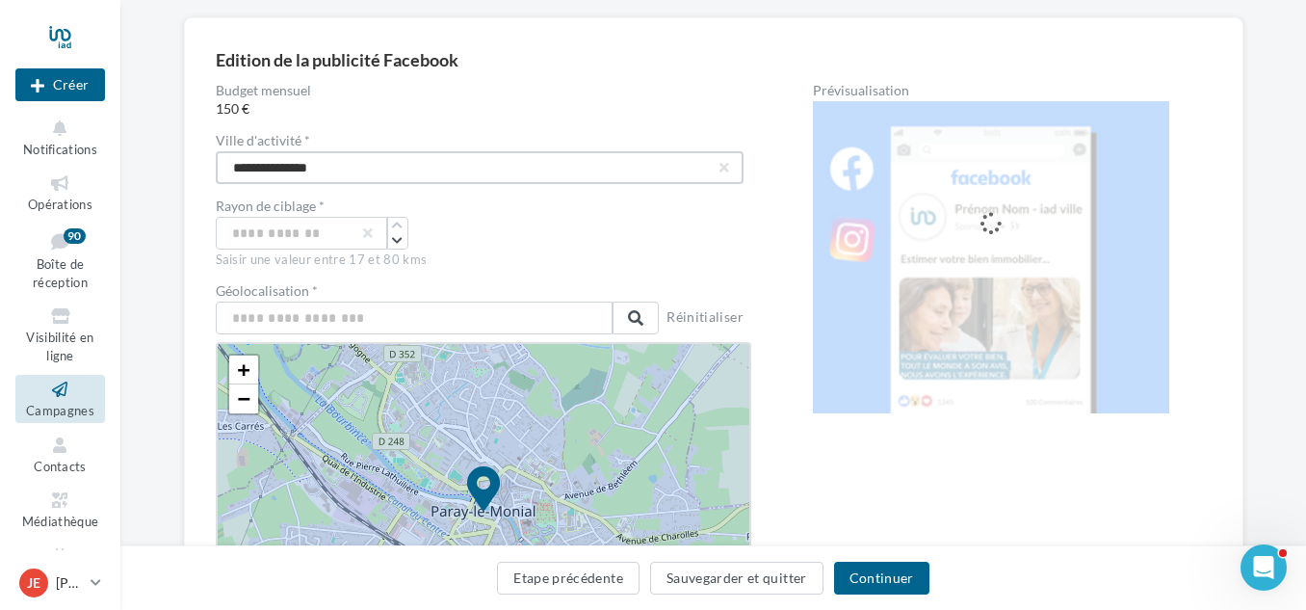
type input "**********"
click at [531, 208] on div "Rayon de ciblage *" at bounding box center [484, 207] width 536 height 17
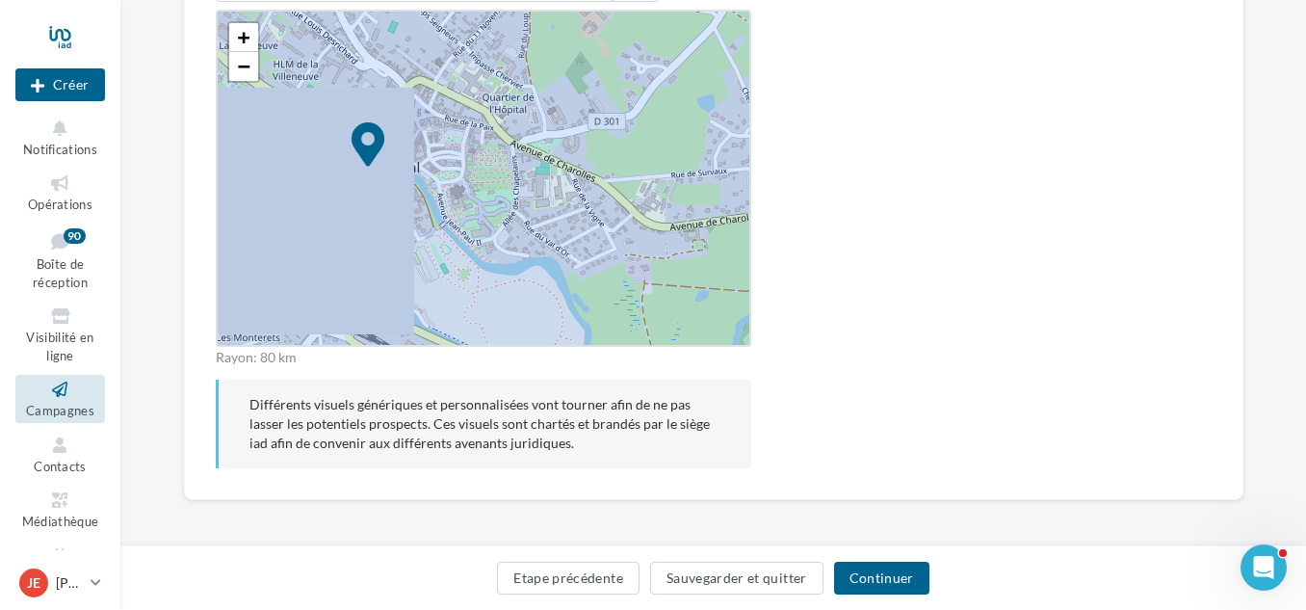
scroll to position [479, 0]
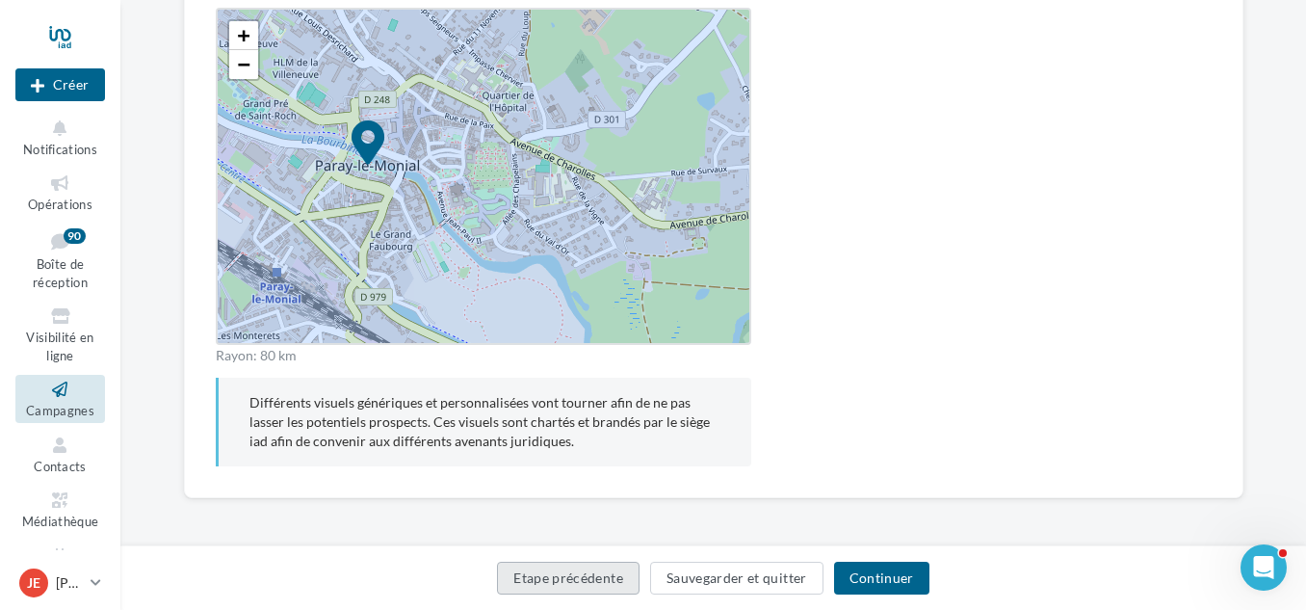
click at [549, 582] on button "Etape précédente" at bounding box center [568, 578] width 143 height 33
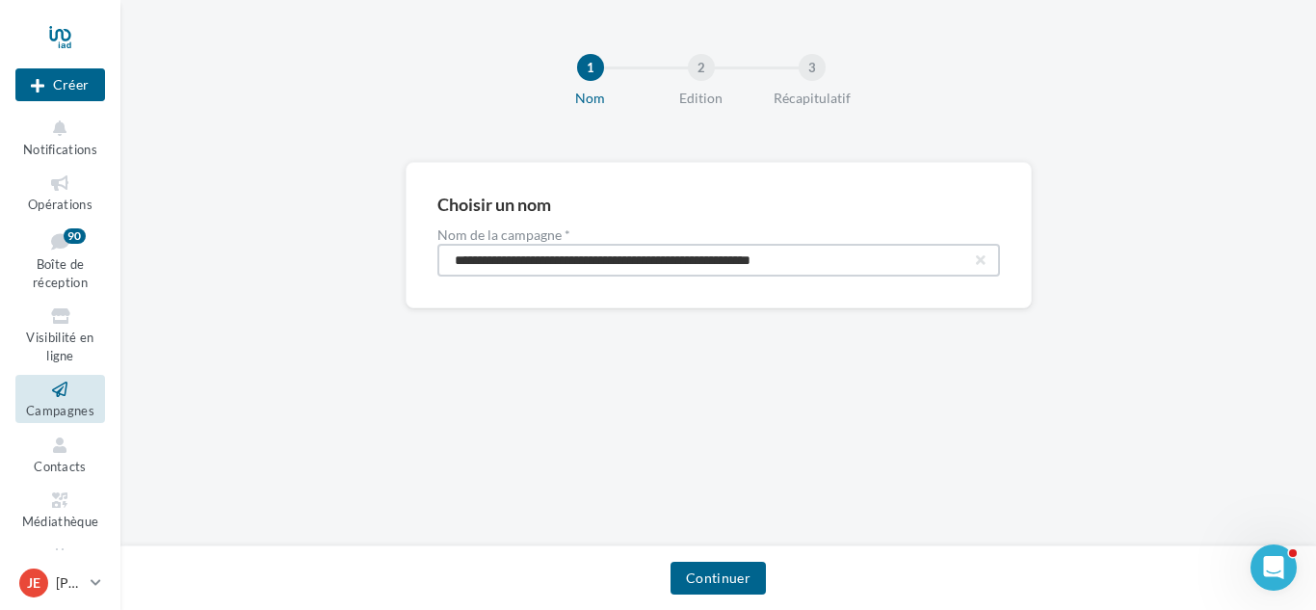
click at [952, 257] on input "**********" at bounding box center [718, 260] width 563 height 33
click at [876, 262] on input "**********" at bounding box center [718, 260] width 563 height 33
click at [490, 264] on input "**********" at bounding box center [718, 260] width 563 height 33
click at [486, 383] on div "**********" at bounding box center [718, 273] width 1196 height 546
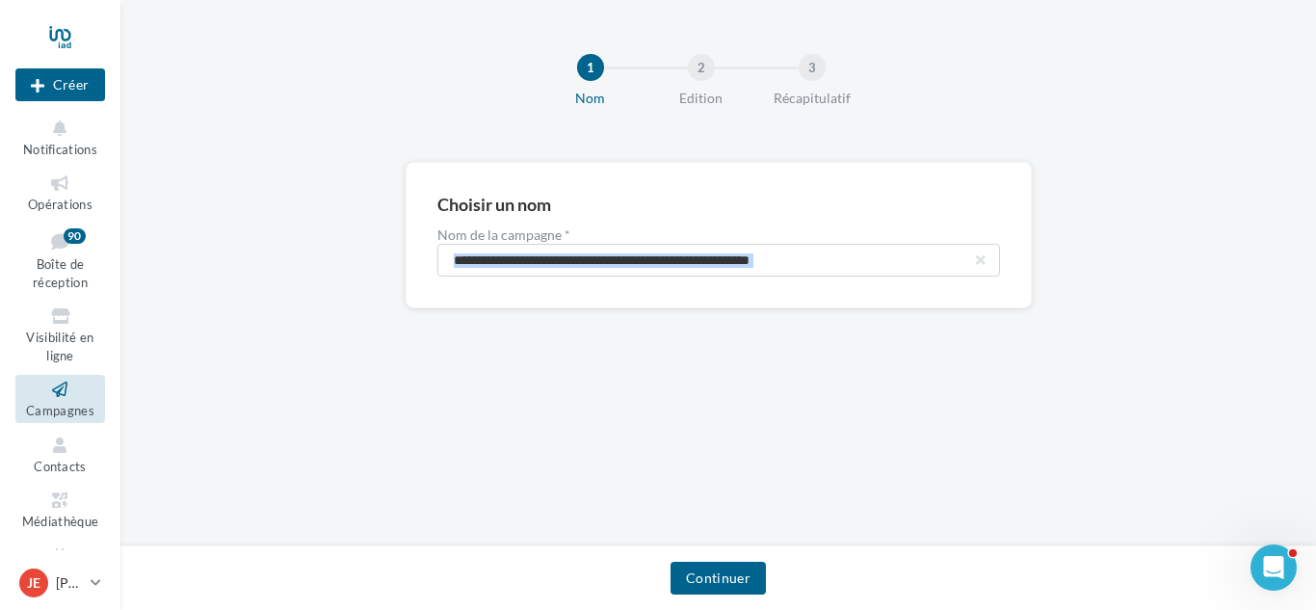
click at [486, 383] on div "**********" at bounding box center [718, 273] width 1196 height 546
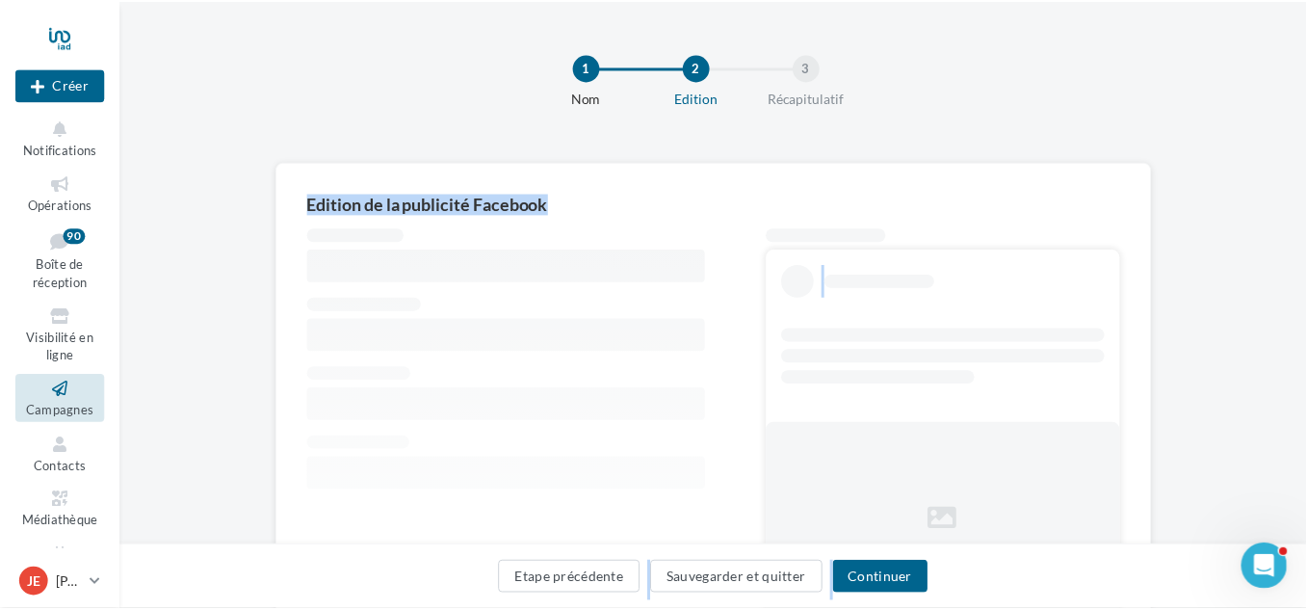
scroll to position [167, 0]
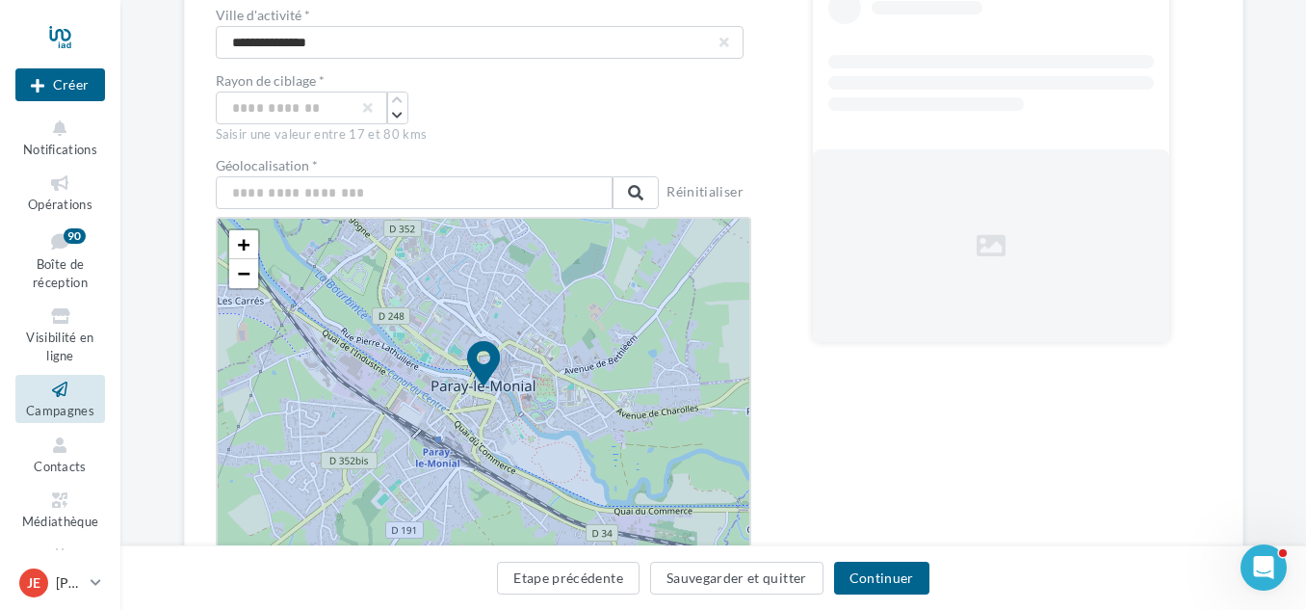
scroll to position [271, 0]
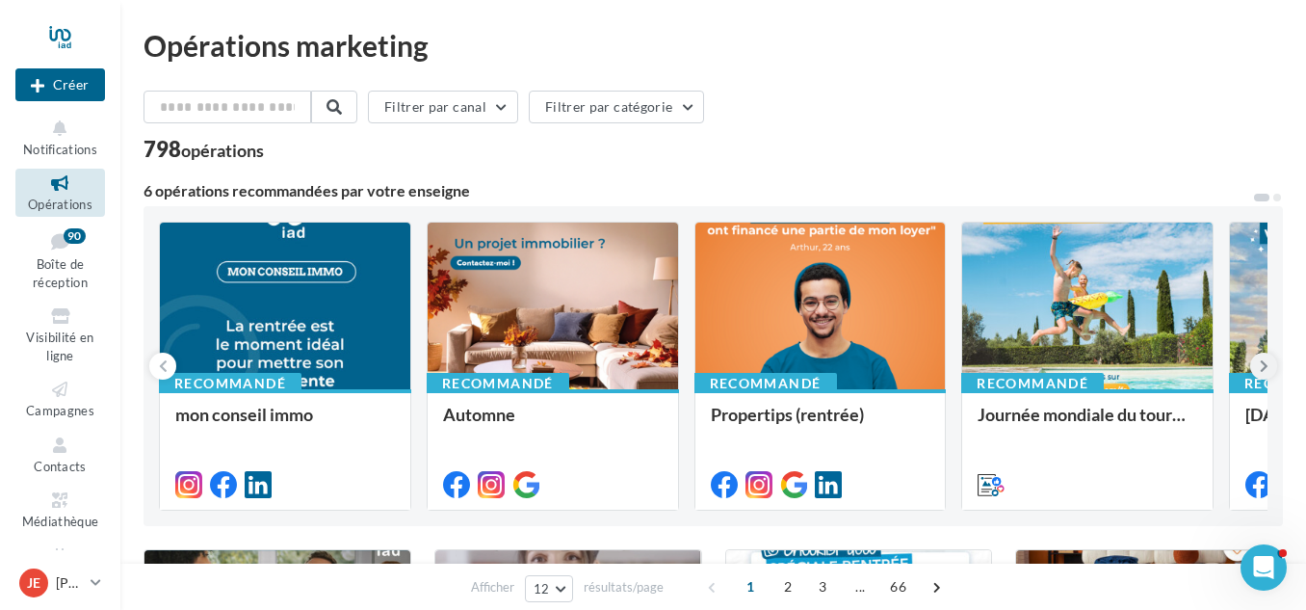
click at [1271, 369] on button at bounding box center [1264, 366] width 27 height 27
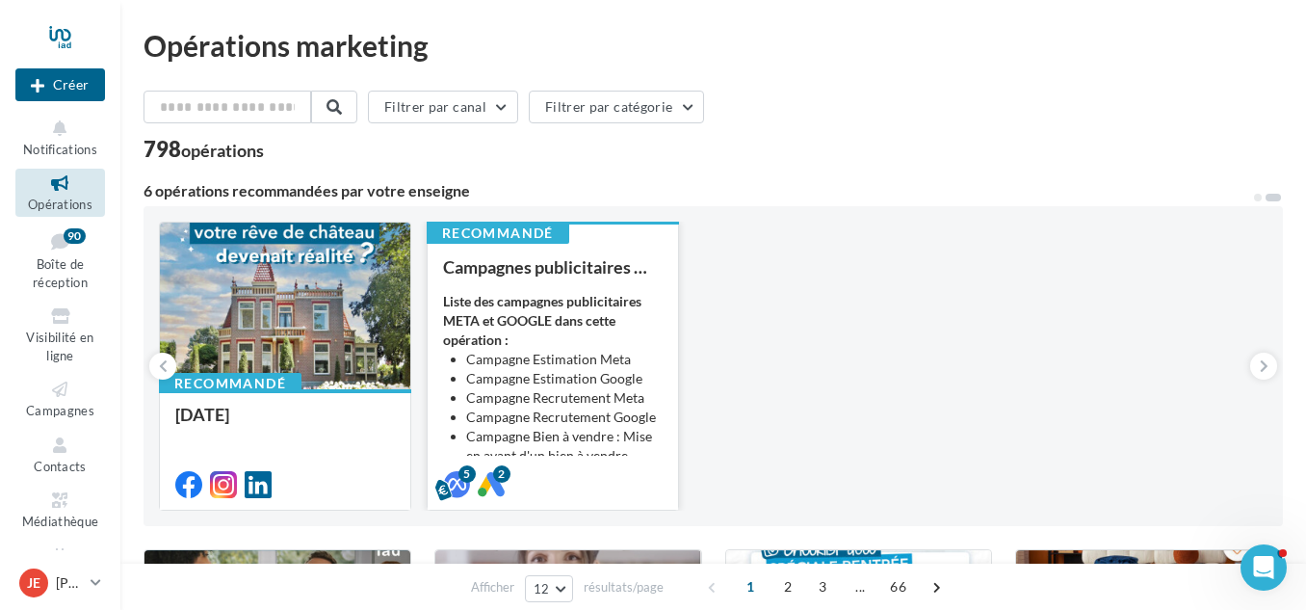
click at [622, 412] on li "Campagne Recrutement Google" at bounding box center [564, 417] width 197 height 19
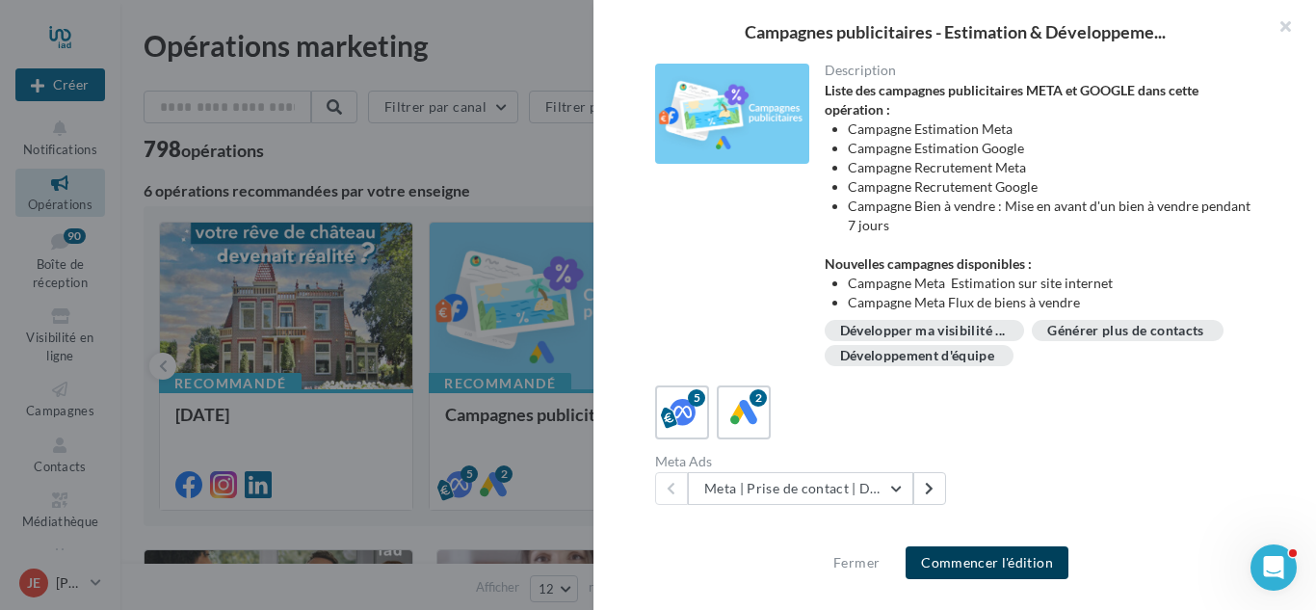
click at [1025, 559] on button "Commencer l'édition" at bounding box center [987, 562] width 163 height 33
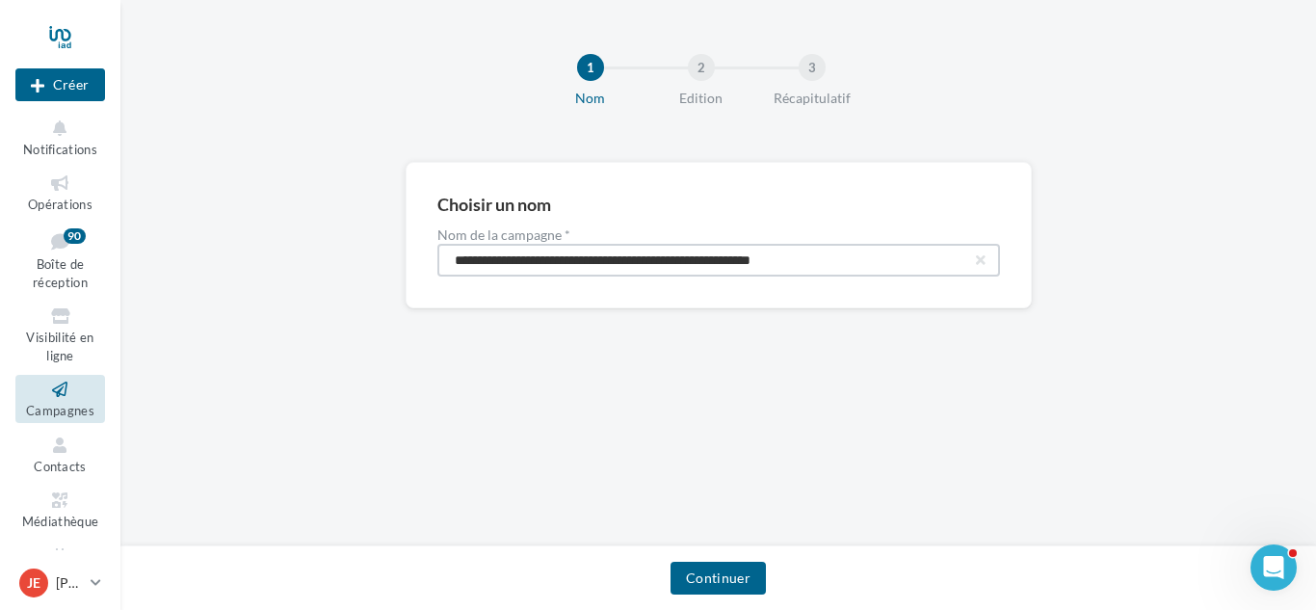
click at [895, 252] on input "**********" at bounding box center [718, 260] width 563 height 33
click at [994, 264] on input "**********" at bounding box center [718, 260] width 563 height 33
click at [982, 257] on button "button" at bounding box center [981, 260] width 8 height 8
click at [830, 253] on input "Nom de la campagne *" at bounding box center [718, 260] width 563 height 33
click at [619, 435] on div "1 Nom 2 Edition 3 Récapitulatif Choisir un nom Nom de la campagne * Continuer" at bounding box center [718, 273] width 1196 height 546
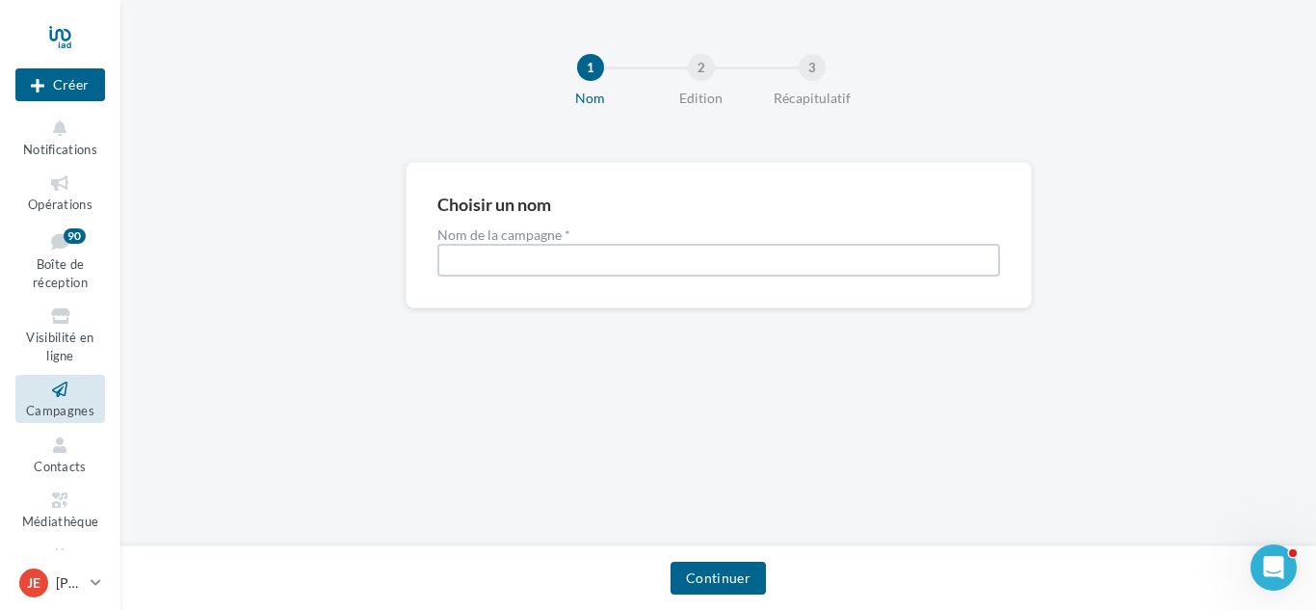
click at [533, 271] on input "Nom de la campagne *" at bounding box center [718, 260] width 563 height 33
click at [44, 399] on icon at bounding box center [60, 390] width 78 height 22
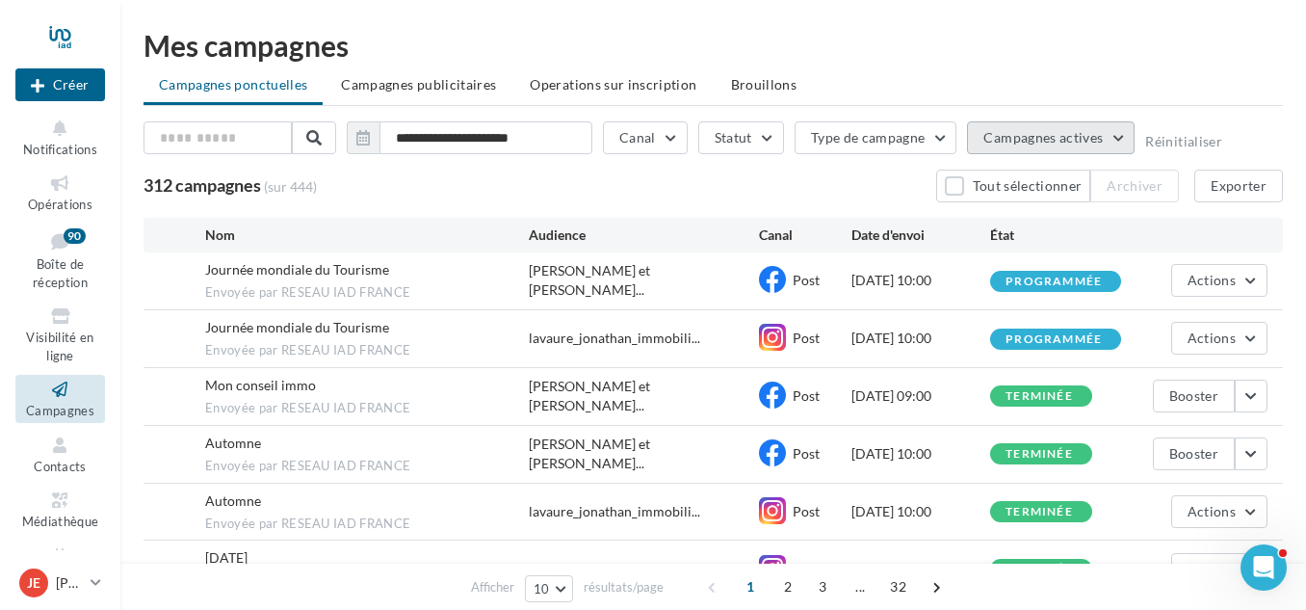
click at [1100, 130] on span "Campagnes actives" at bounding box center [1043, 137] width 119 height 16
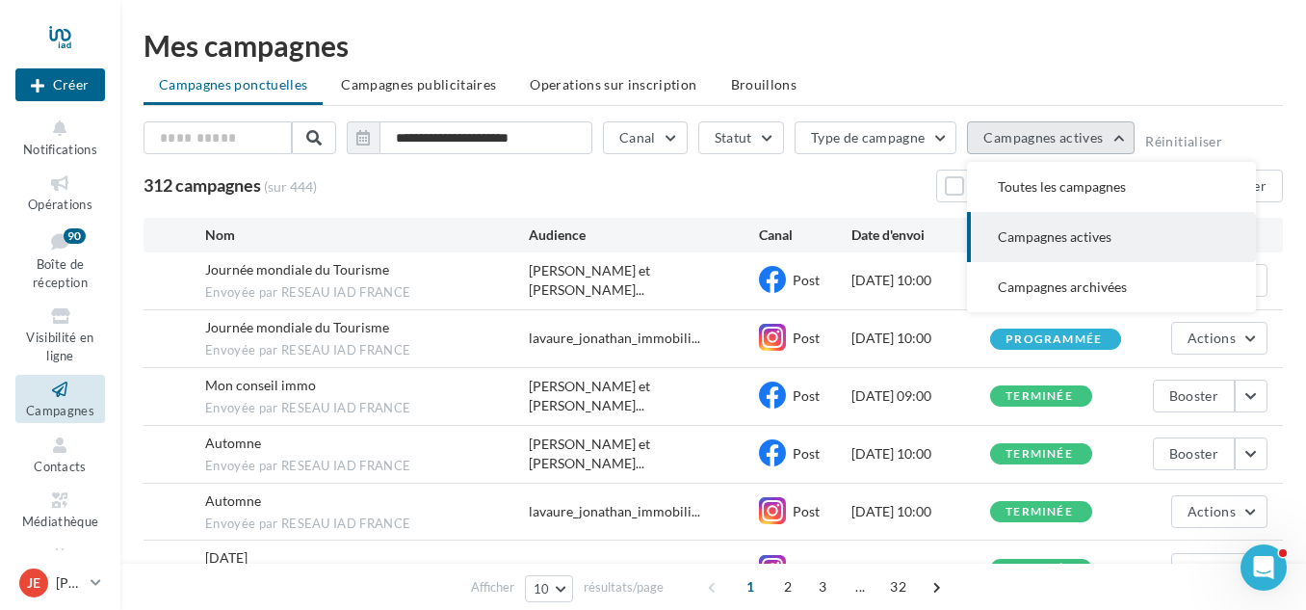
click at [1100, 130] on span "Campagnes actives" at bounding box center [1043, 137] width 119 height 16
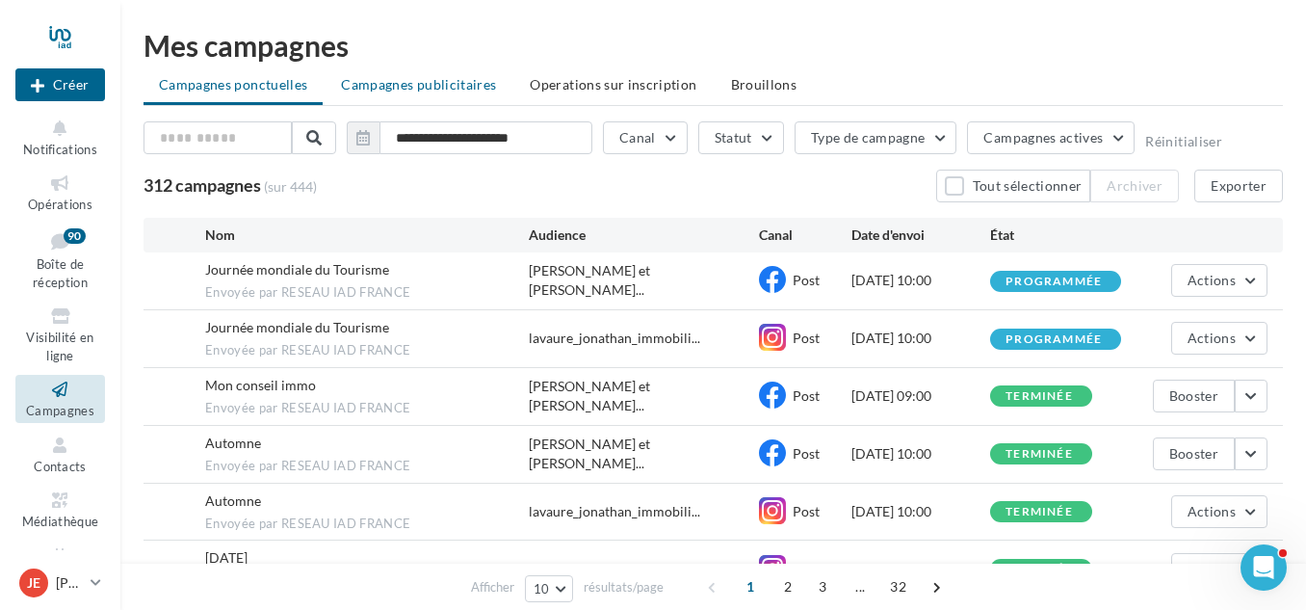
click at [459, 87] on span "Campagnes publicitaires" at bounding box center [418, 84] width 155 height 16
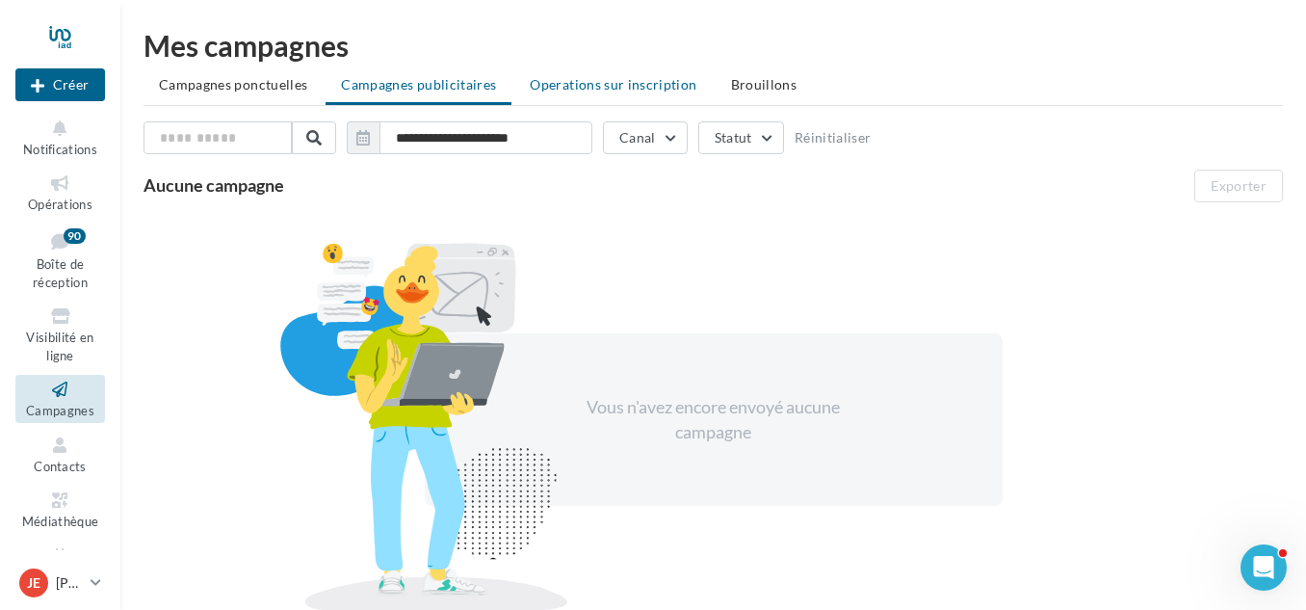
click at [609, 74] on li "Operations sur inscription" at bounding box center [613, 84] width 198 height 35
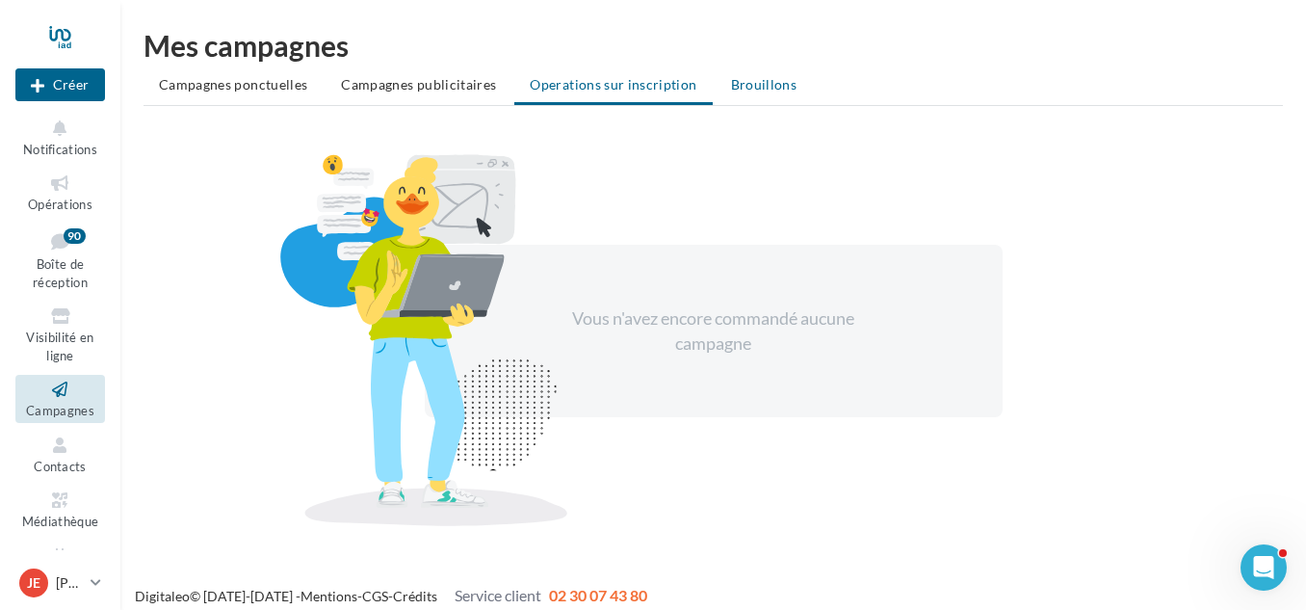
click at [747, 80] on span "Brouillons" at bounding box center [764, 84] width 66 height 16
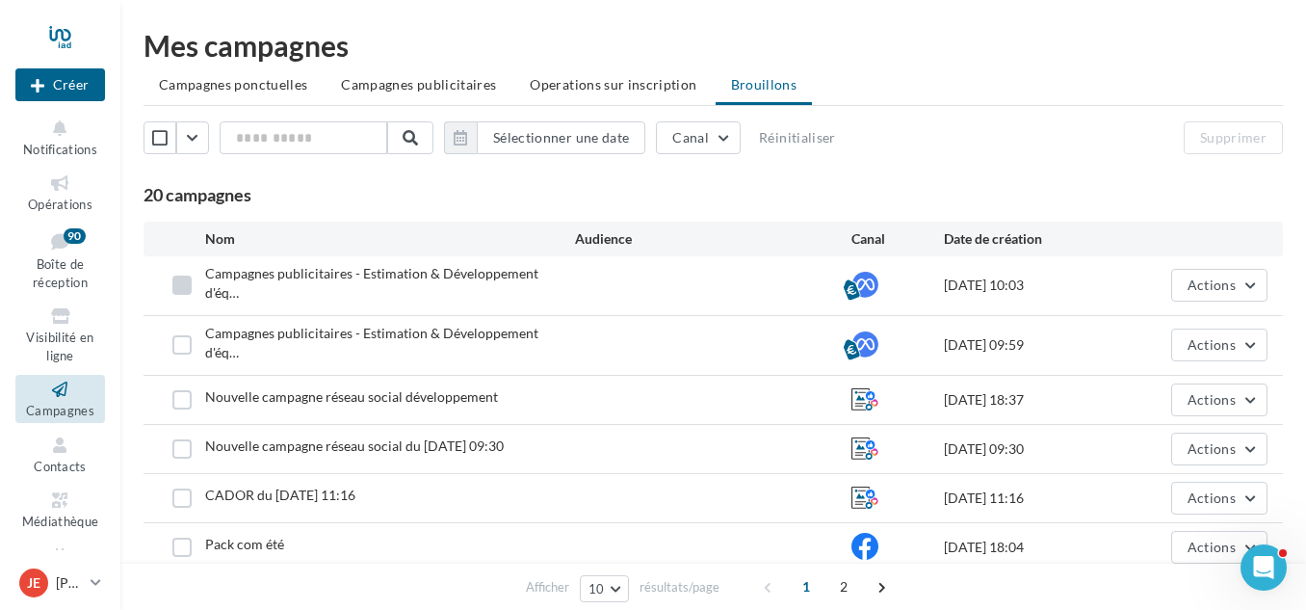
click at [187, 278] on label at bounding box center [181, 285] width 19 height 19
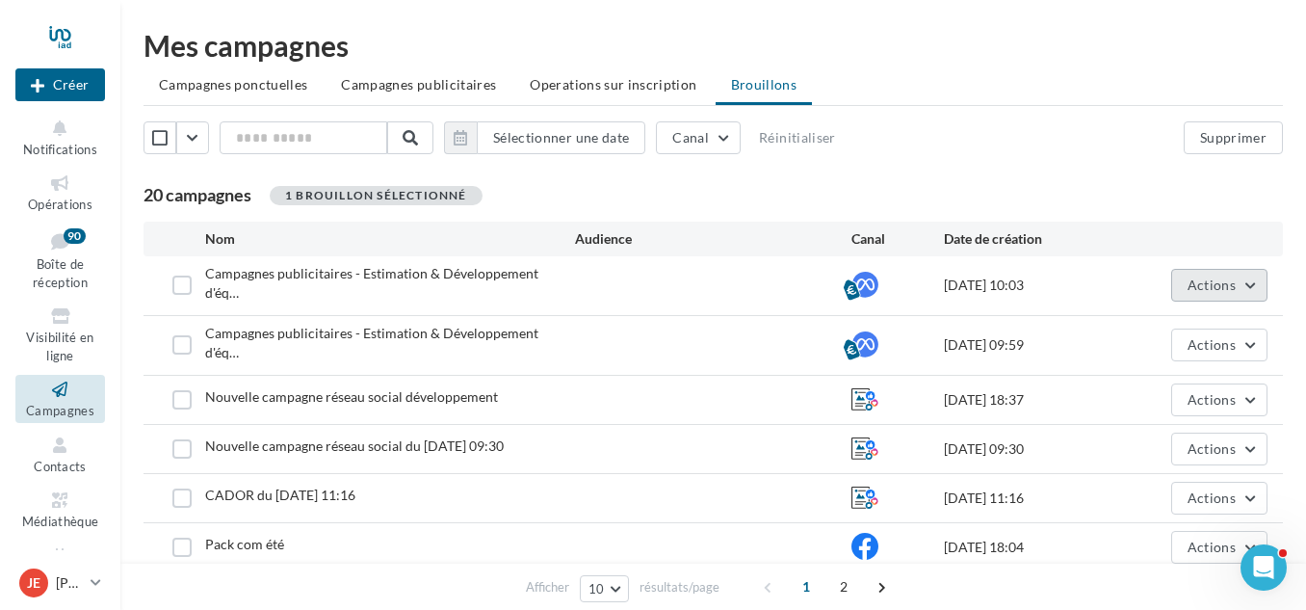
click at [1189, 278] on span "Actions" at bounding box center [1212, 285] width 48 height 16
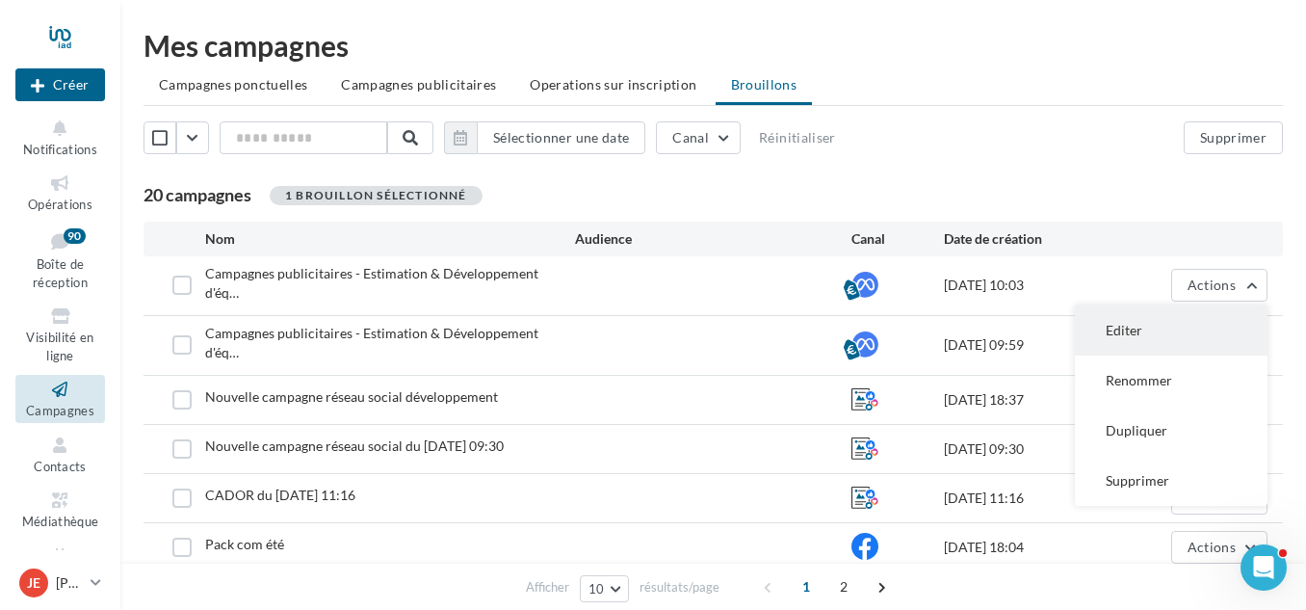
click at [1143, 314] on button "Editer" at bounding box center [1171, 330] width 193 height 50
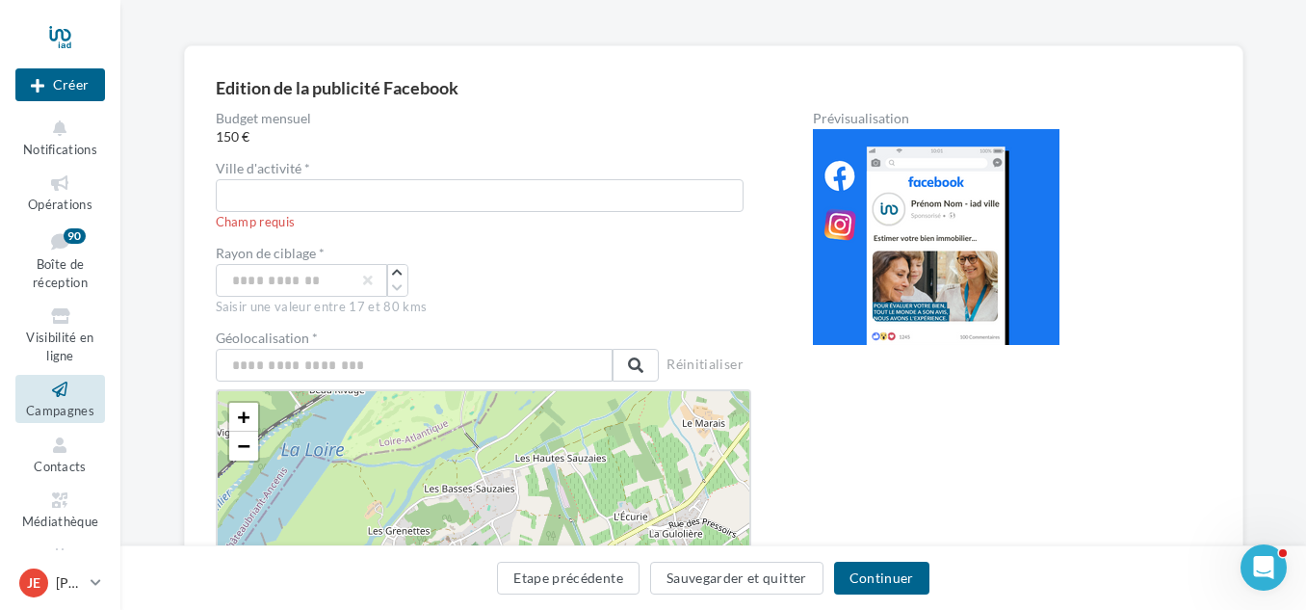
scroll to position [118, 0]
click at [397, 198] on input "text" at bounding box center [480, 194] width 528 height 33
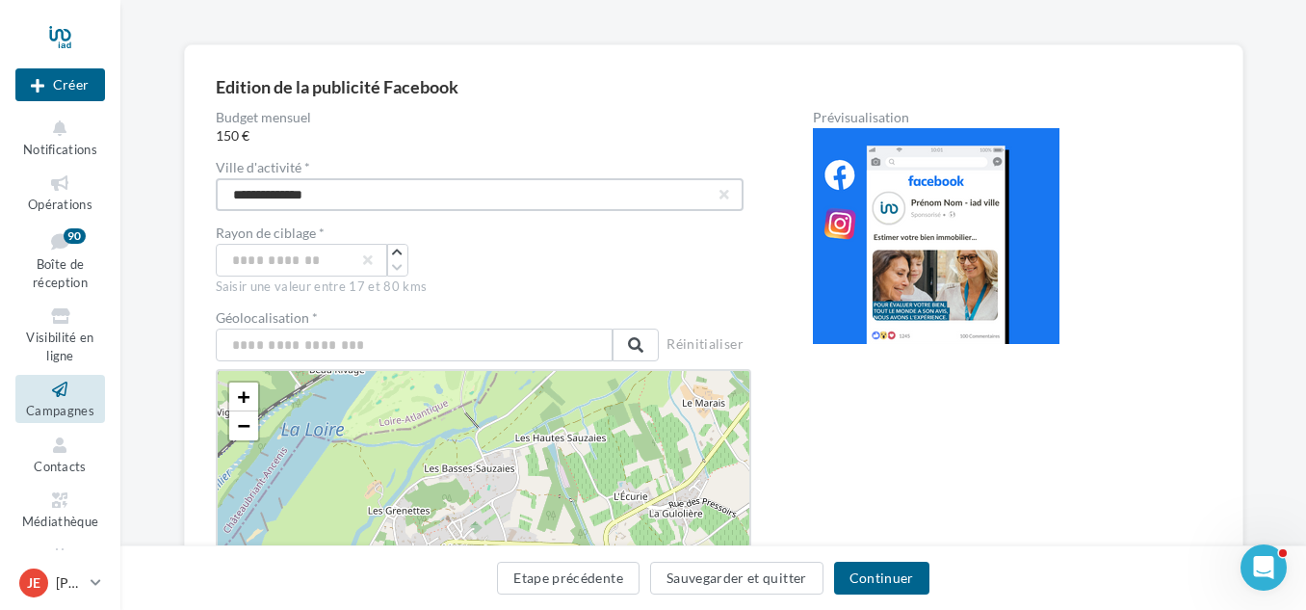
click at [300, 193] on input "**********" at bounding box center [480, 194] width 528 height 33
type input "**********"
click at [457, 334] on input "text" at bounding box center [415, 345] width 398 height 33
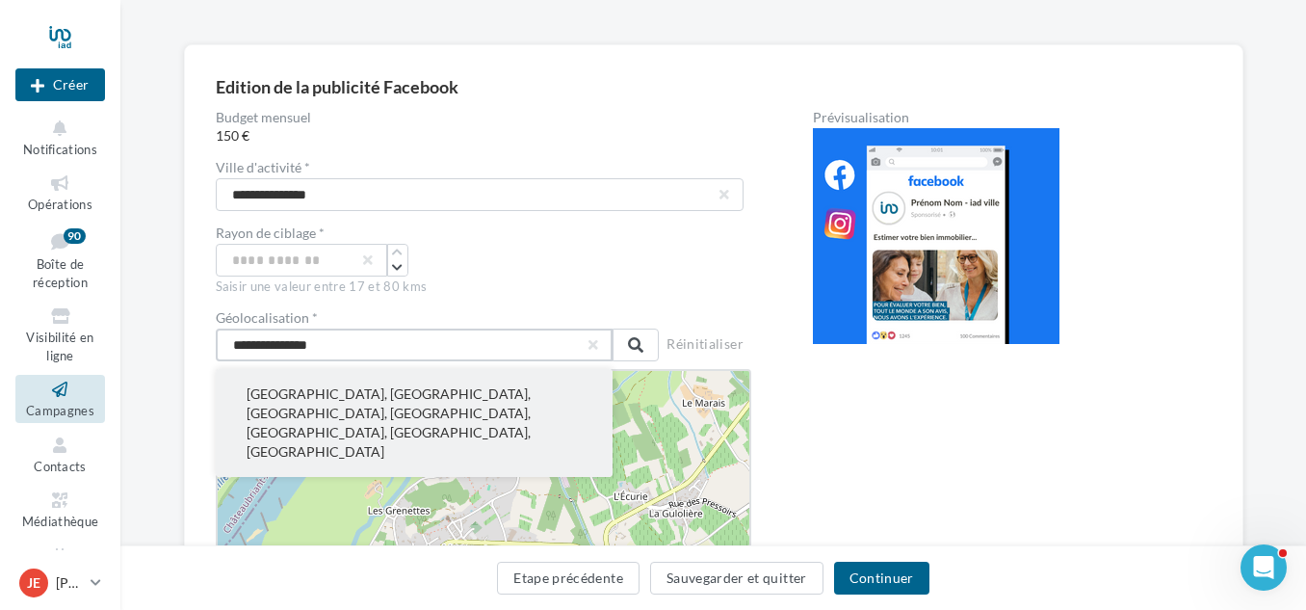
type input "**********"
click at [442, 389] on button "Paray-le-Monial, Charolles, Saône-et-Loire, Bourgogne-Franche-Comté, France mét…" at bounding box center [415, 423] width 398 height 108
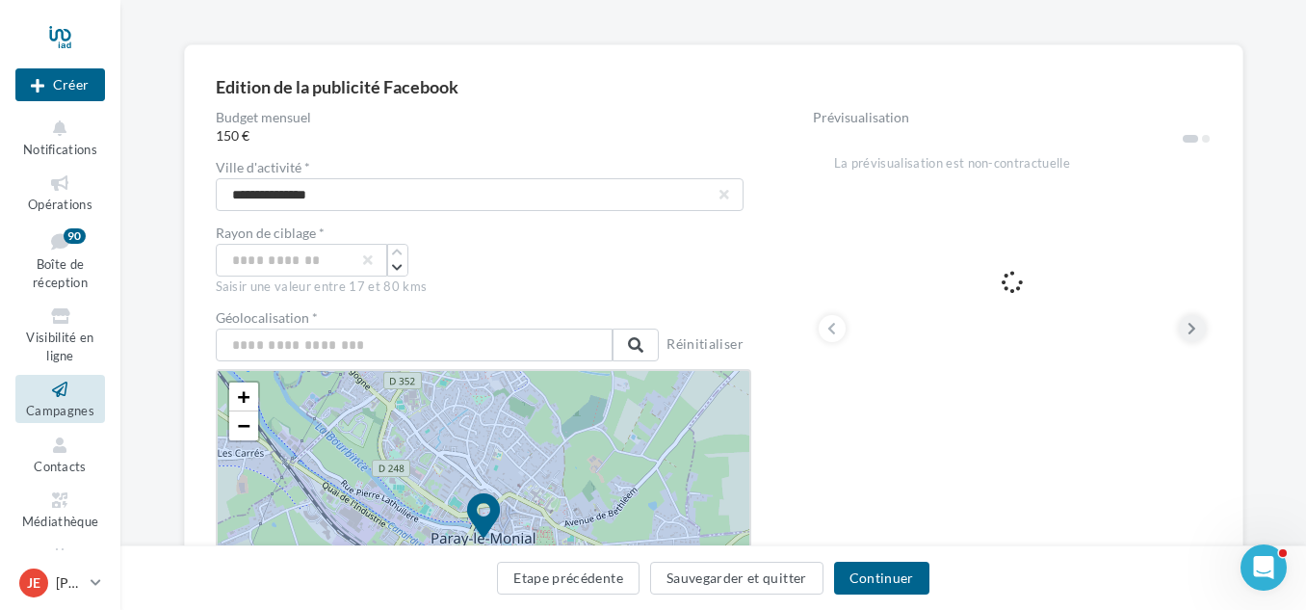
click at [1196, 326] on icon at bounding box center [1192, 328] width 9 height 19
click at [1196, 327] on icon at bounding box center [1192, 328] width 9 height 19
drag, startPoint x: 1196, startPoint y: 327, endPoint x: 1253, endPoint y: 272, distance: 79.7
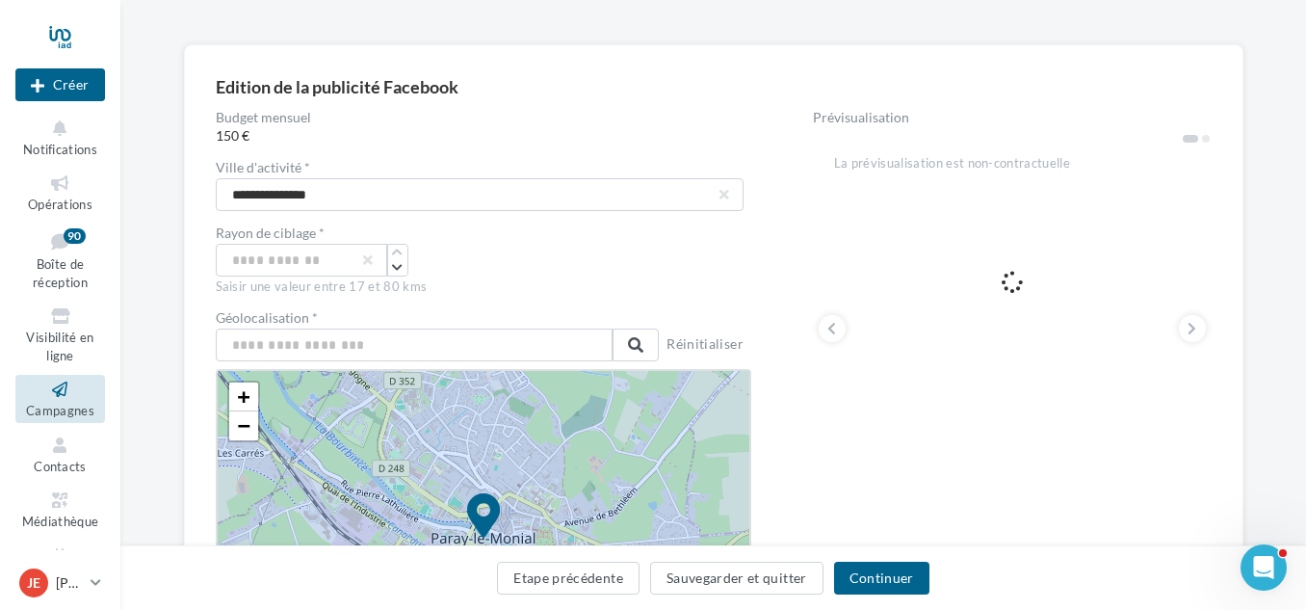
click at [1253, 272] on div "**********" at bounding box center [713, 482] width 1186 height 877
click at [1180, 325] on button at bounding box center [1192, 328] width 27 height 27
click at [1184, 326] on button at bounding box center [1192, 328] width 27 height 27
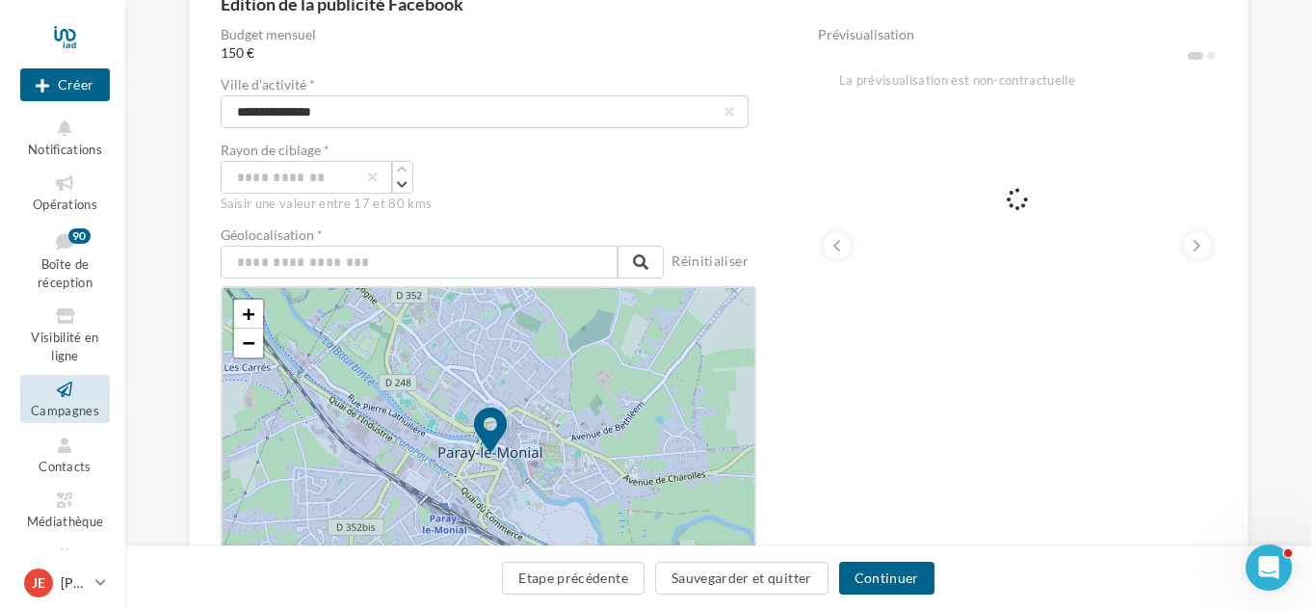
scroll to position [0, 0]
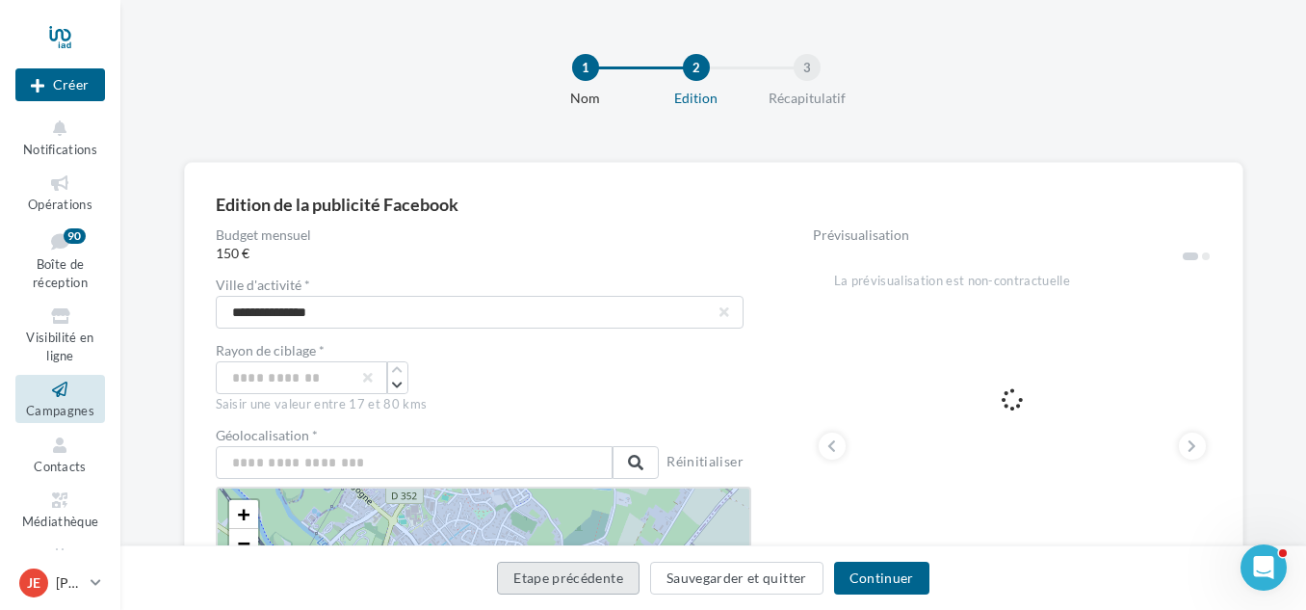
click at [587, 573] on button "Etape précédente" at bounding box center [568, 578] width 143 height 33
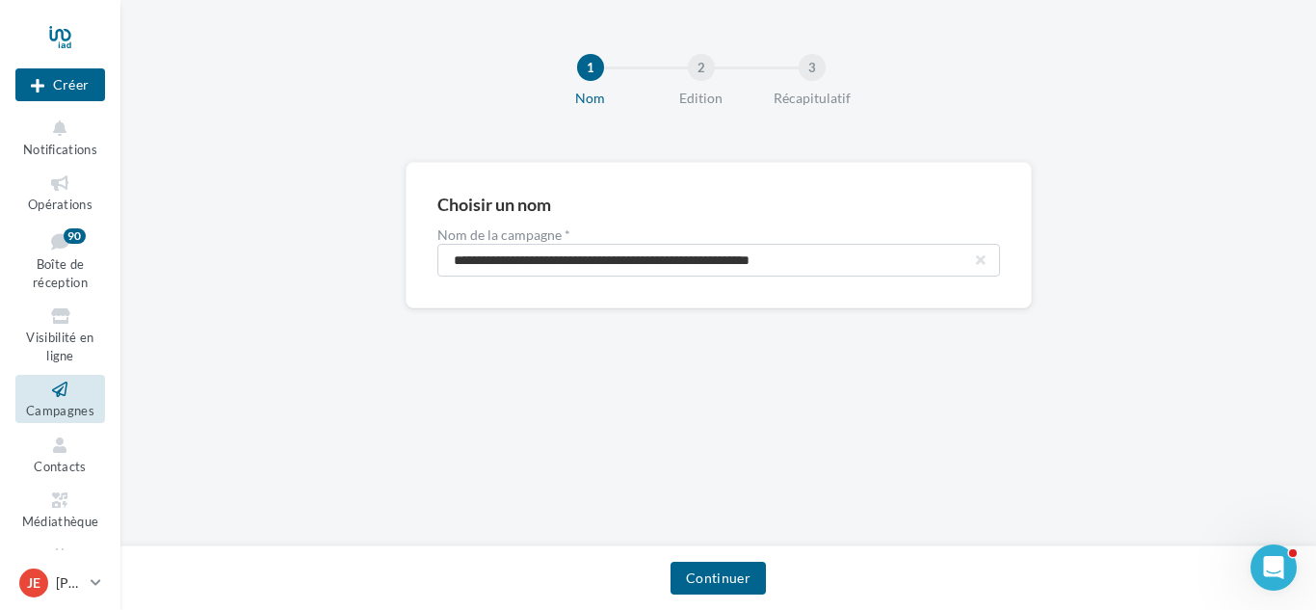
click at [587, 573] on div "Continuer" at bounding box center [718, 582] width 1165 height 40
click at [44, 17] on div at bounding box center [60, 37] width 90 height 48
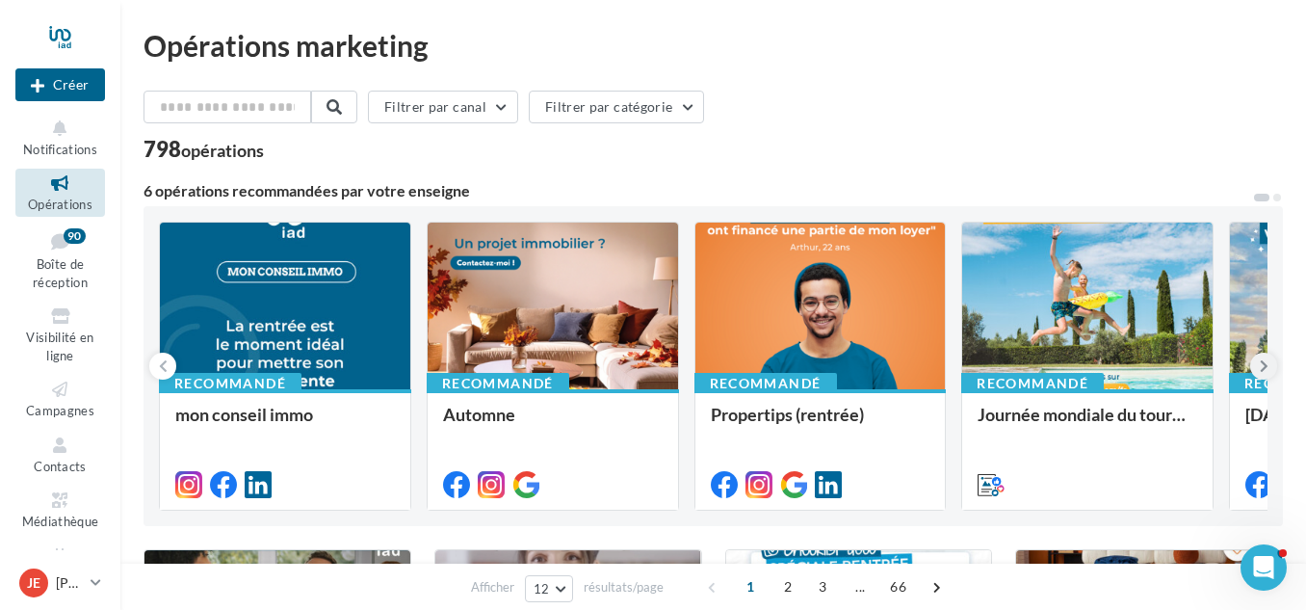
click at [1262, 370] on icon at bounding box center [1264, 365] width 9 height 19
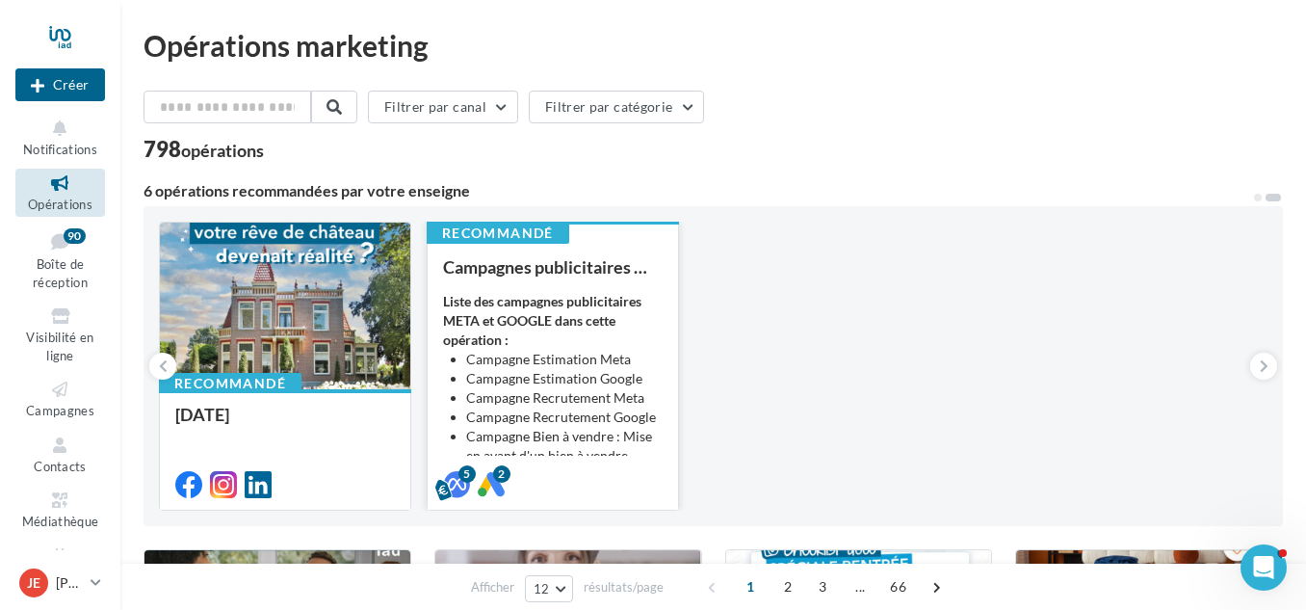
click at [626, 336] on div "Liste des campagnes publicitaires META et GOOGLE dans cette opération : Campagn…" at bounding box center [553, 388] width 220 height 193
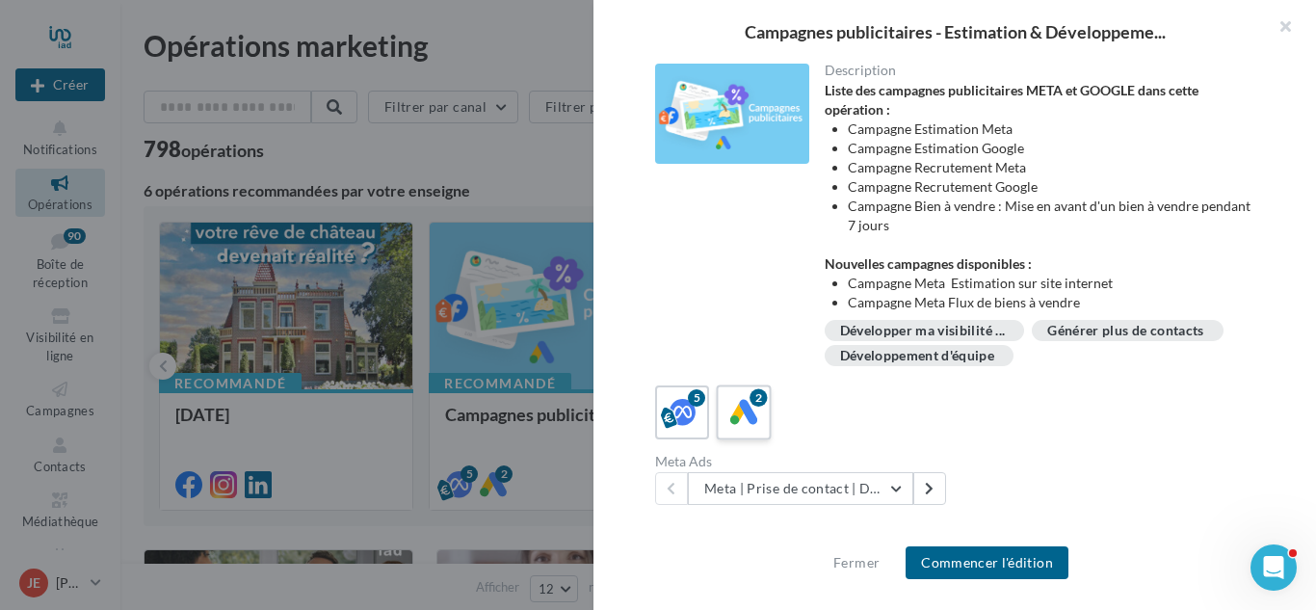
click at [751, 409] on icon at bounding box center [744, 413] width 28 height 28
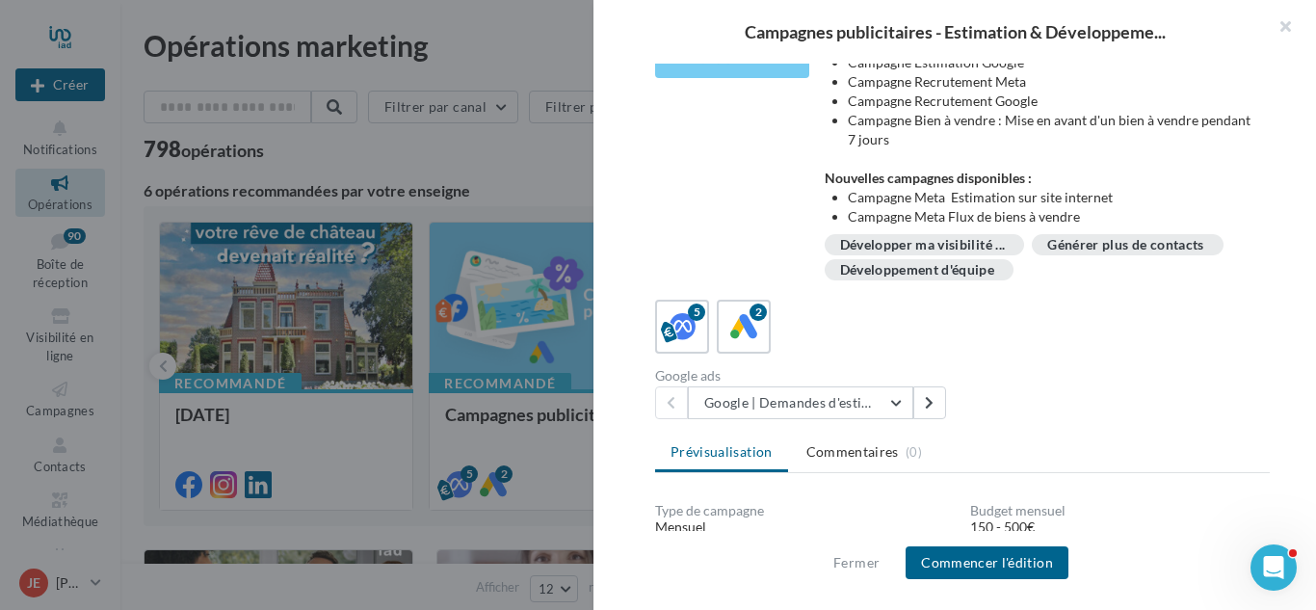
scroll to position [87, 0]
click at [891, 403] on button "Google | Demandes d'estimation" at bounding box center [800, 401] width 225 height 33
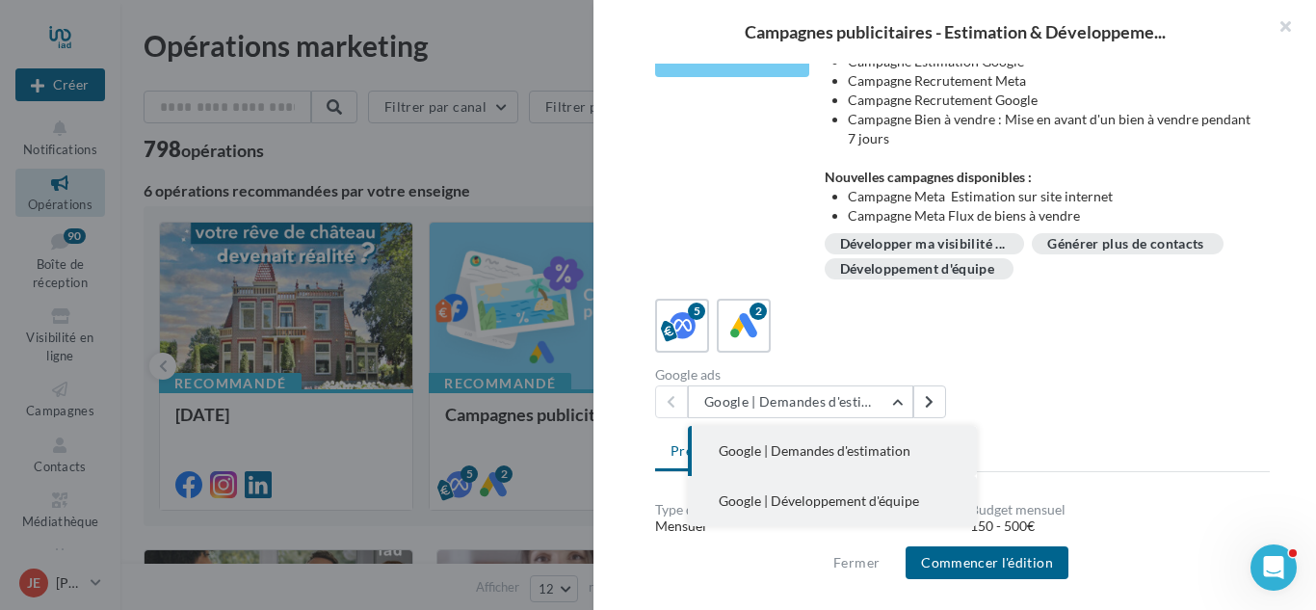
click at [854, 498] on span "Google | Développement d'équipe" at bounding box center [819, 500] width 200 height 16
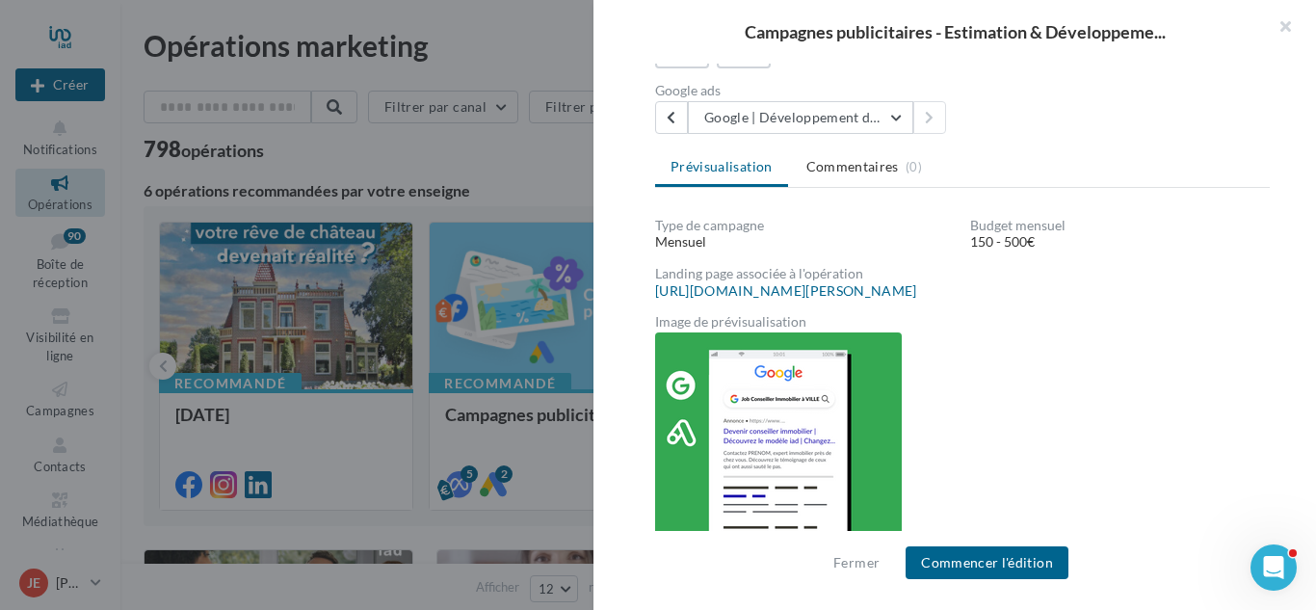
scroll to position [370, 0]
click at [917, 289] on link "https://local.join-iad.fr/43/iad-jonathan-lavaure-80424-71600" at bounding box center [786, 291] width 262 height 15
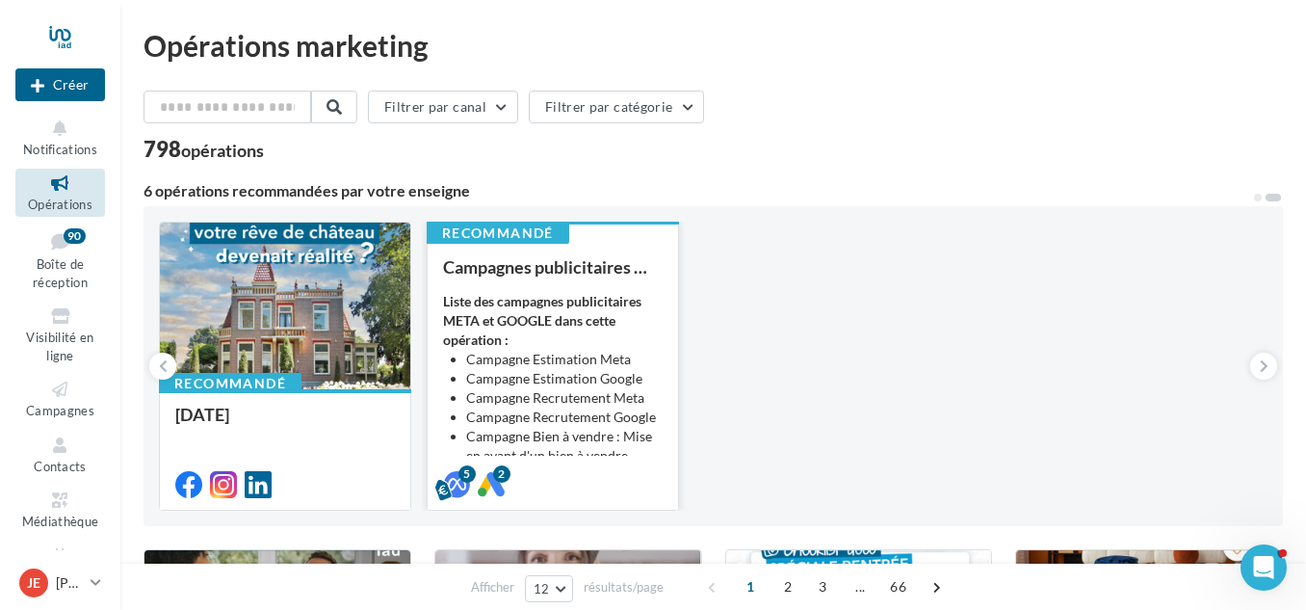
click at [598, 406] on li "Campagne Recrutement Meta" at bounding box center [564, 397] width 197 height 19
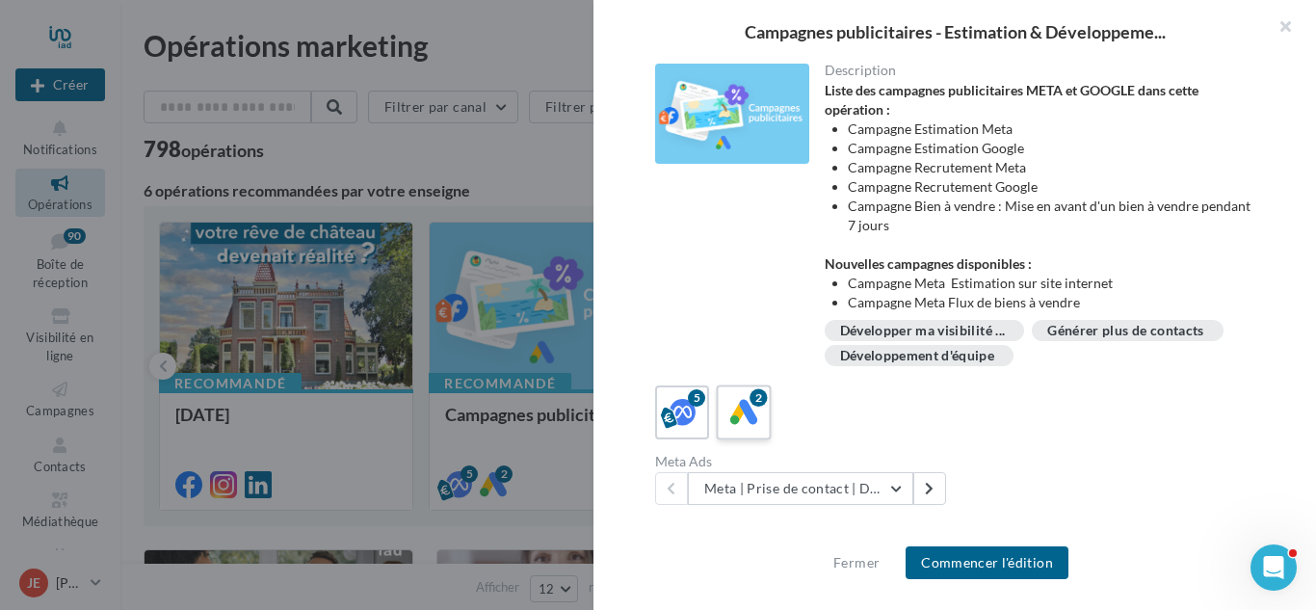
click at [749, 409] on icon at bounding box center [744, 413] width 28 height 28
click at [1002, 561] on button "Commencer l'édition" at bounding box center [987, 562] width 163 height 33
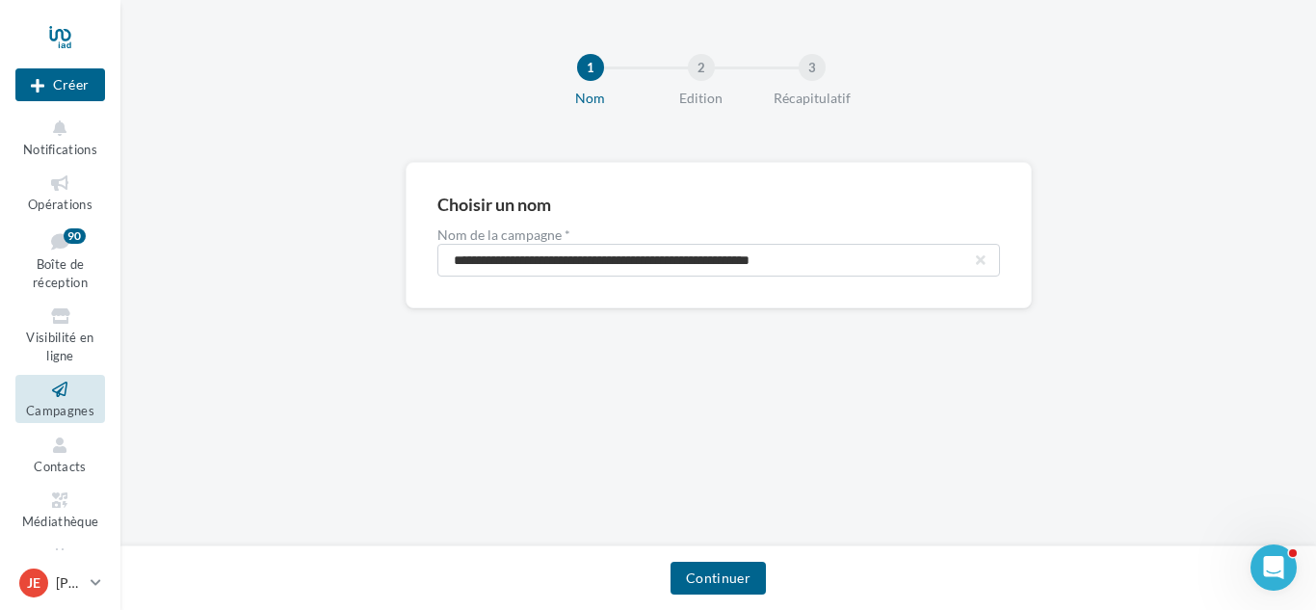
click at [719, 561] on div "Continuer" at bounding box center [718, 577] width 1196 height 65
click at [735, 565] on button "Continuer" at bounding box center [718, 578] width 95 height 33
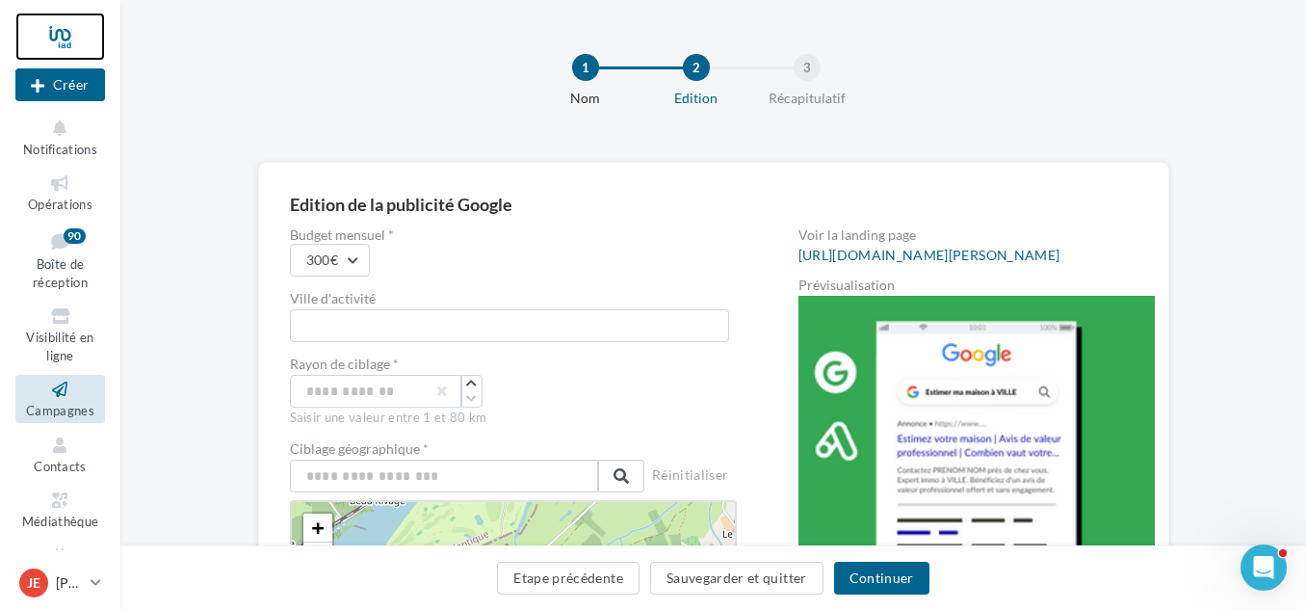
click at [57, 33] on div at bounding box center [60, 37] width 90 height 48
